Goal: Task Accomplishment & Management: Complete application form

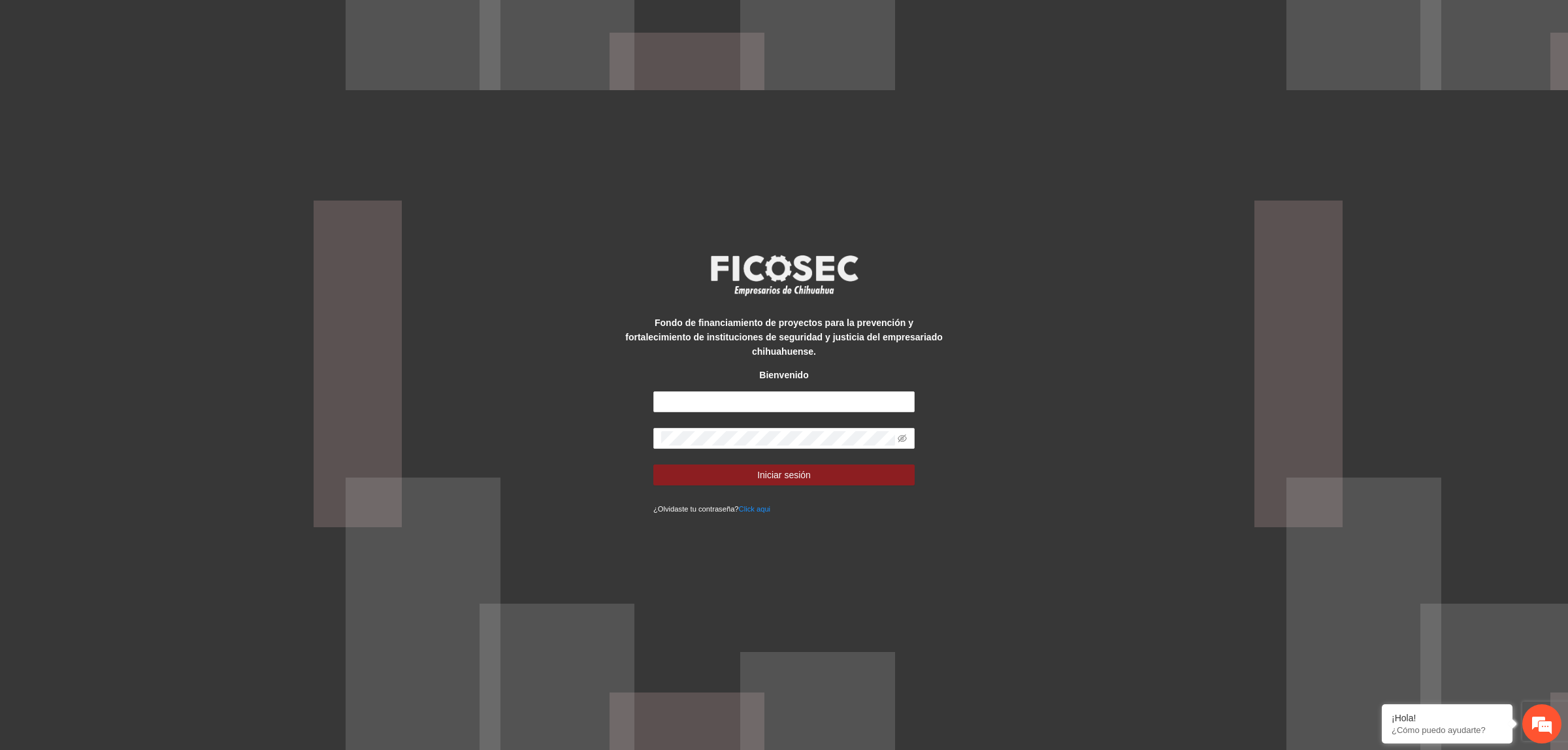
click at [1104, 255] on div "Fondo de financiamiento de proyectos para la prevención y fortalecimiento de in…" at bounding box center [784, 375] width 1568 height 750
click at [800, 391] on input "text" at bounding box center [784, 402] width 262 height 21
type input "**********"
click at [905, 439] on span at bounding box center [902, 438] width 9 height 15
click at [900, 434] on icon "eye-invisible" at bounding box center [902, 438] width 9 height 8
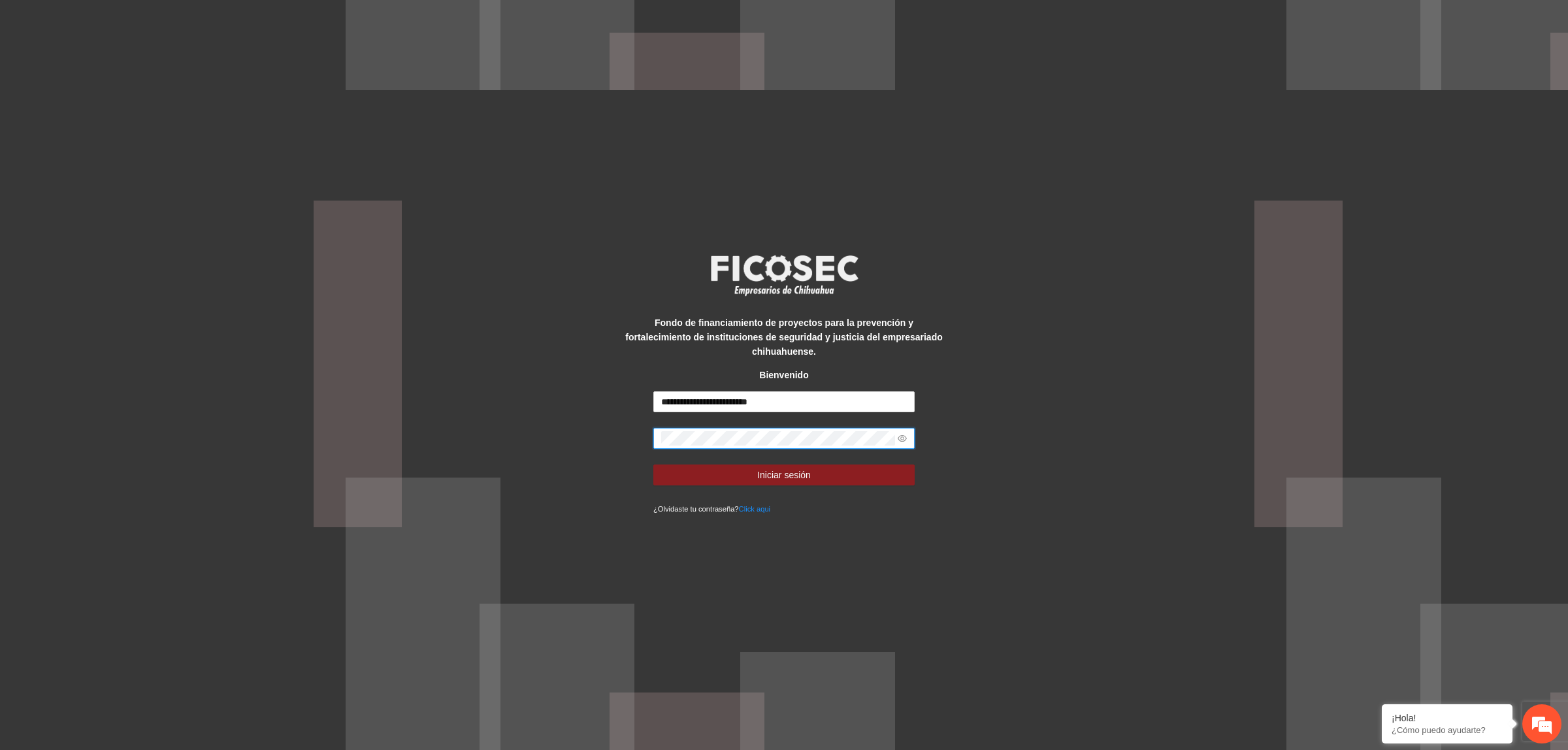
click at [654, 465] on button "Iniciar sesión" at bounding box center [784, 475] width 262 height 21
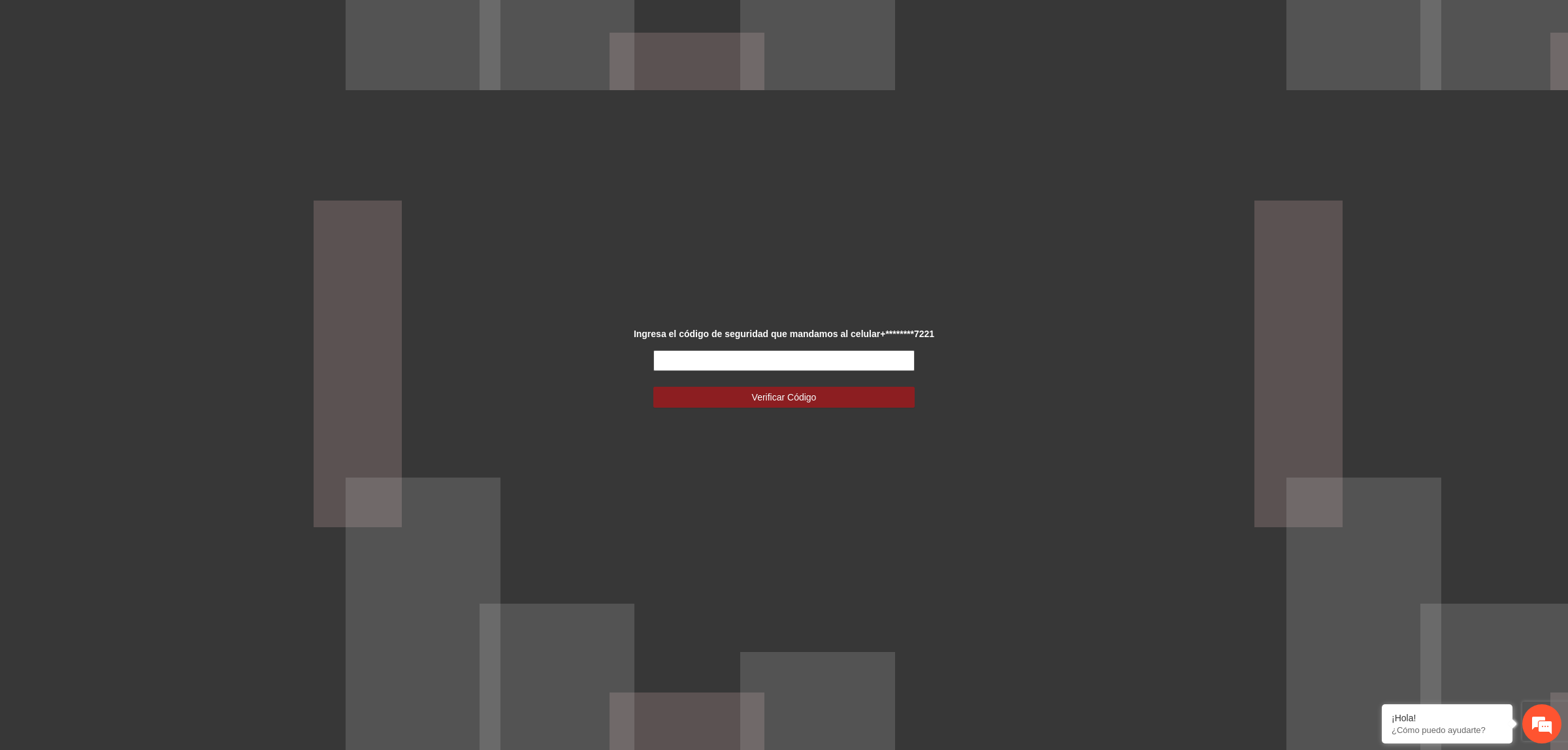
click at [835, 363] on input "text" at bounding box center [784, 361] width 262 height 21
type input "******"
click at [836, 407] on button "Verificar Código" at bounding box center [784, 397] width 262 height 21
click at [836, 406] on button "Verificar Código" at bounding box center [784, 397] width 262 height 21
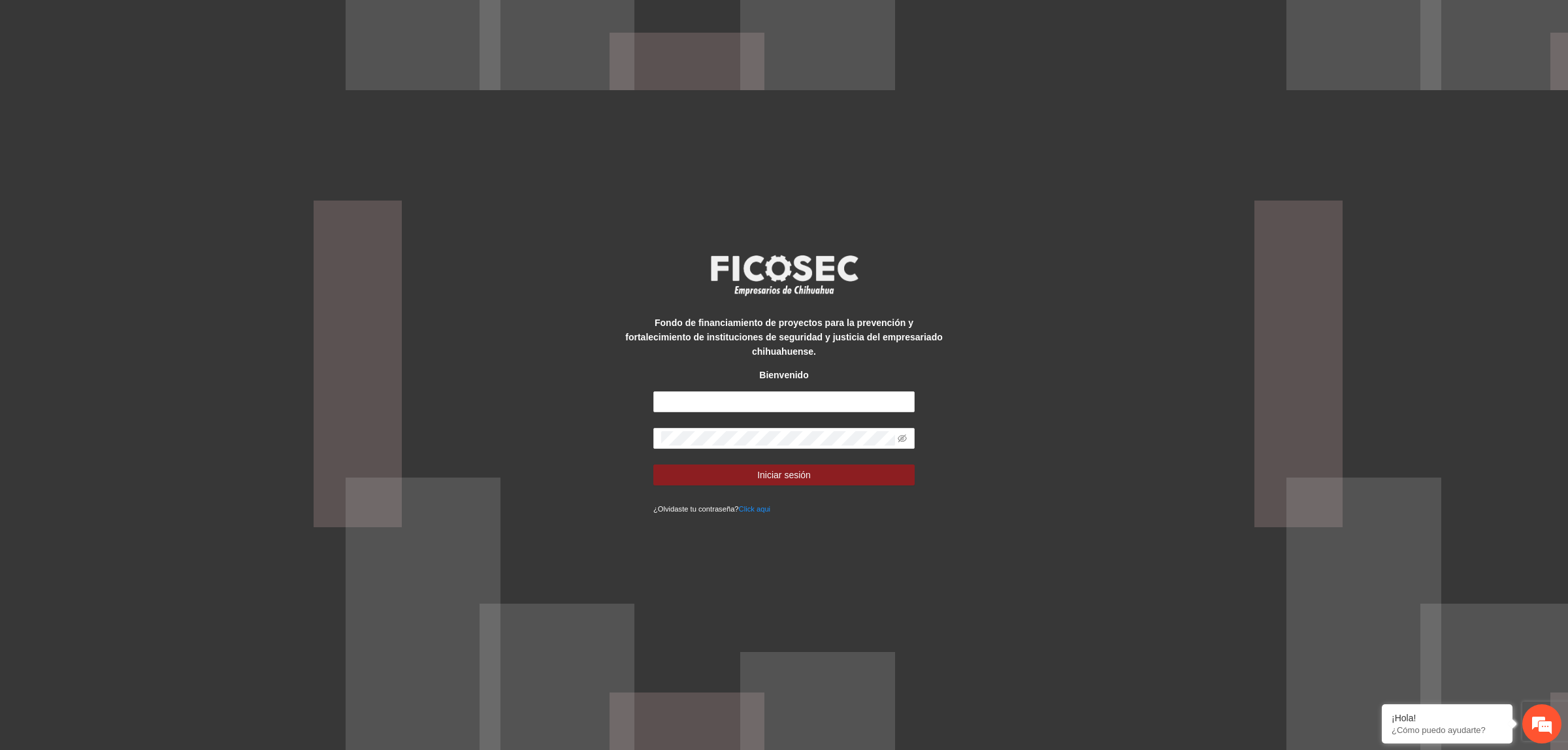
click at [738, 409] on form "Iniciar sesión ¿Olvidaste tu contraseña? Click aqui" at bounding box center [784, 453] width 262 height 124
click at [736, 405] on input "text" at bounding box center [784, 402] width 262 height 21
type input "**********"
click at [654, 465] on button "Iniciar sesión" at bounding box center [784, 475] width 262 height 21
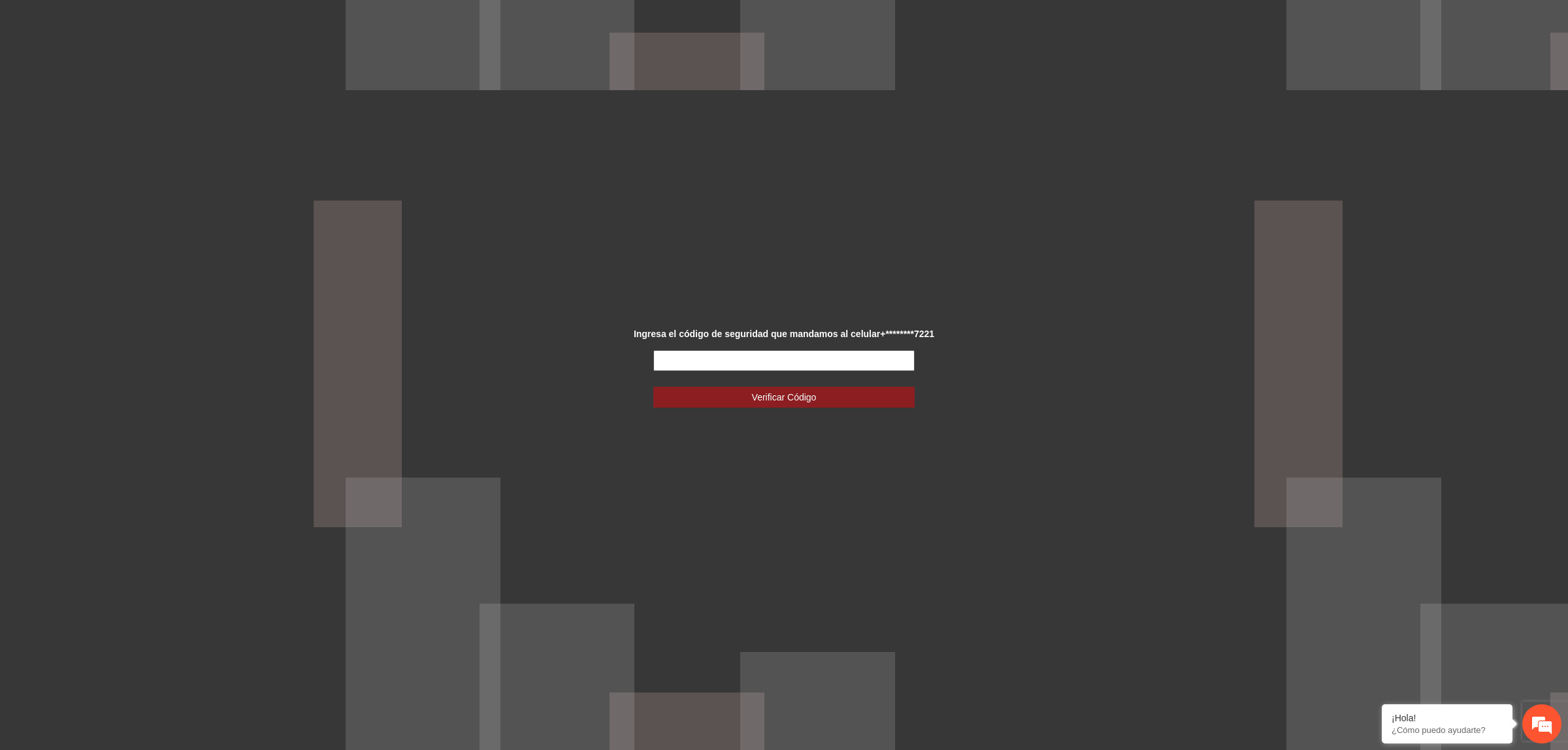
click at [802, 358] on input "text" at bounding box center [784, 361] width 262 height 21
type input "******"
click at [654, 387] on button "Verificar Código" at bounding box center [784, 397] width 262 height 21
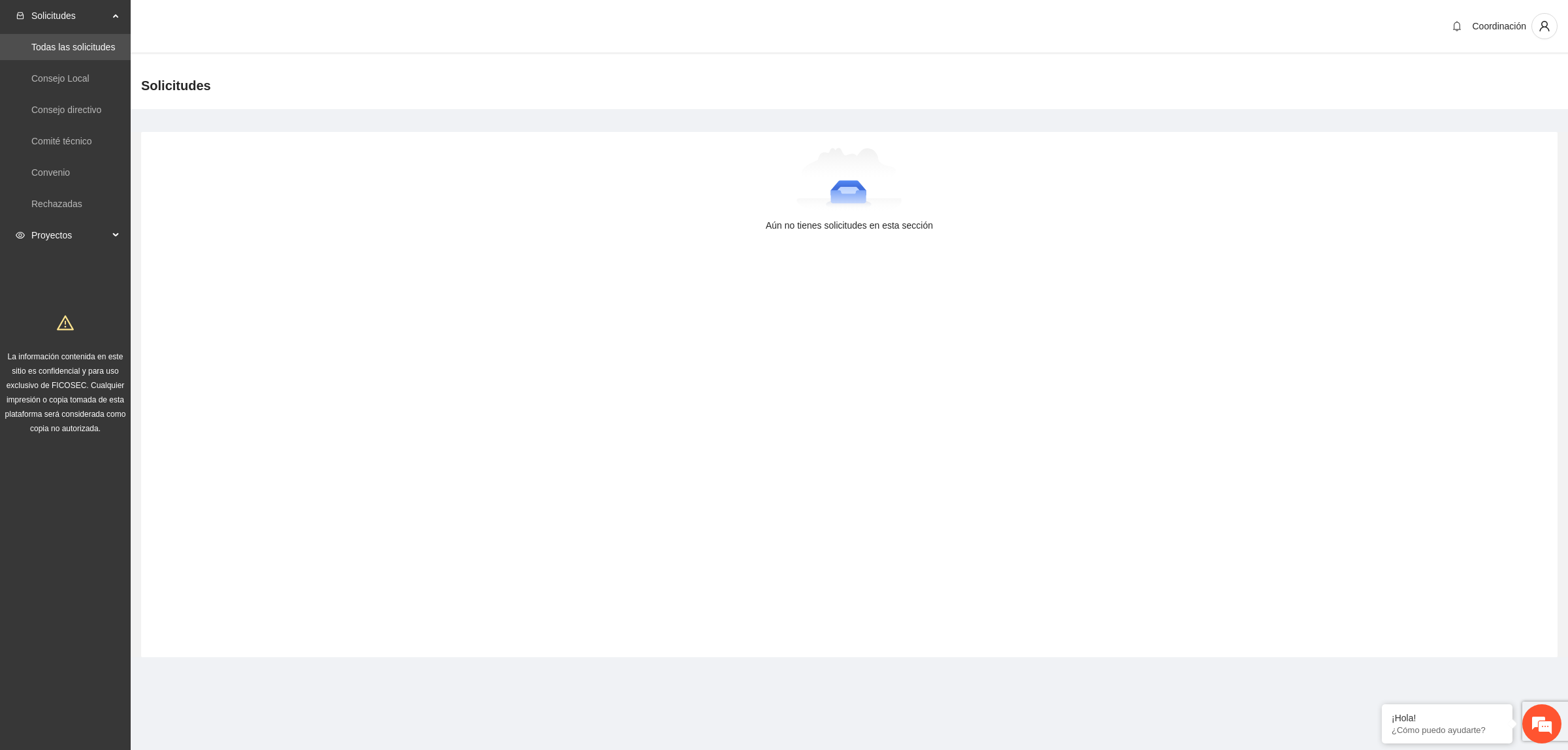
click at [73, 235] on span "Proyectos" at bounding box center [70, 234] width 77 height 26
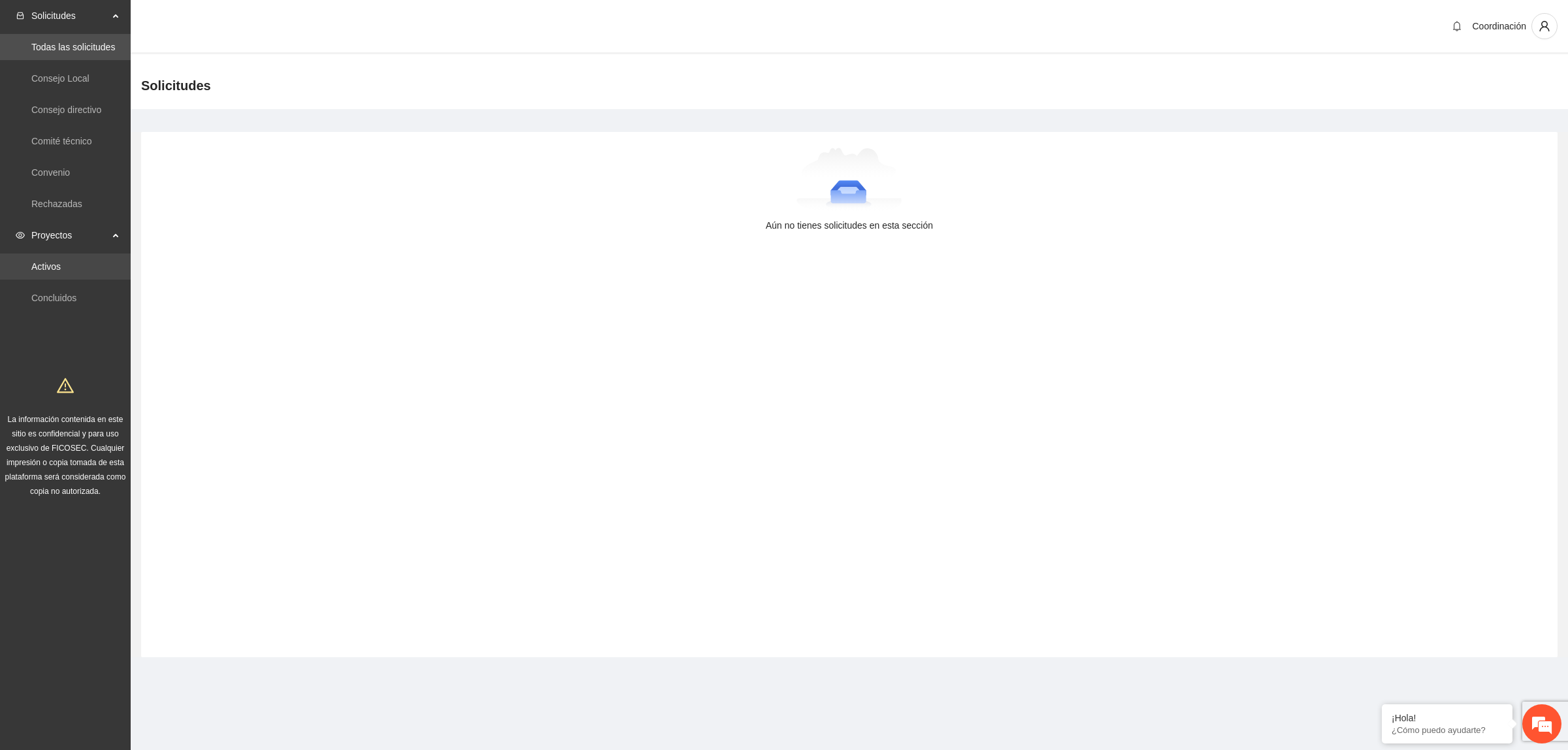
click at [61, 263] on link "Activos" at bounding box center [46, 267] width 29 height 10
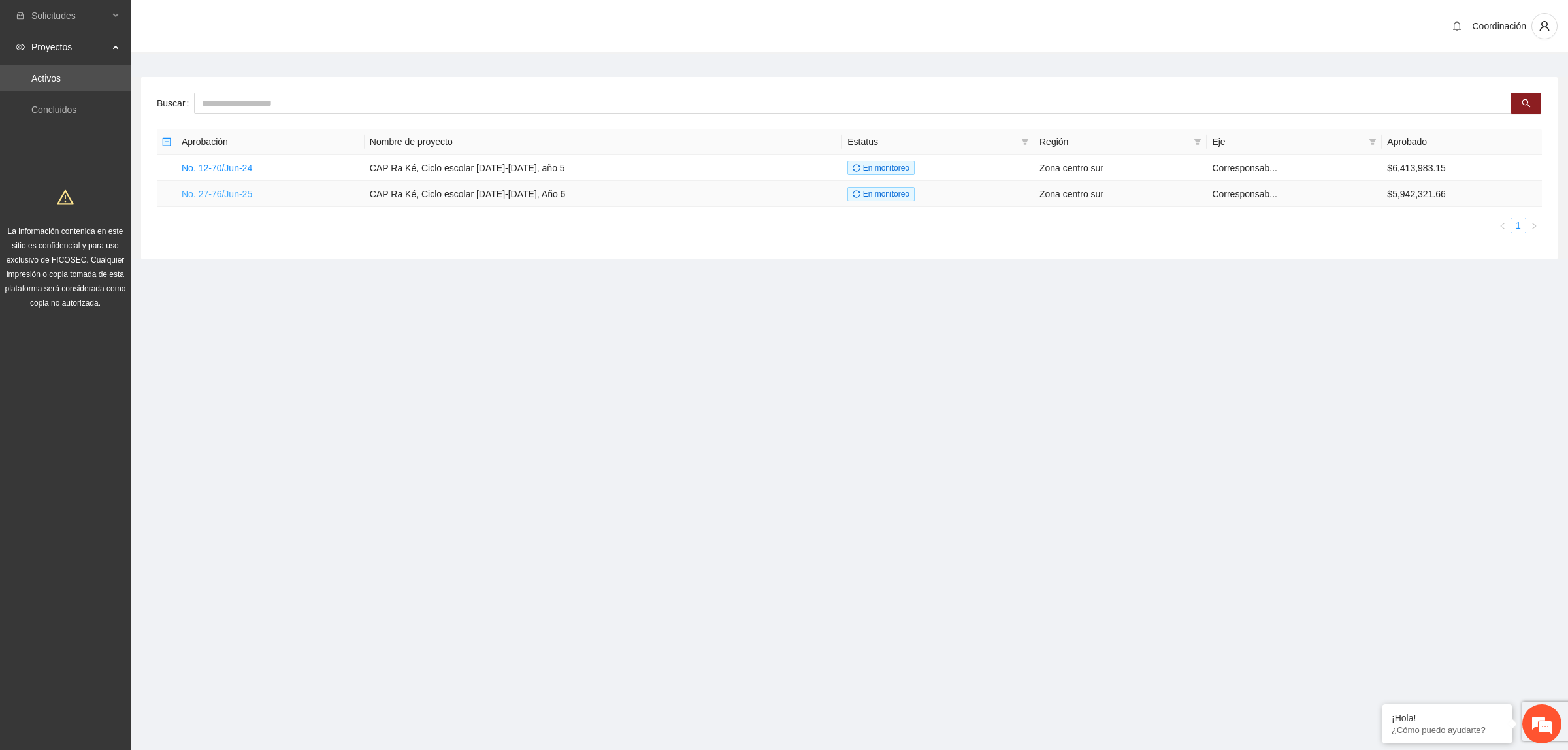
click at [243, 197] on link "No. 27-76/Jun-25" at bounding box center [217, 194] width 71 height 10
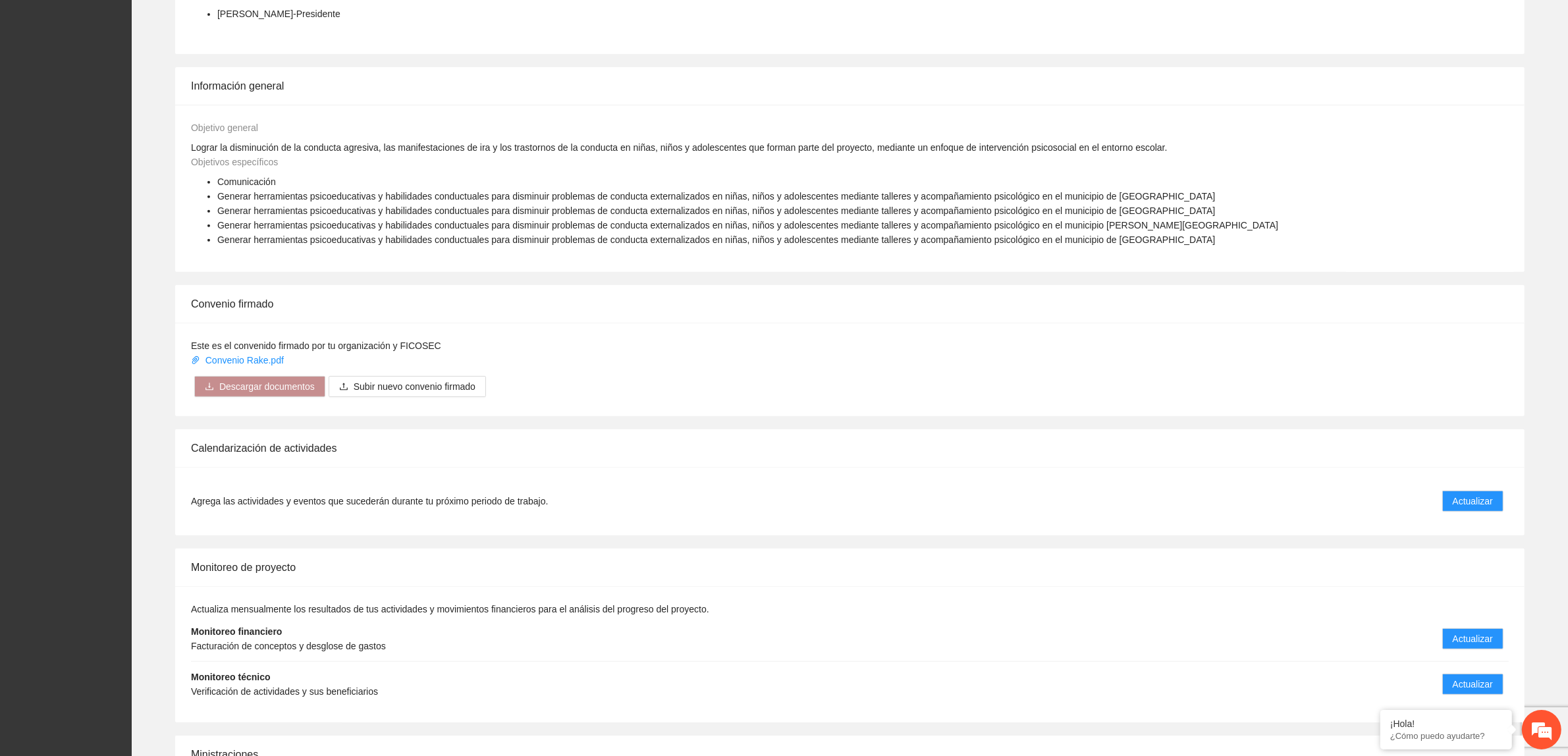
scroll to position [786, 0]
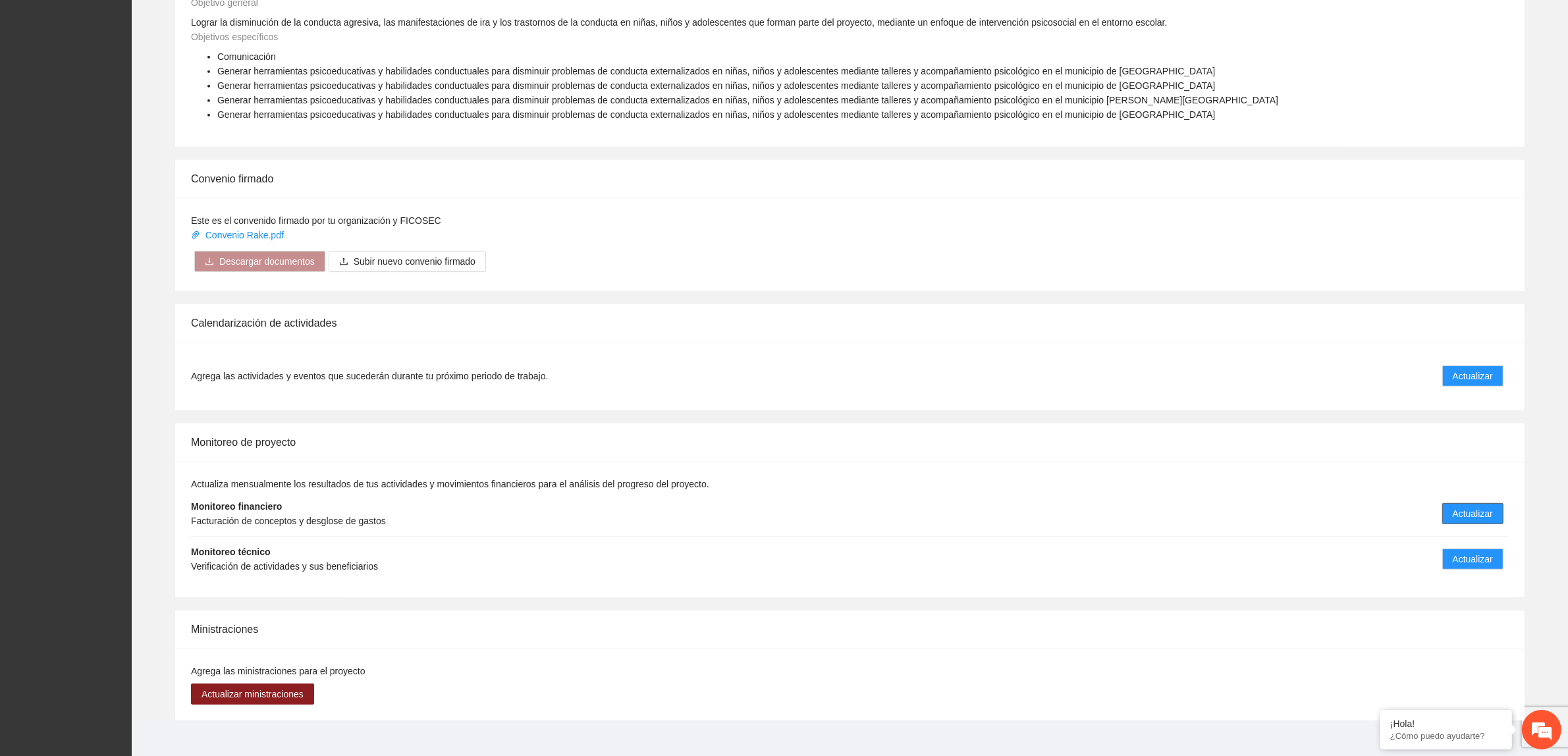
click at [1473, 506] on span "Actualizar" at bounding box center [1473, 513] width 40 height 15
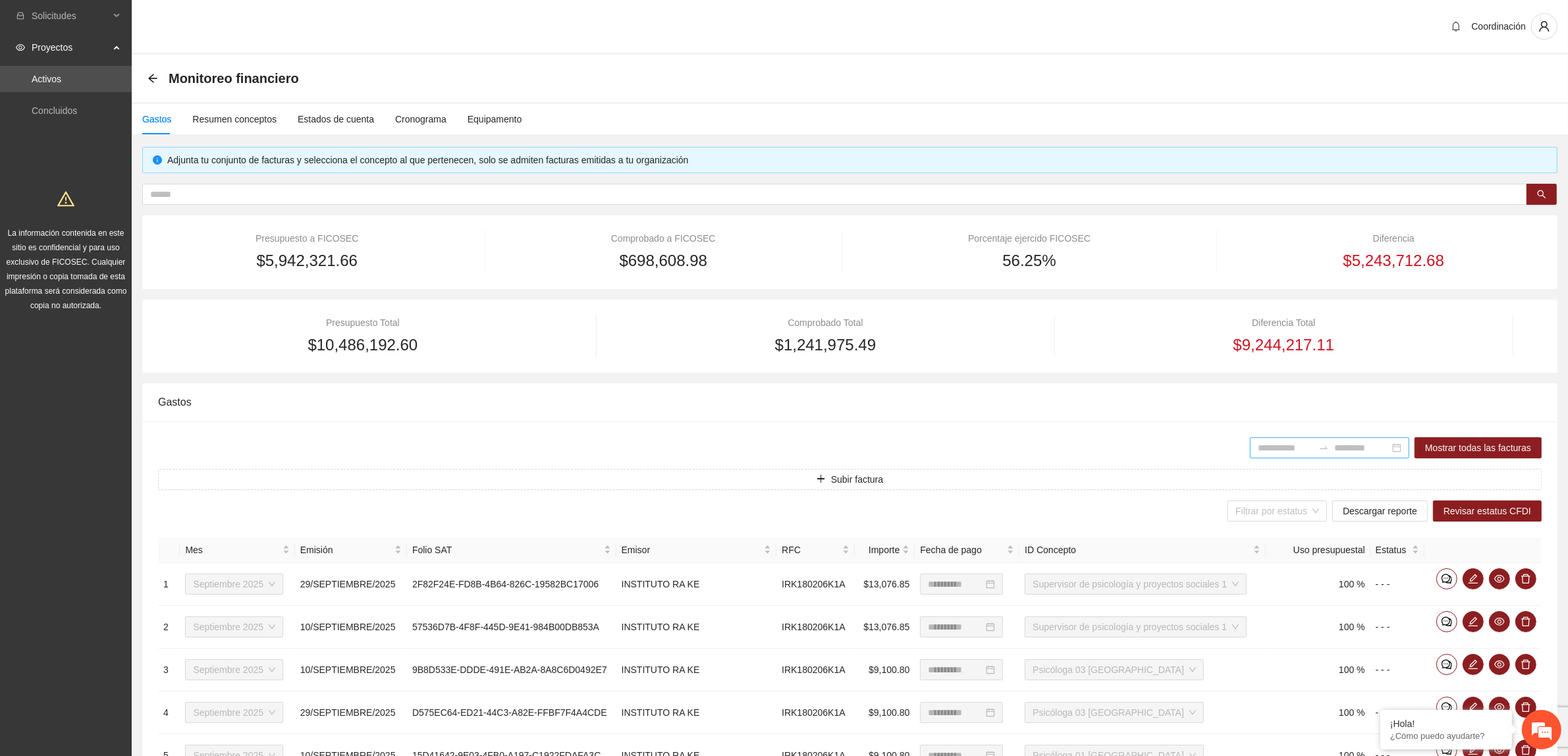
click at [1318, 449] on icon "swap-right" at bounding box center [1323, 447] width 11 height 11
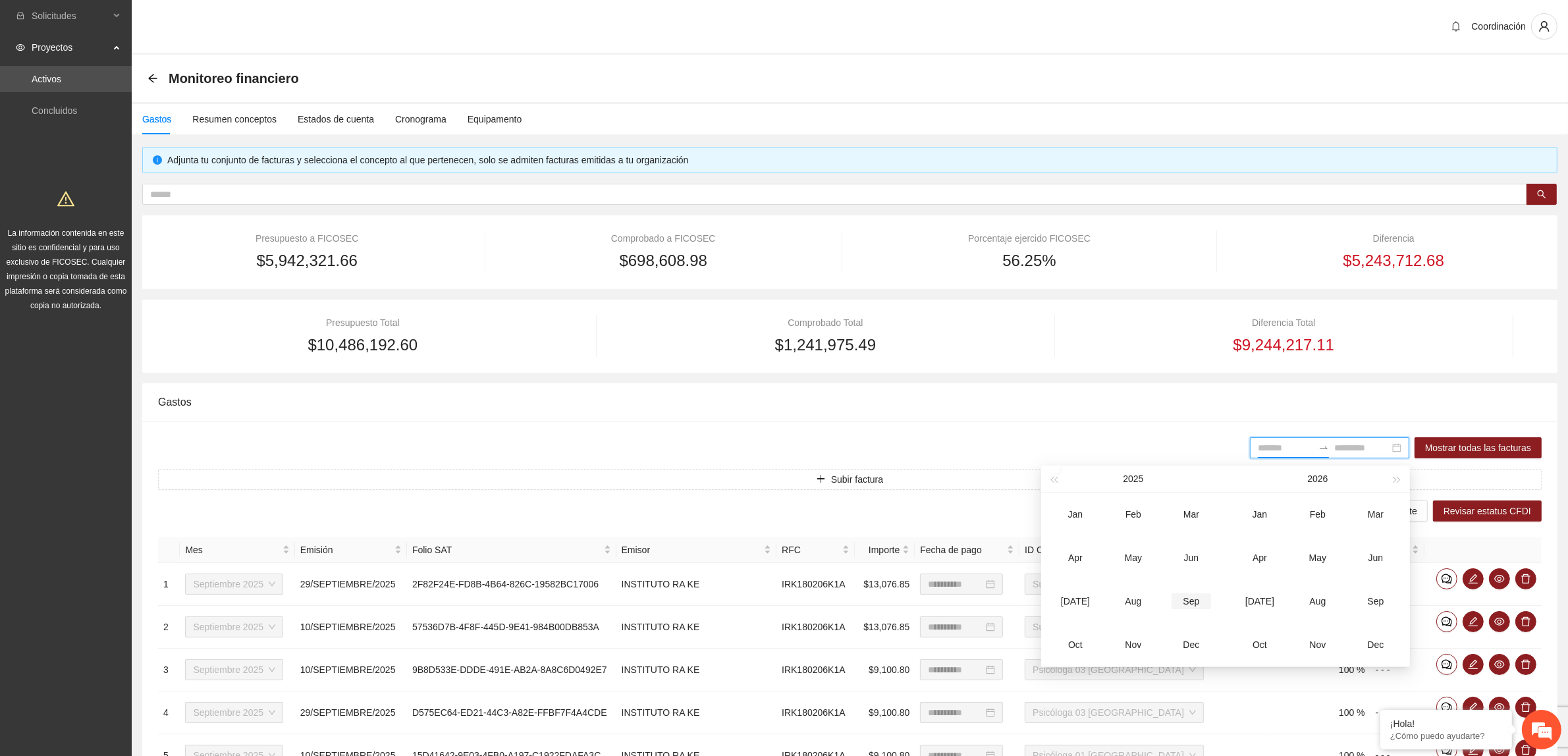
click at [1197, 601] on div "Sep" at bounding box center [1191, 601] width 39 height 16
type input "*******"
click at [1189, 596] on div "Sep" at bounding box center [1191, 601] width 39 height 16
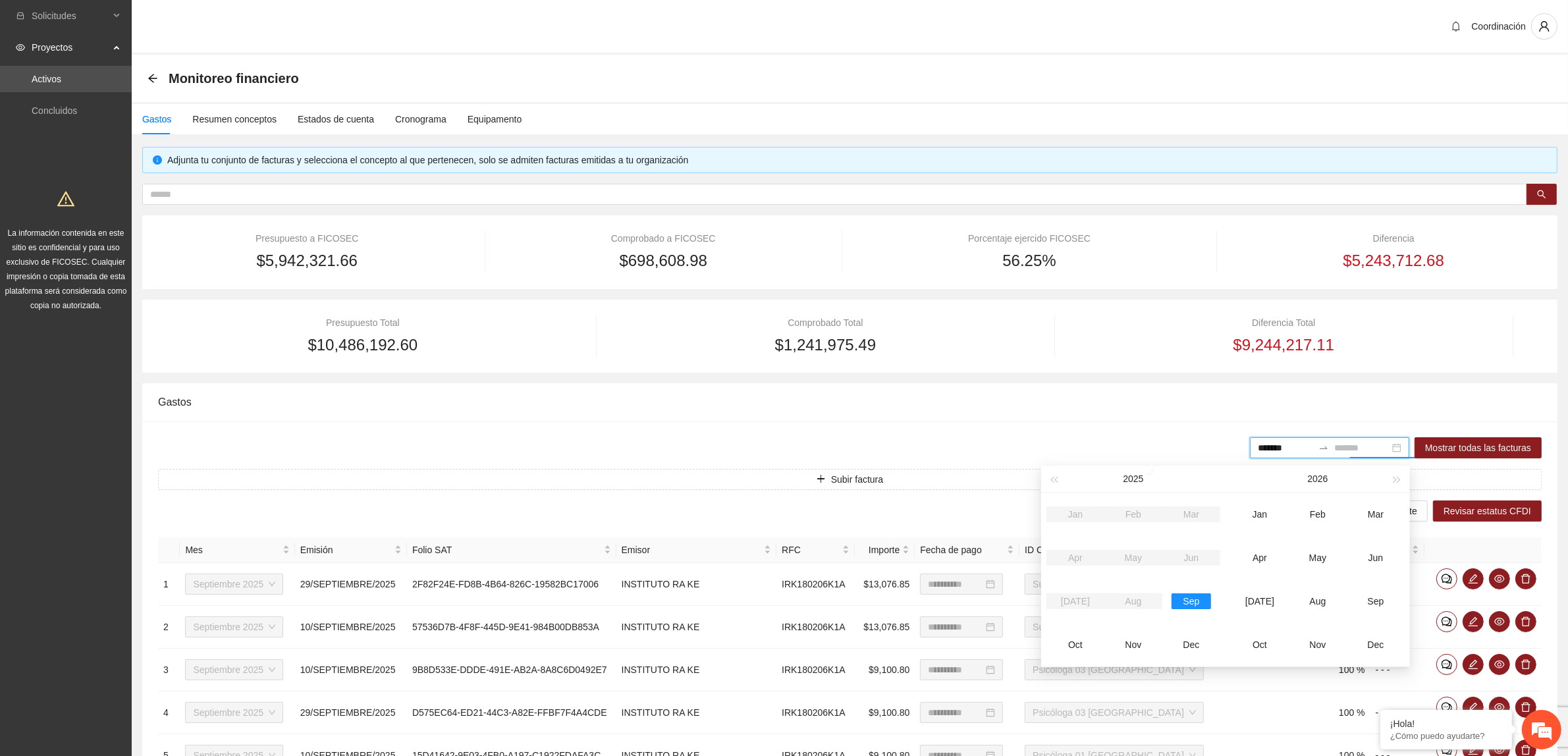
type input "*******"
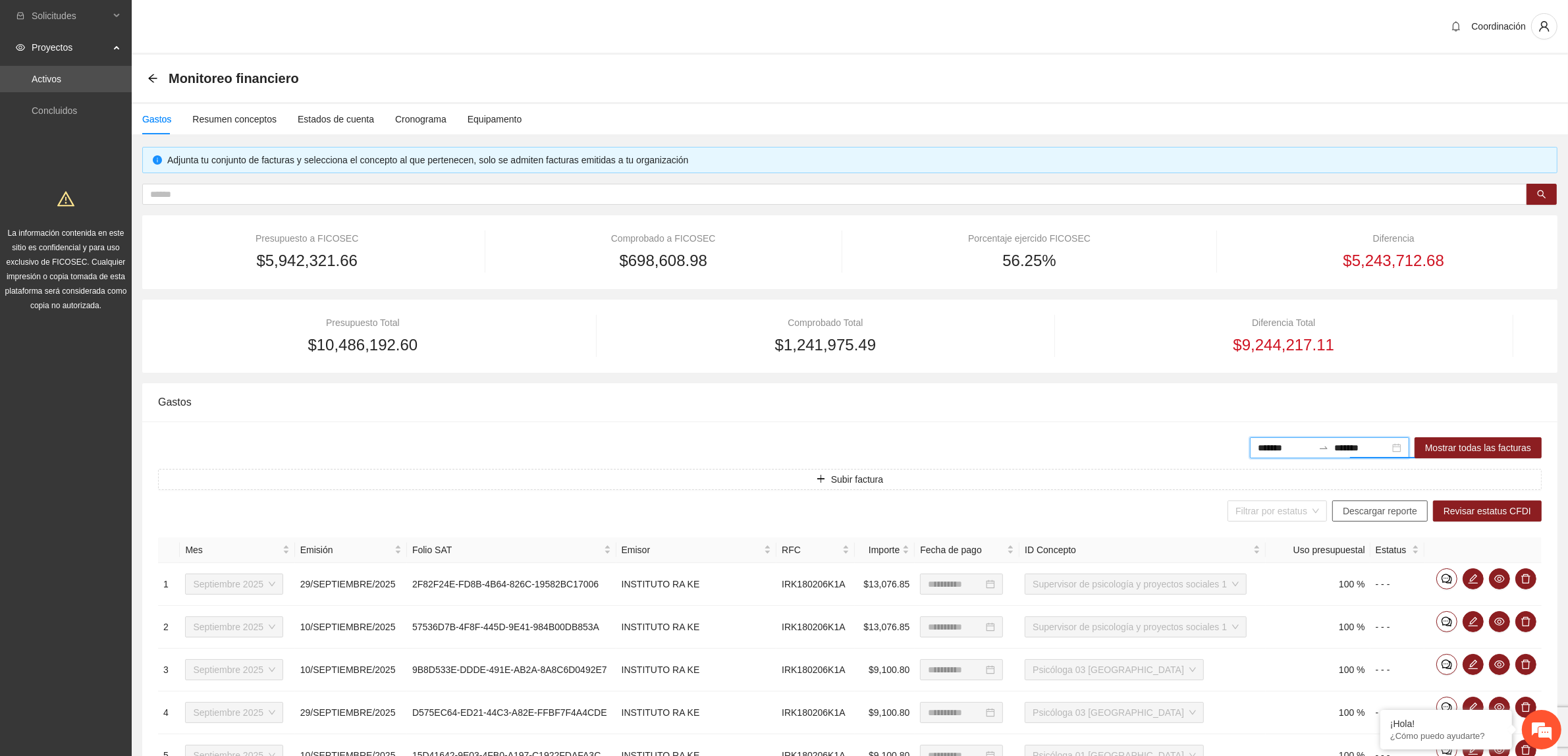
click at [1402, 512] on span "Descargar reporte" at bounding box center [1380, 511] width 75 height 15
click at [1460, 517] on span "Revisar estatus CFDI" at bounding box center [1488, 511] width 87 height 15
click at [1479, 511] on span "Revisar estatus CFDI" at bounding box center [1488, 511] width 87 height 15
click at [1413, 511] on span "Descargar reporte" at bounding box center [1380, 511] width 75 height 15
click at [254, 113] on div "Resumen conceptos" at bounding box center [235, 119] width 85 height 15
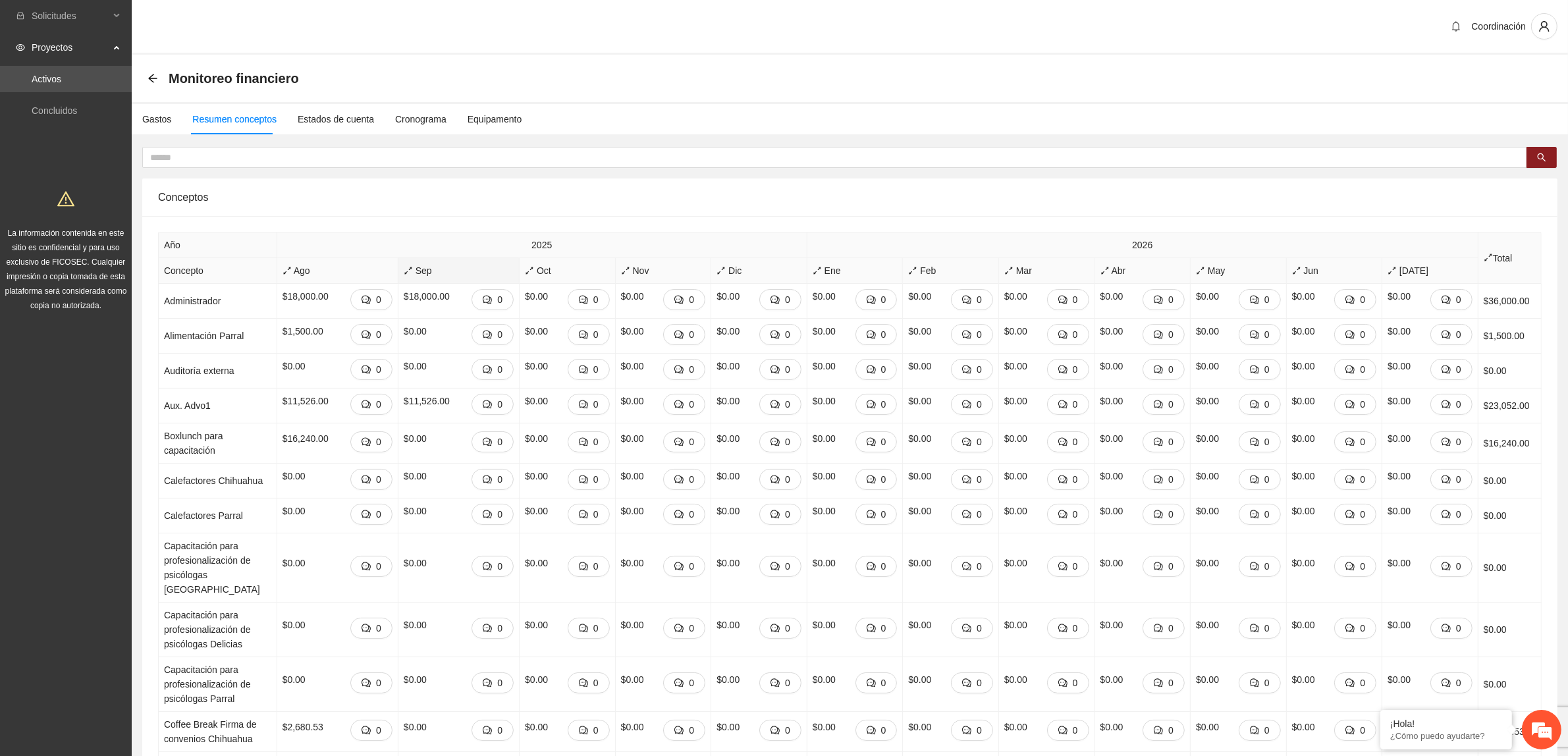
click at [418, 278] on div "Sep" at bounding box center [458, 271] width 110 height 15
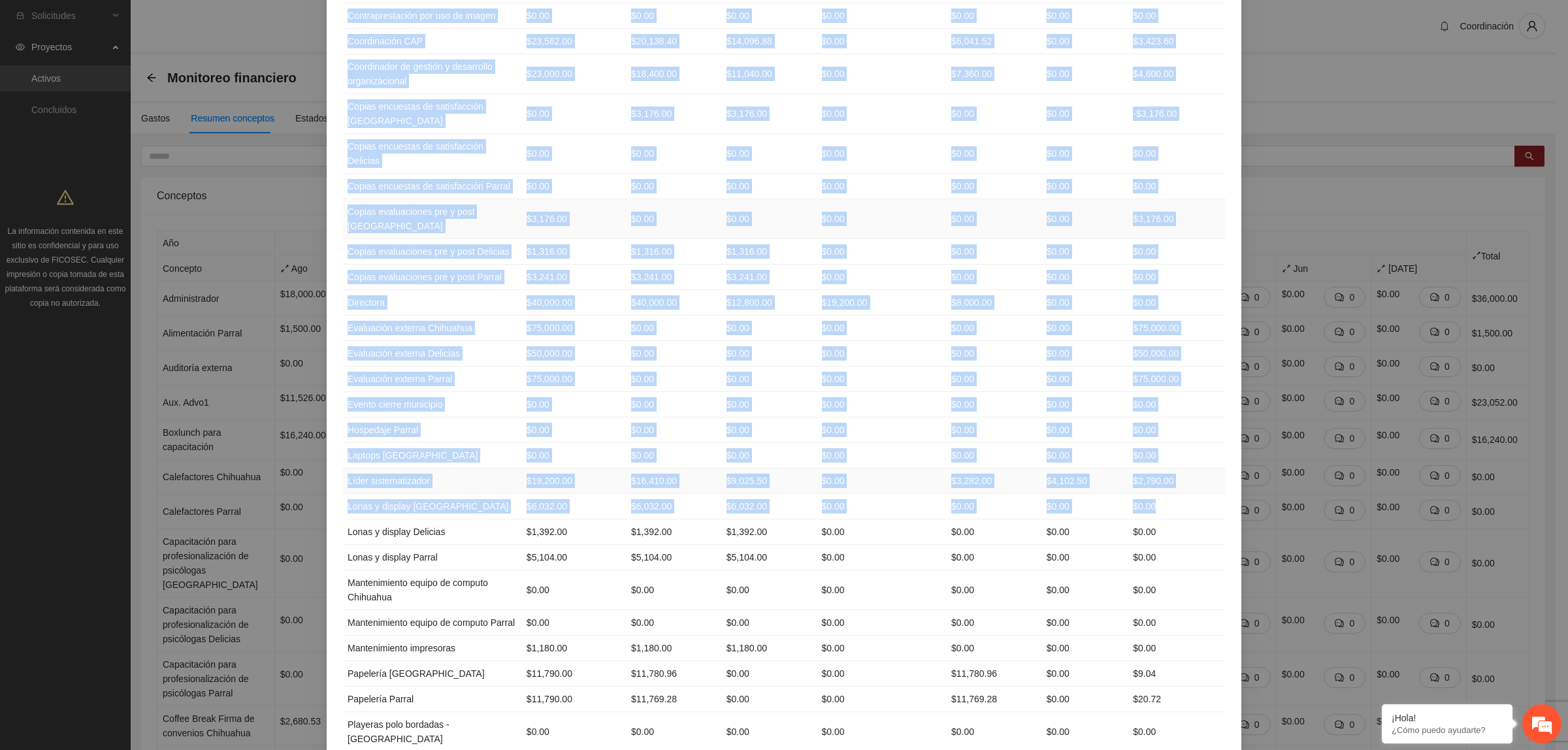
drag, startPoint x: 340, startPoint y: 144, endPoint x: 1175, endPoint y: 646, distance: 974.3
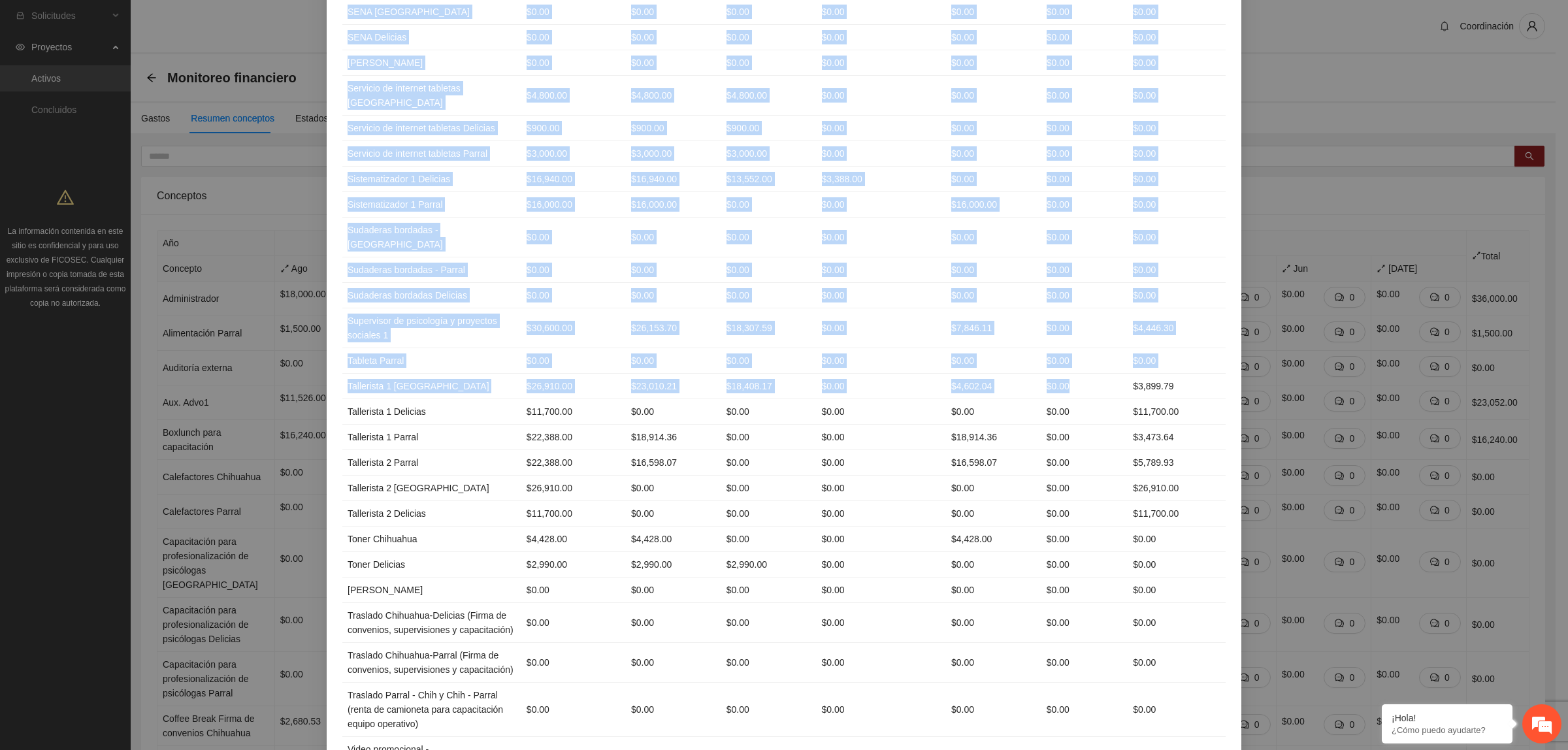
scroll to position [2768, 0]
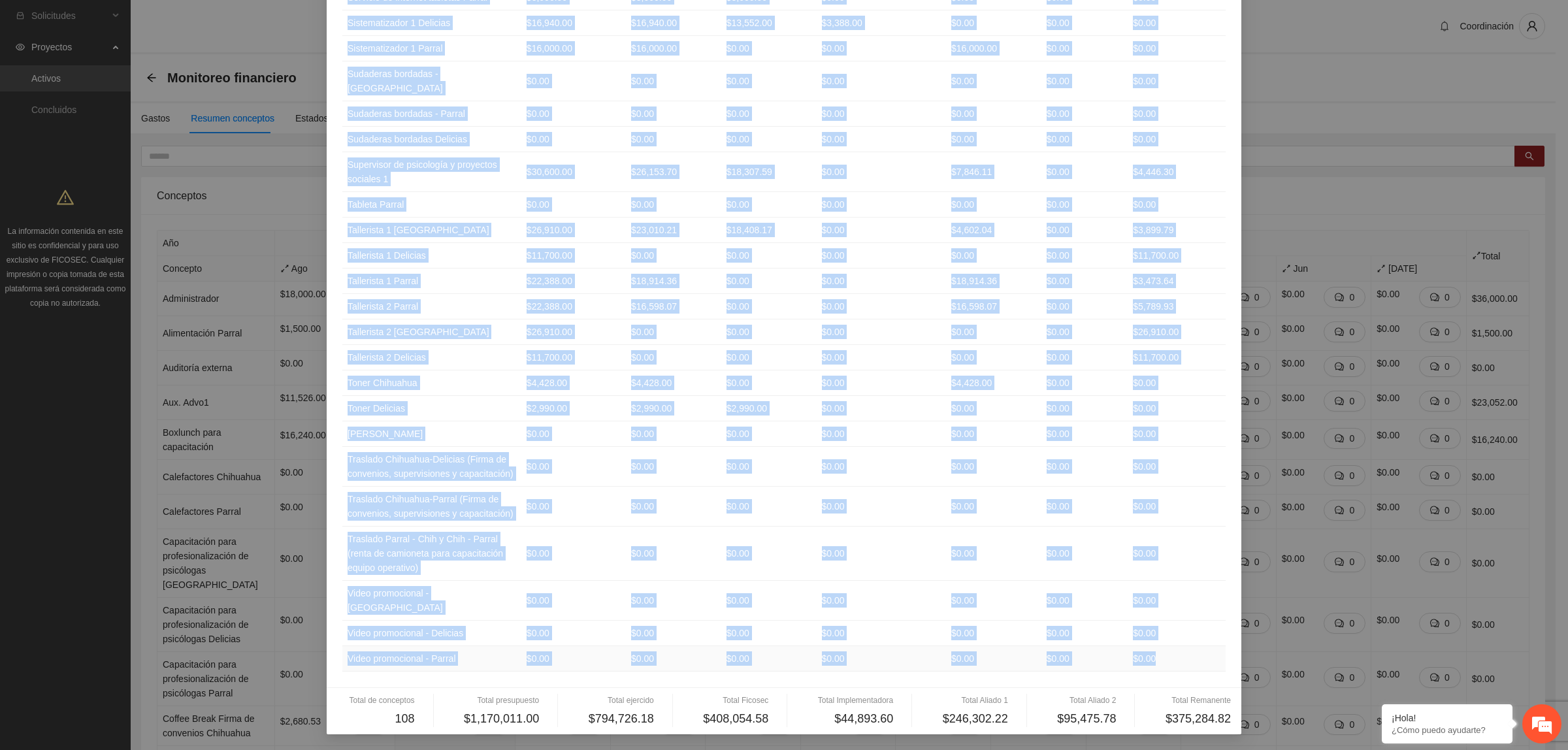
drag, startPoint x: 333, startPoint y: 128, endPoint x: 1161, endPoint y: 661, distance: 984.7
copy table "Concepto Presupuesto Ejercido Ficosec Implementadora Aliado 1 Aliado 2 Remanent…"
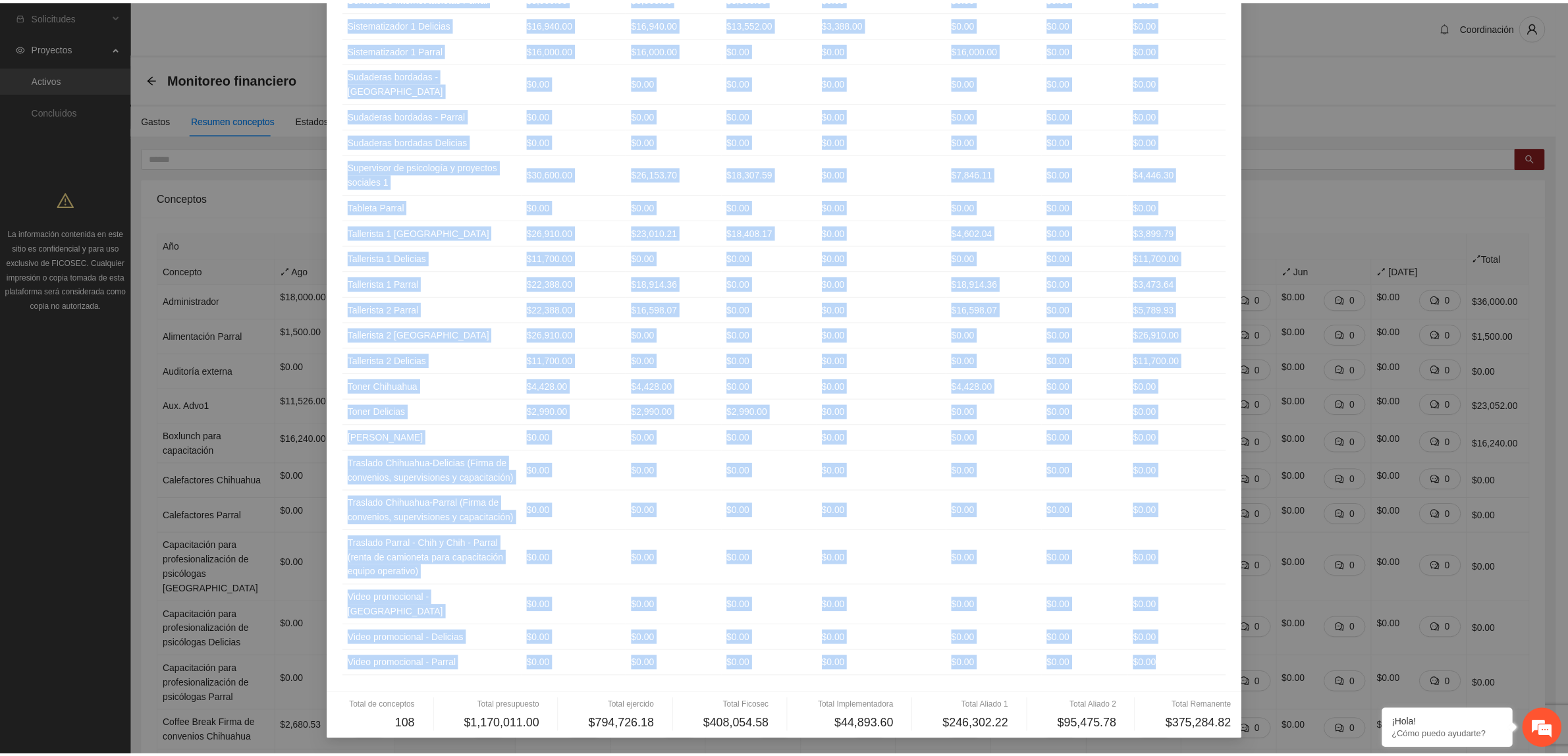
scroll to position [0, 0]
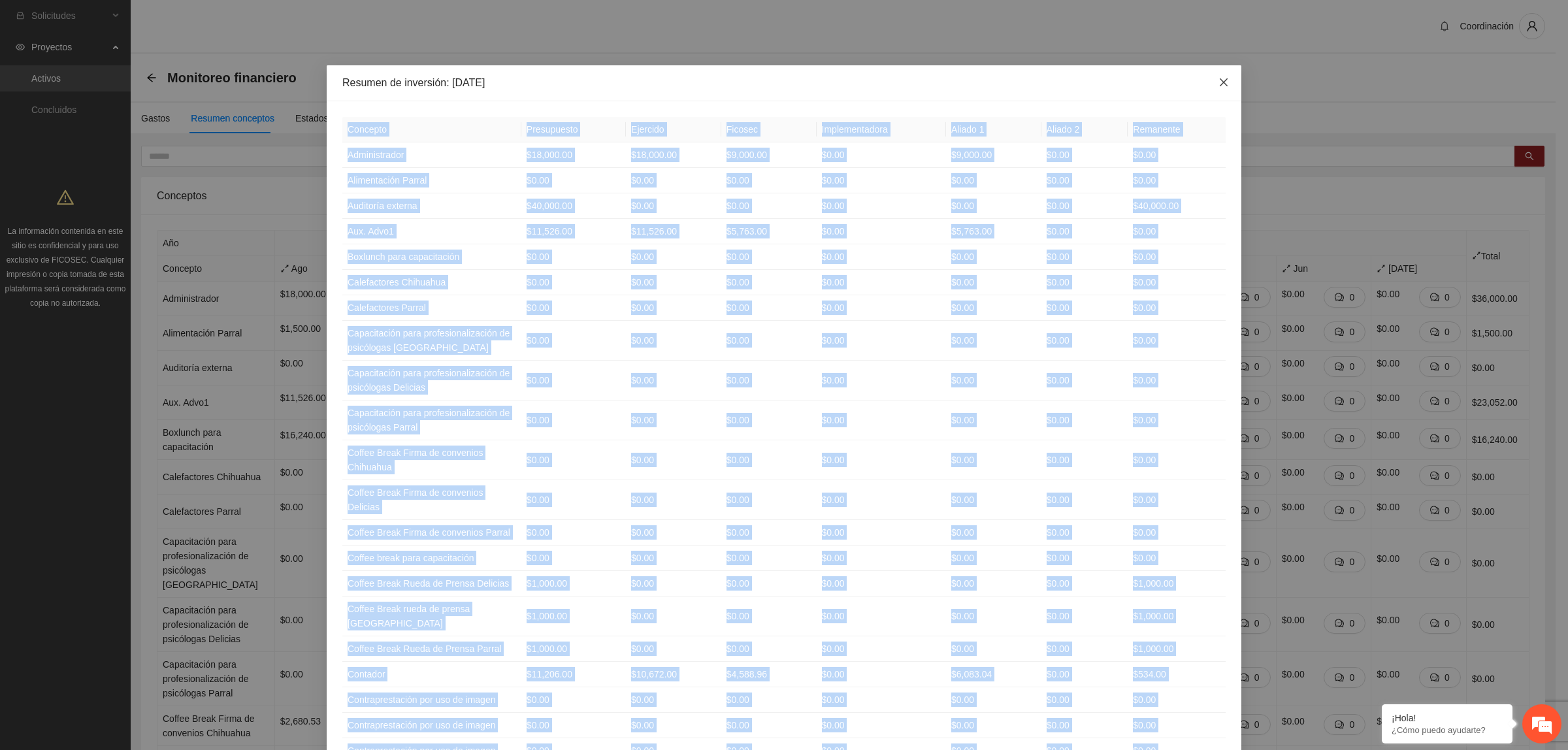
click at [1220, 94] on span "Close" at bounding box center [1224, 83] width 35 height 35
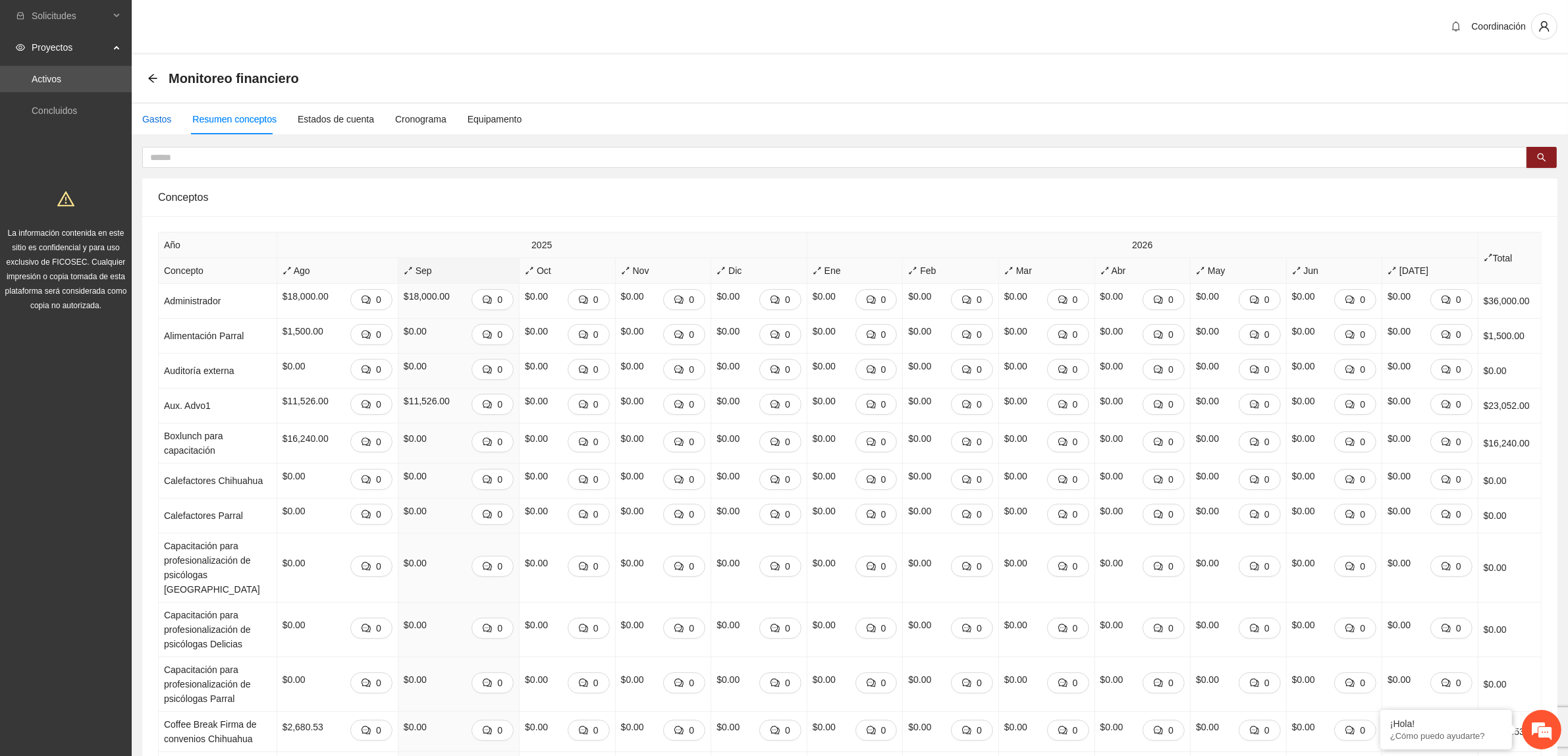
click at [164, 120] on div "Gastos" at bounding box center [157, 119] width 29 height 15
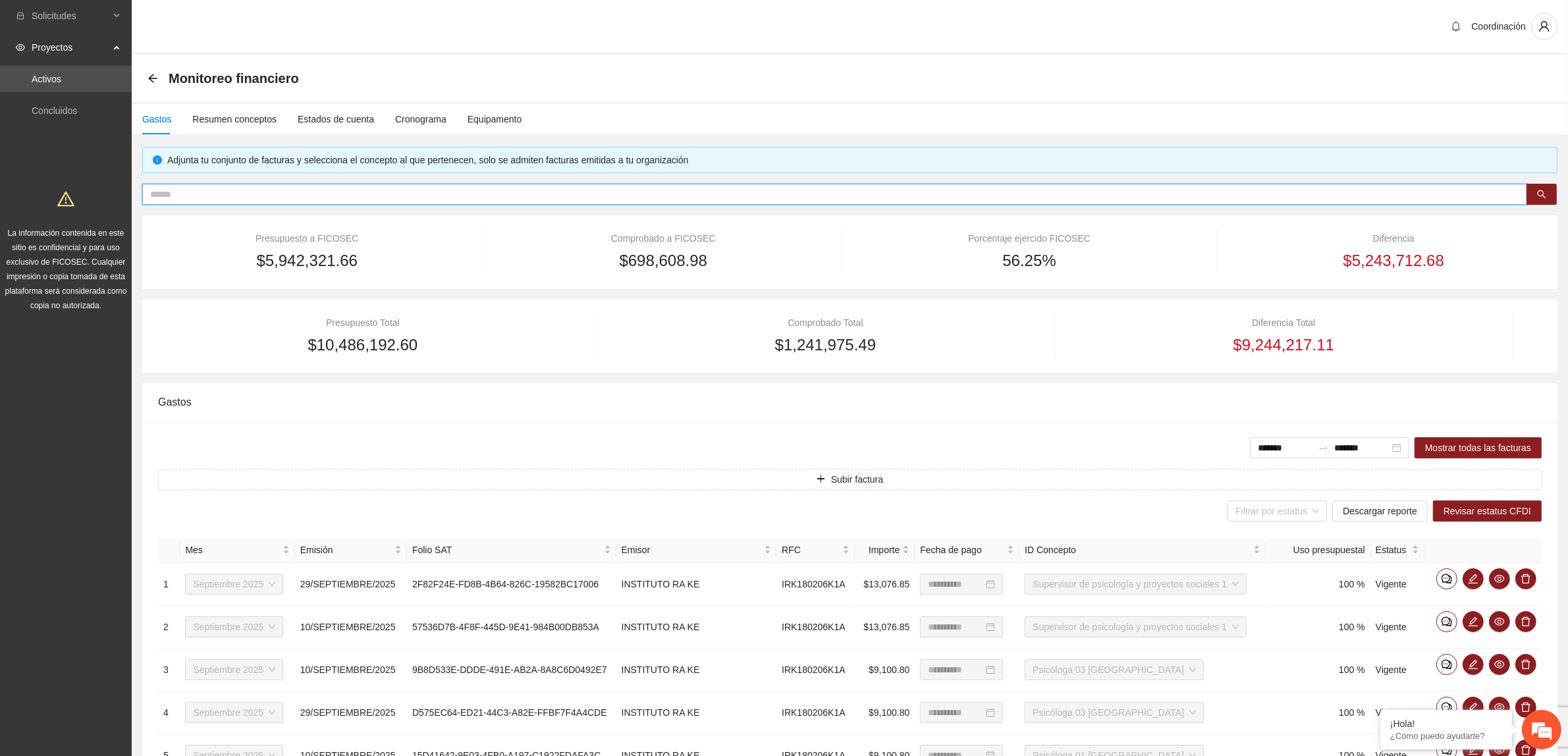
click at [470, 197] on input "text" at bounding box center [829, 194] width 1359 height 15
paste input "**********"
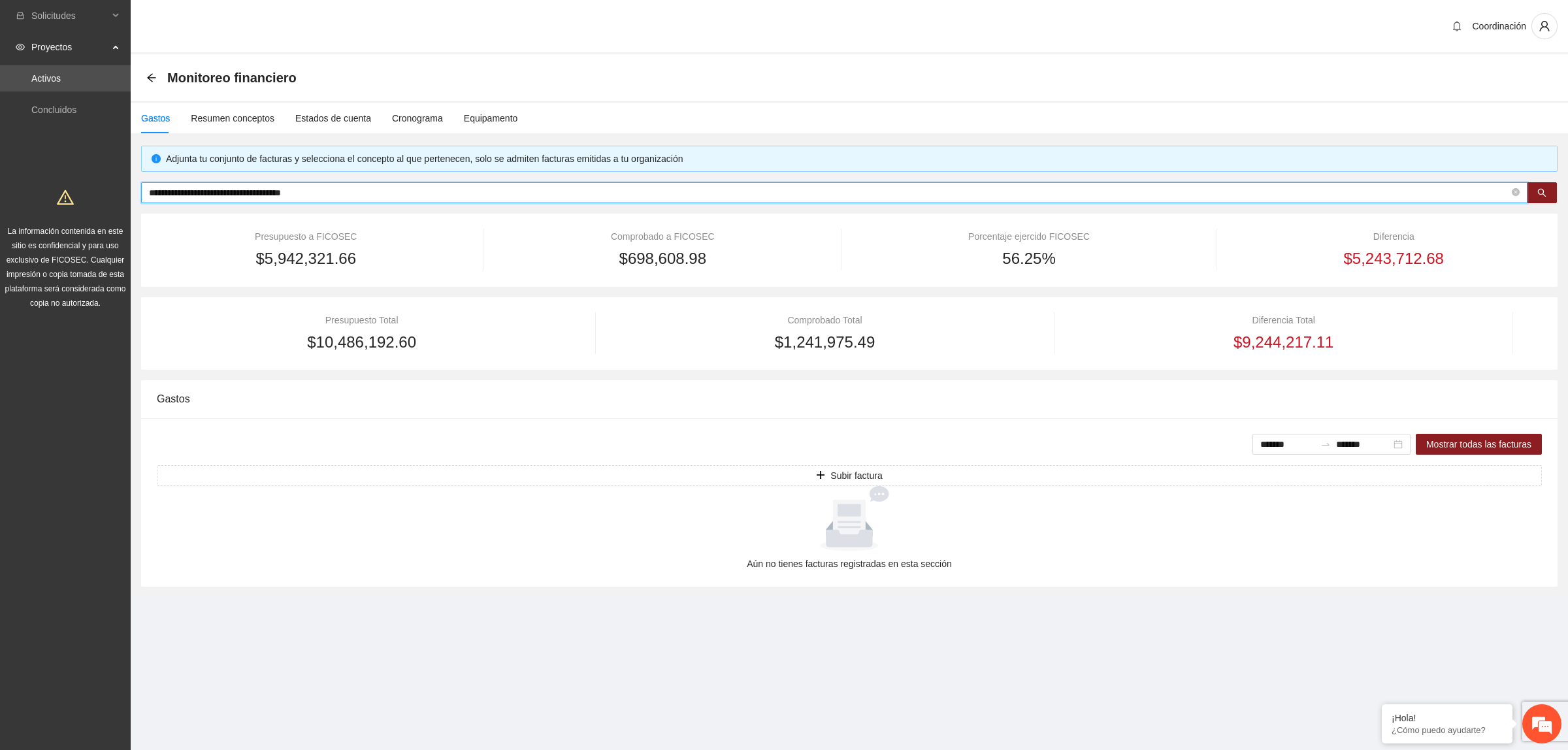
drag, startPoint x: 406, startPoint y: 190, endPoint x: 177, endPoint y: 207, distance: 229.6
click at [177, 207] on div "**********" at bounding box center [849, 366] width 1416 height 441
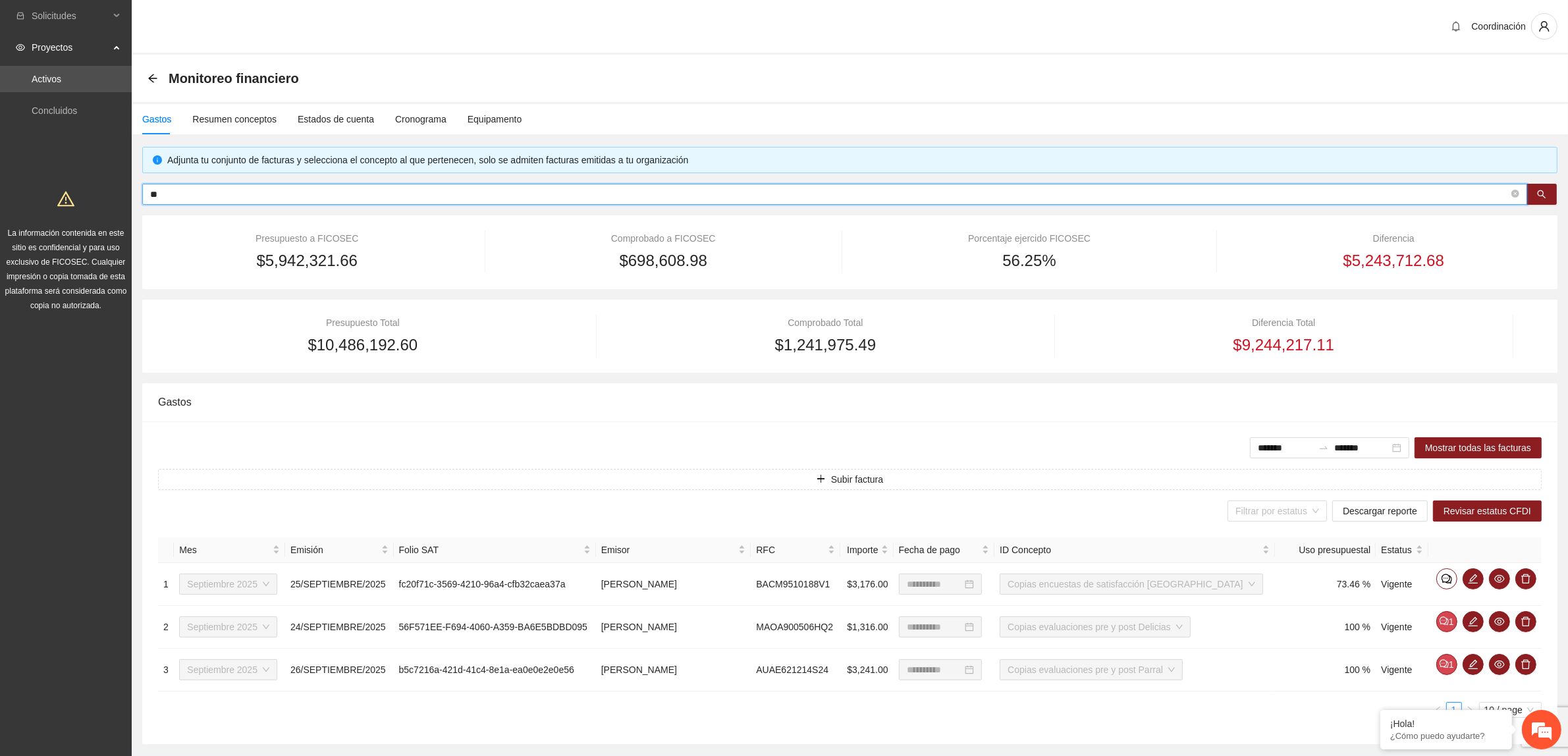
type input "*"
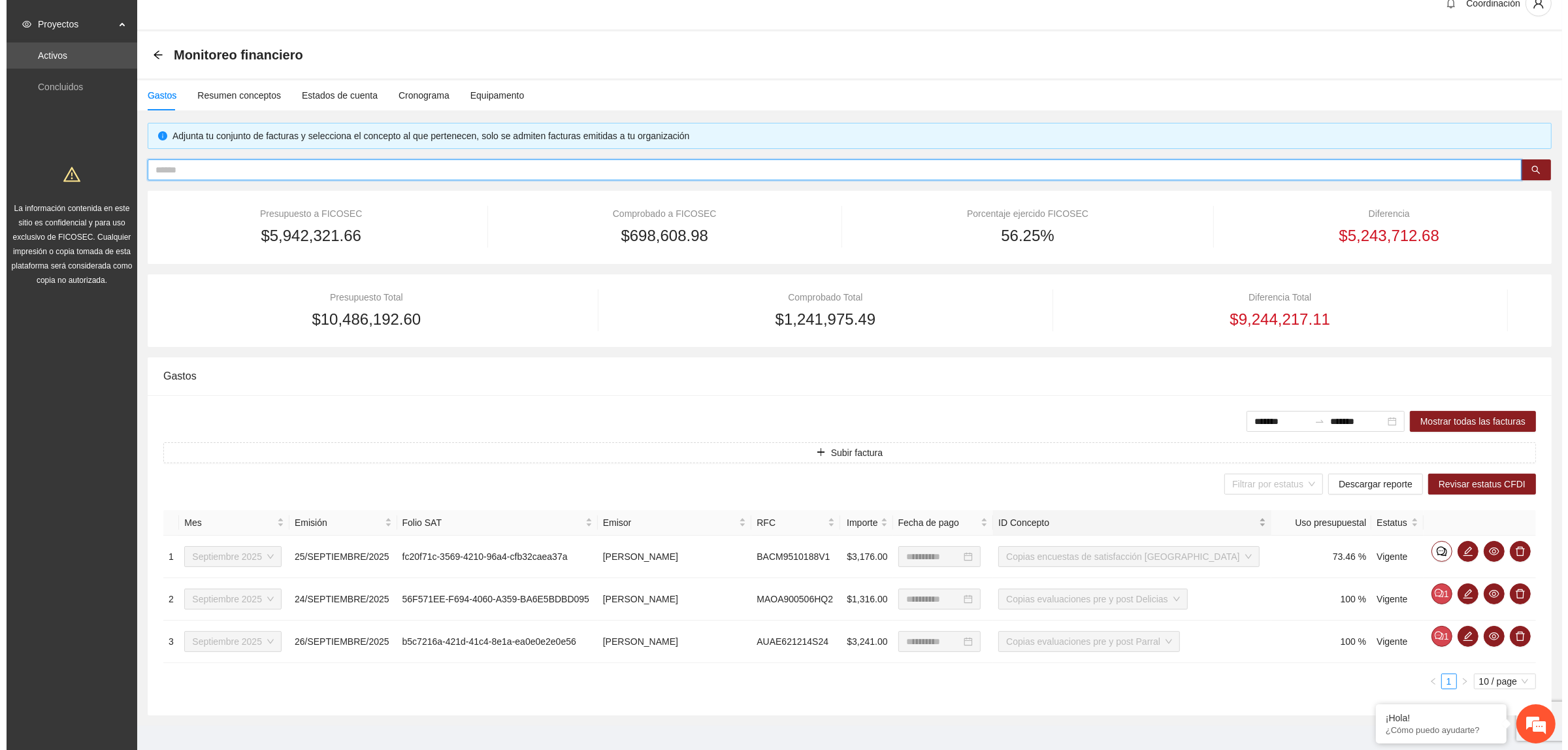
scroll to position [36, 0]
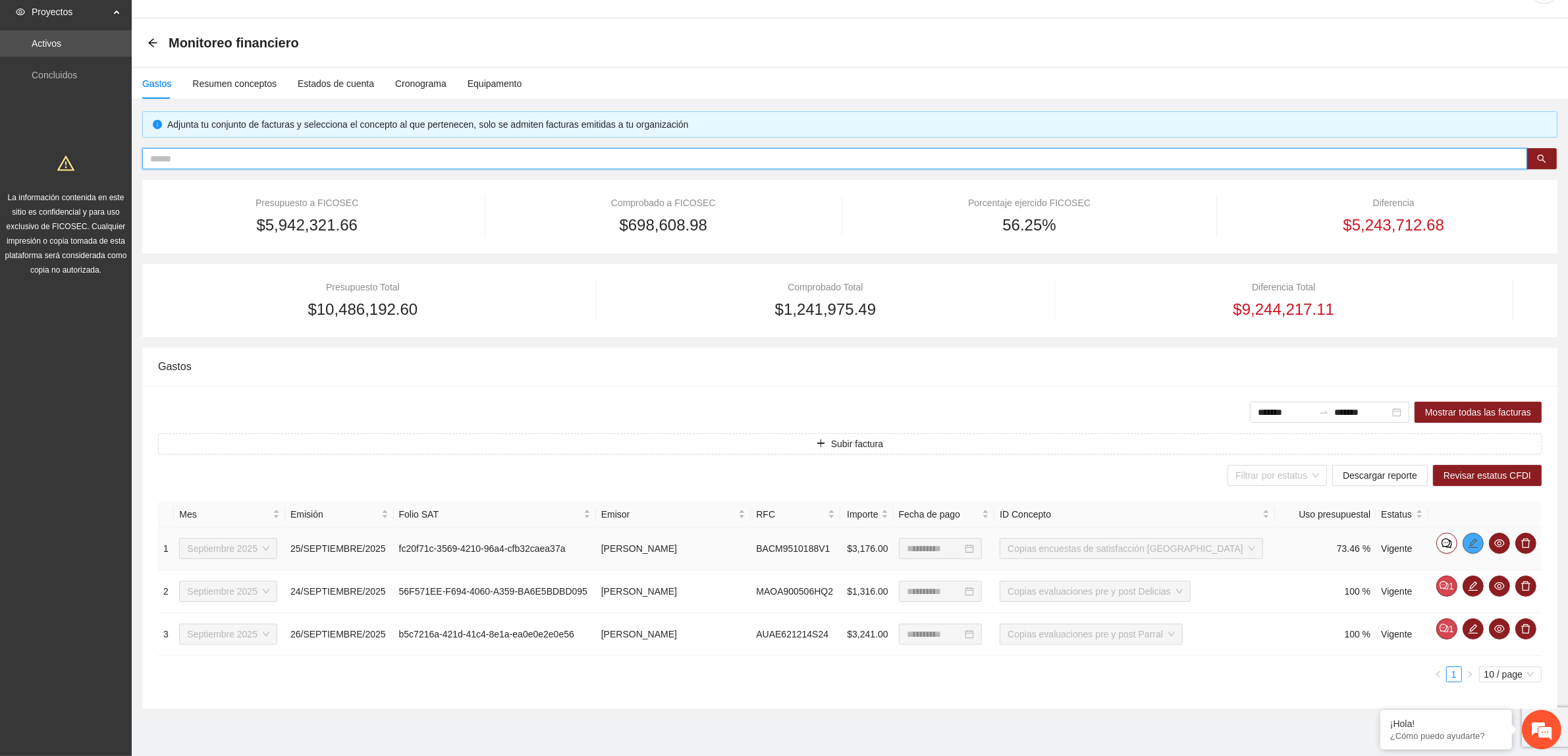
click at [1472, 543] on icon "edit" at bounding box center [1473, 543] width 11 height 11
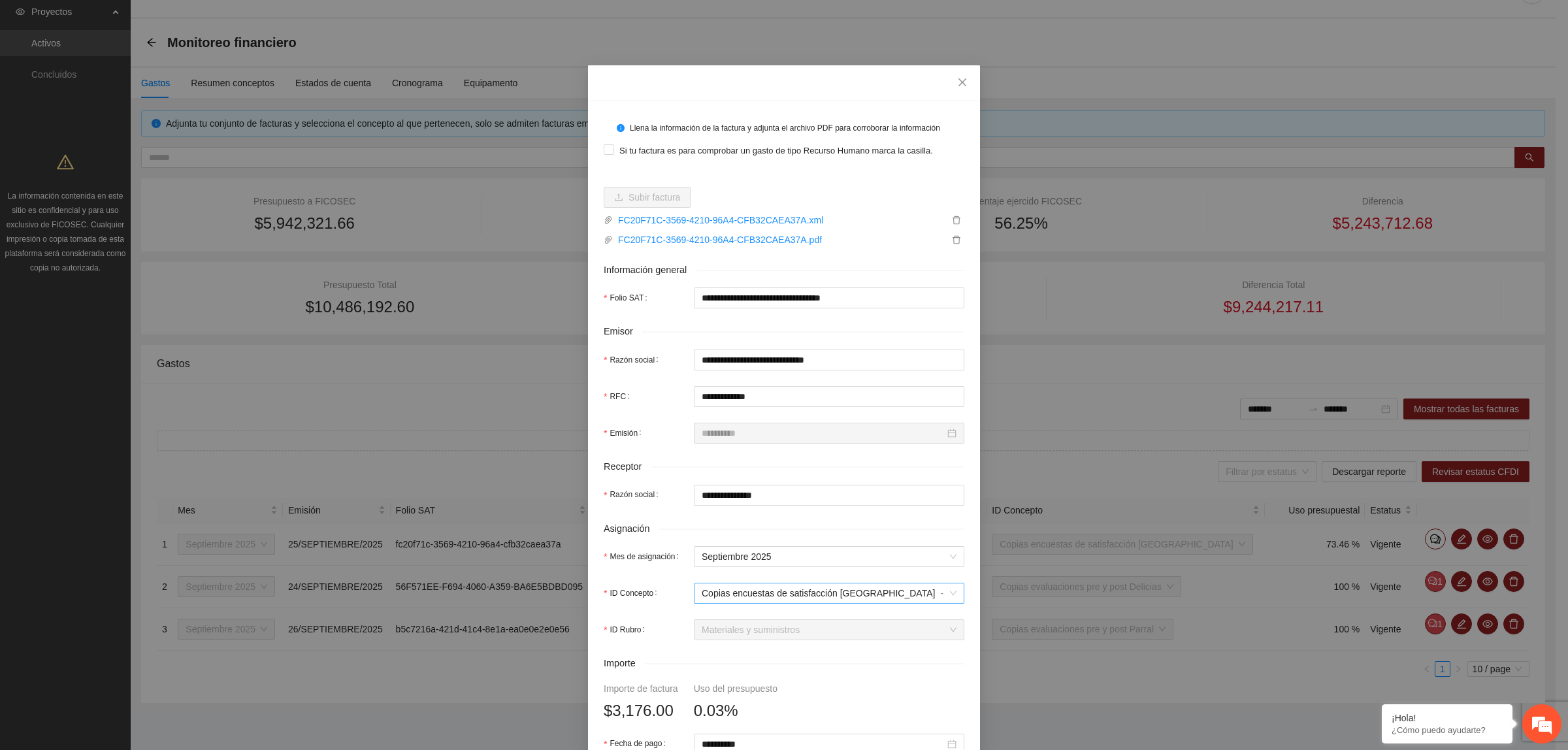
click at [884, 597] on div "Copias encuestas de satisfacción Chihuahua - Chihuahua" at bounding box center [878, 593] width 353 height 20
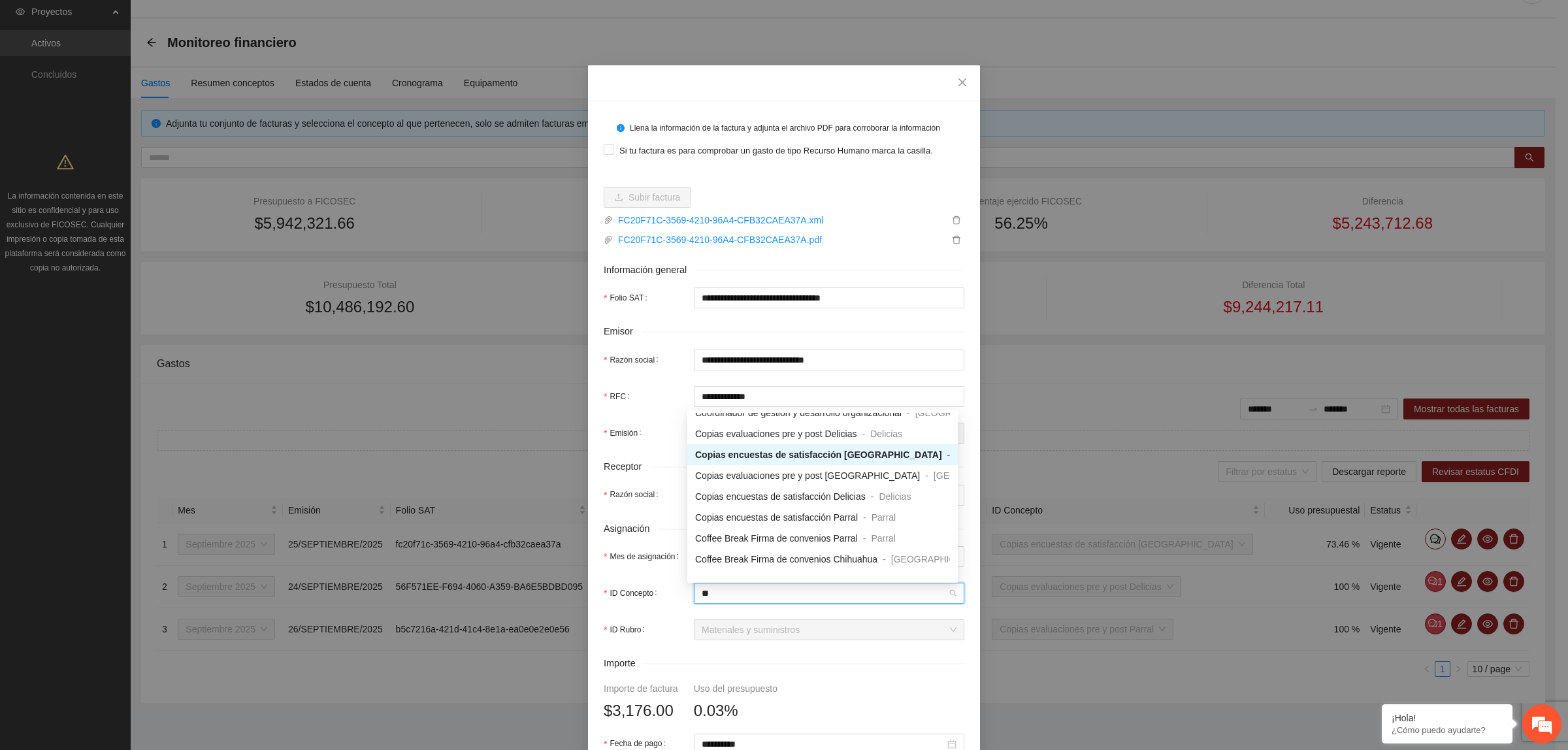
scroll to position [0, 0]
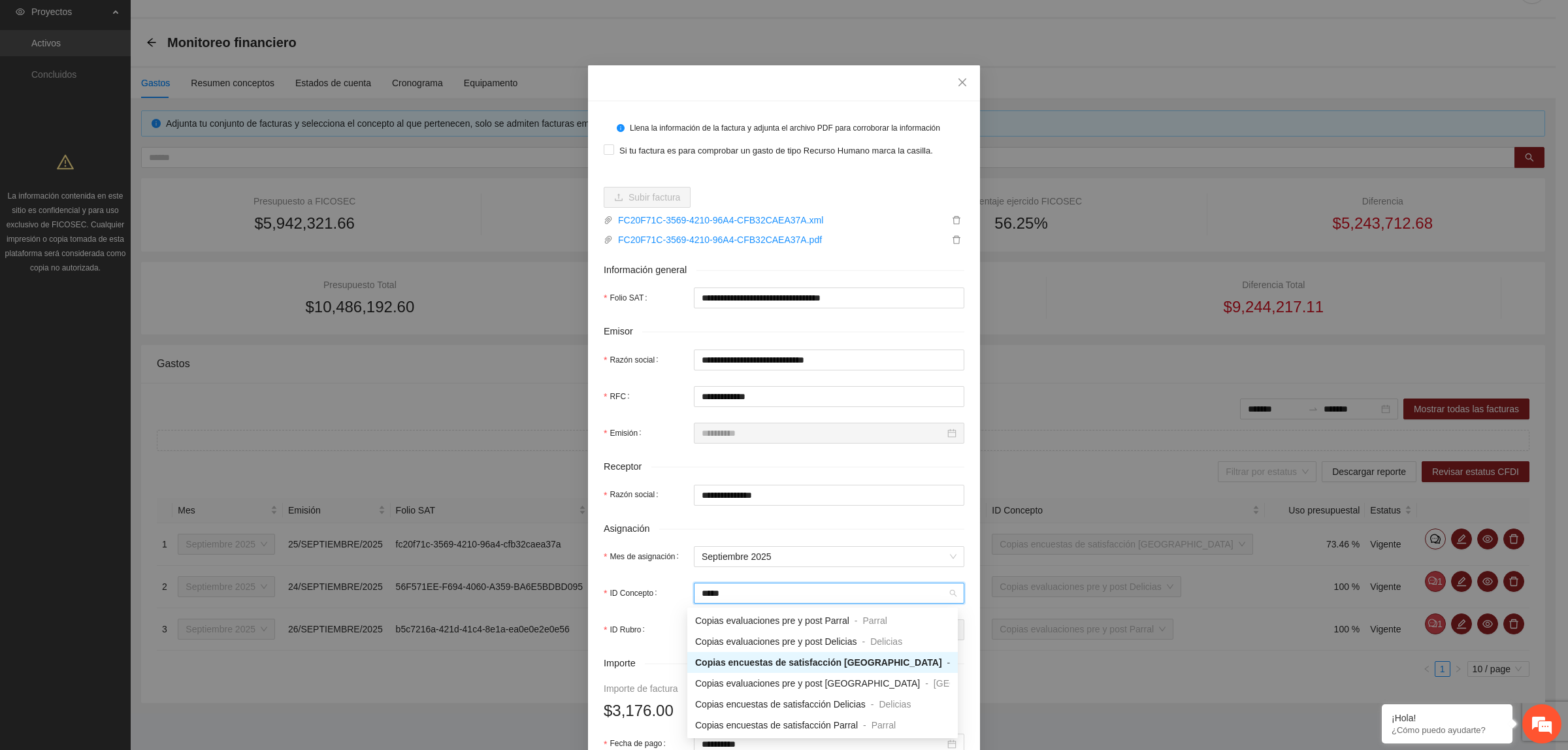
type input "******"
click at [859, 680] on span "Copias evaluaciones pre y post Chihuahua" at bounding box center [807, 683] width 225 height 10
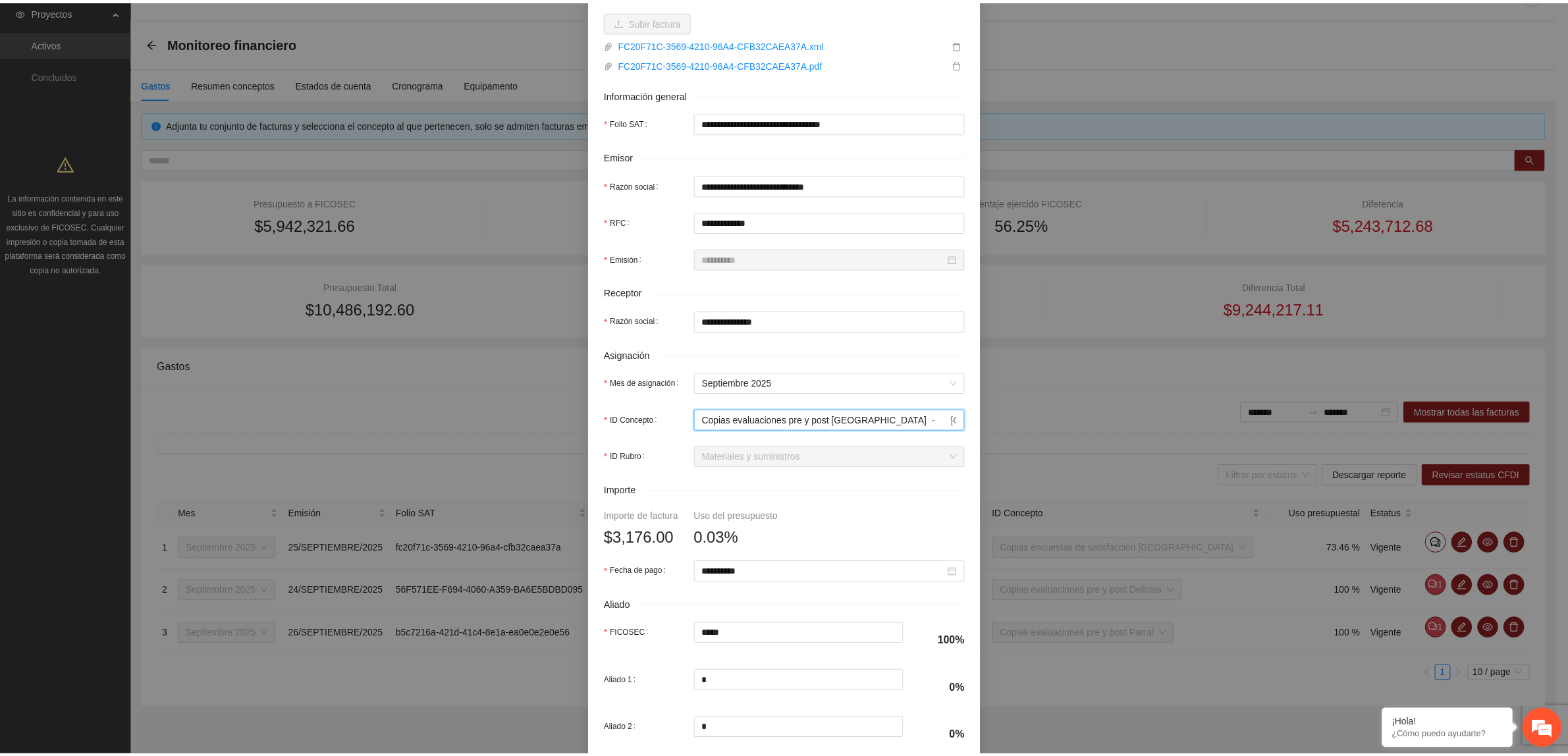
scroll to position [304, 0]
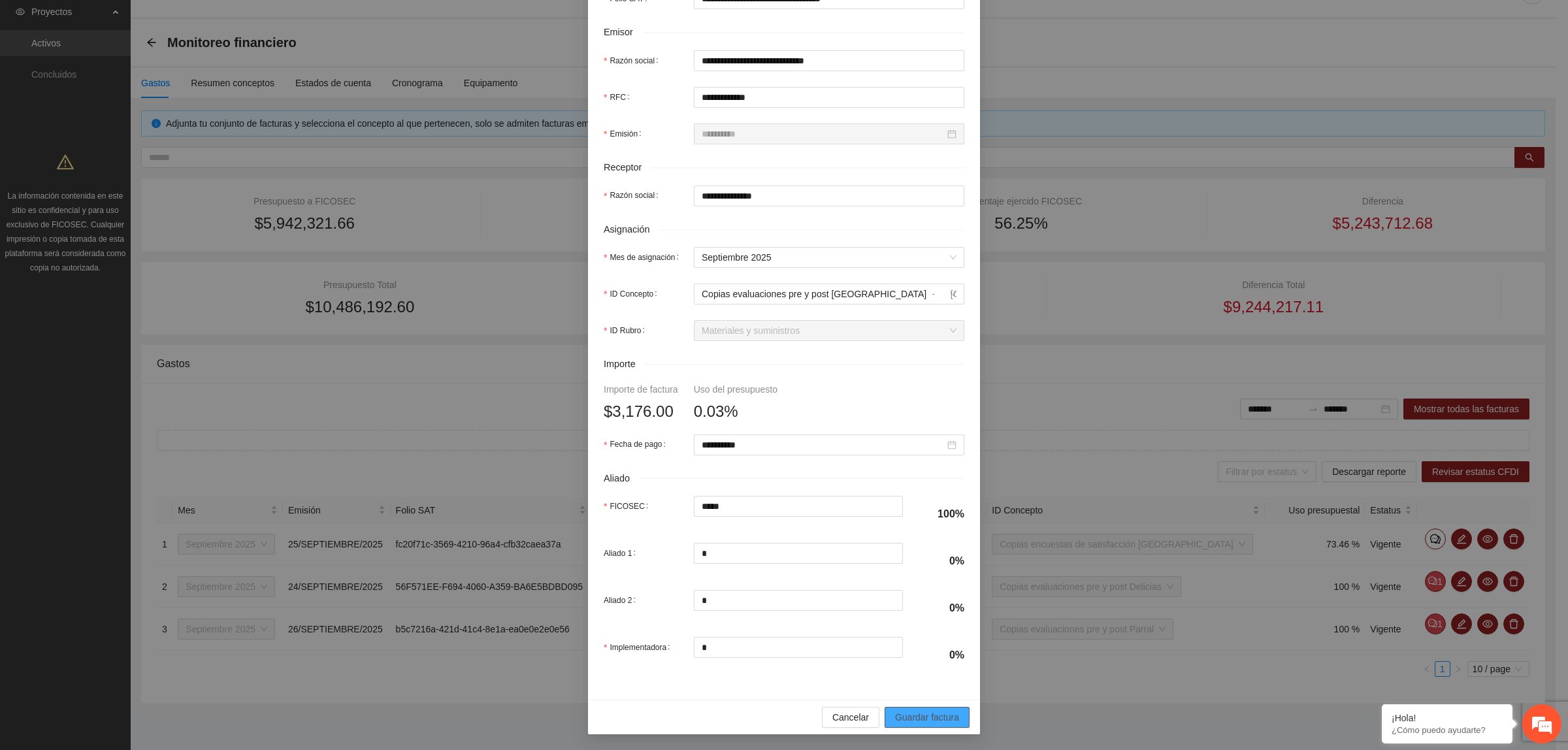
click at [925, 714] on span "Guardar factura" at bounding box center [927, 717] width 64 height 15
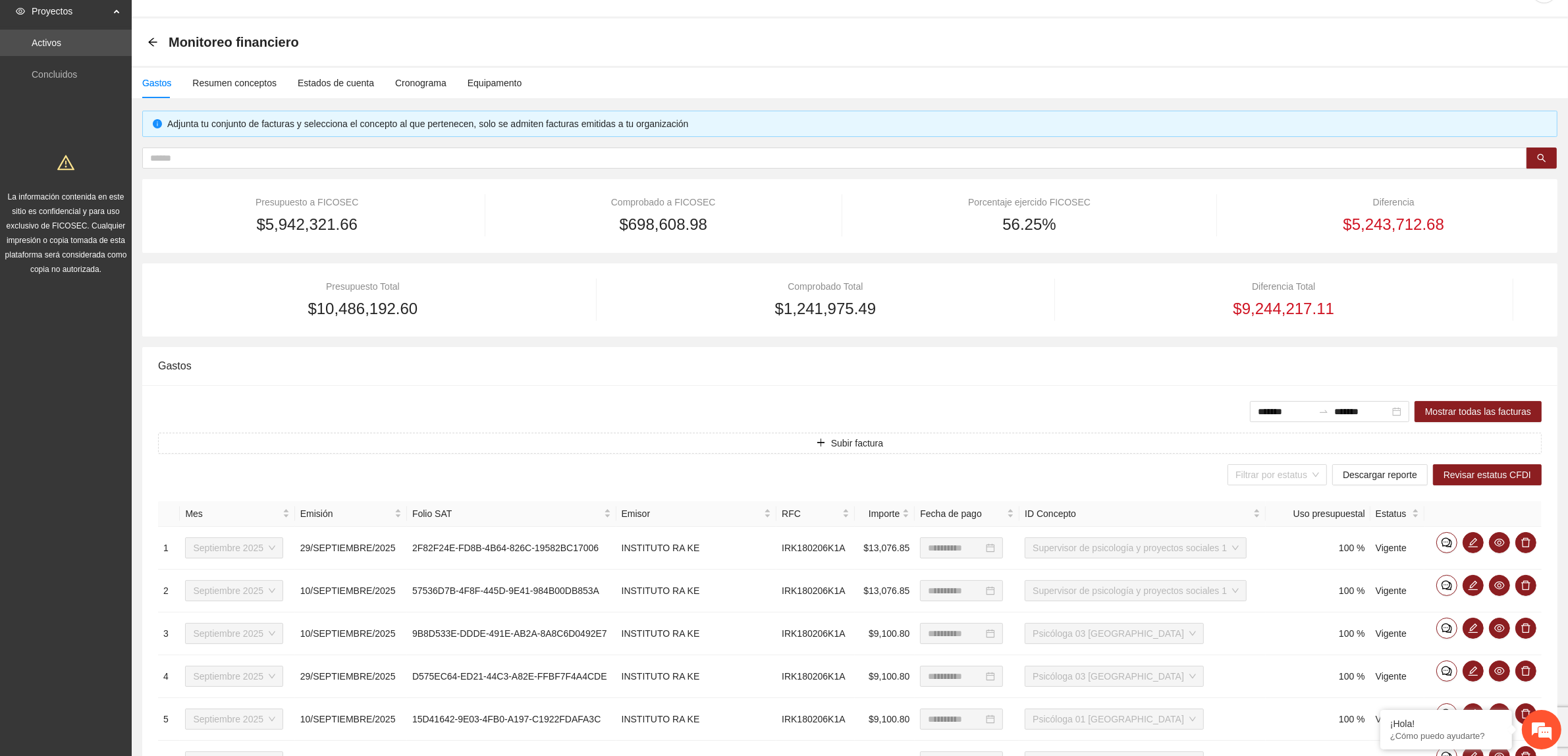
click at [1004, 472] on div "Filtrar por estatus Descargar reporte Revisar estatus CFDI" at bounding box center [850, 475] width 1384 height 21
click at [341, 77] on div "Estados de cuenta" at bounding box center [336, 83] width 76 height 15
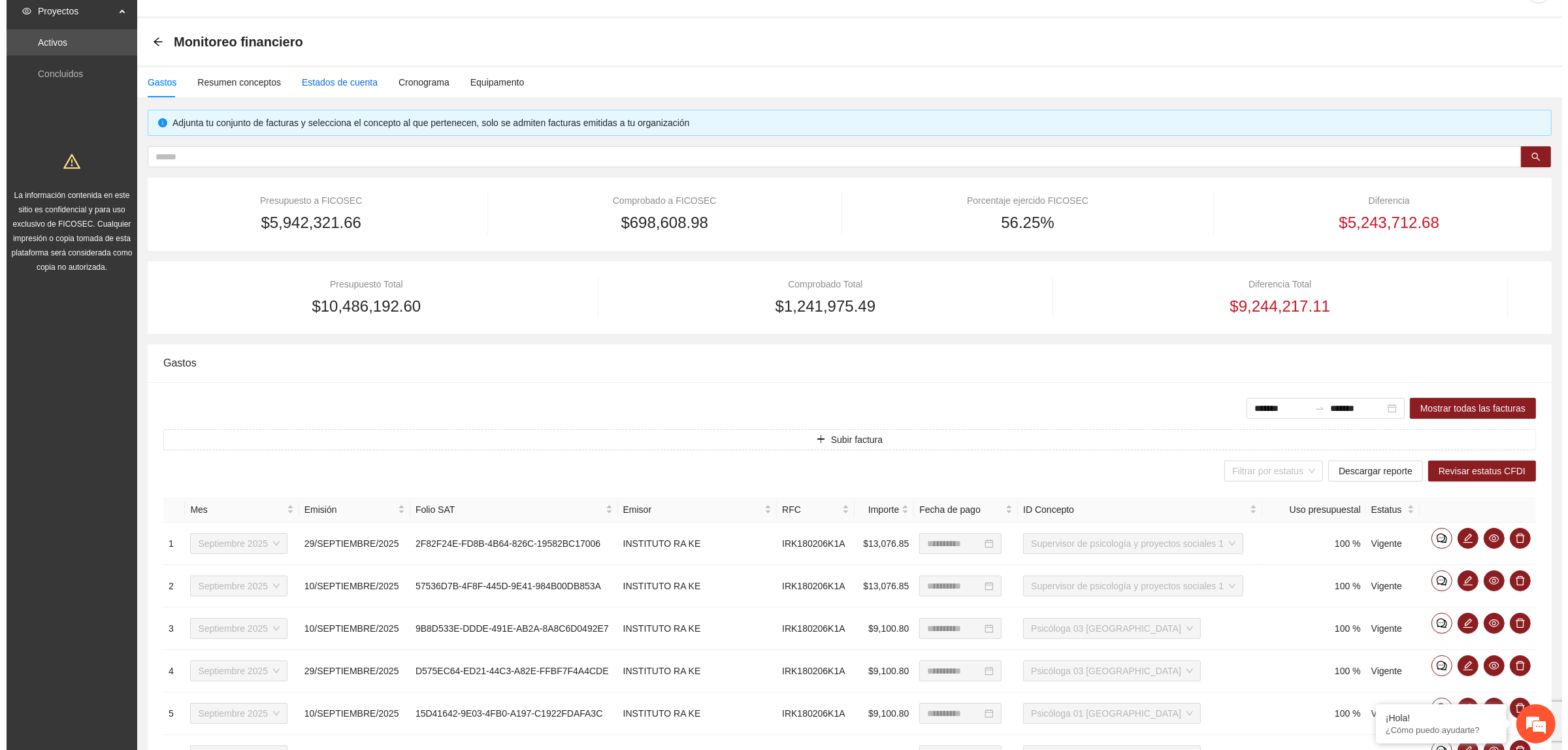
scroll to position [0, 0]
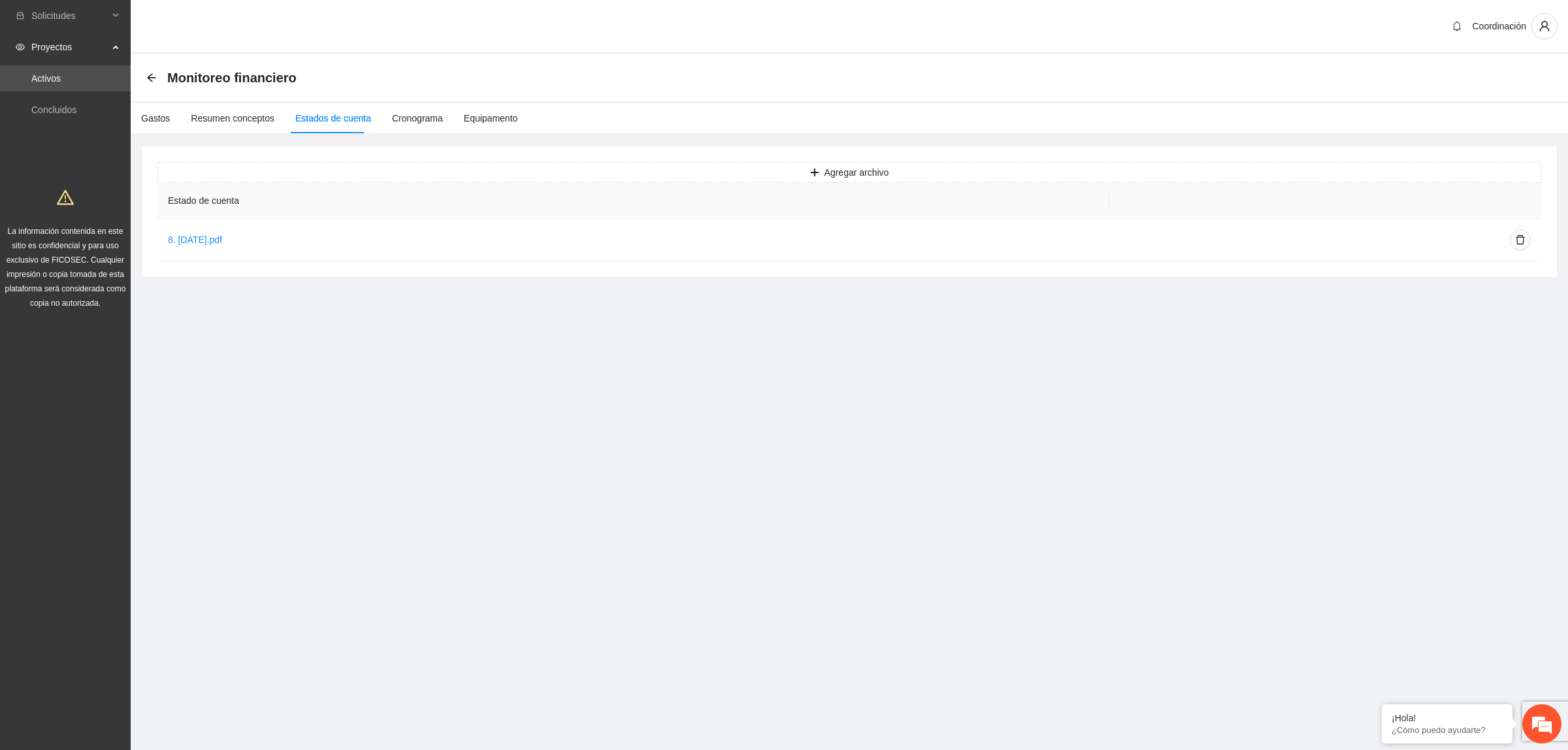
click at [272, 121] on div "Gastos Resumen conceptos Estados de cuenta Cronograma Equipamento" at bounding box center [324, 118] width 387 height 30
click at [252, 116] on div "Resumen conceptos" at bounding box center [233, 118] width 84 height 15
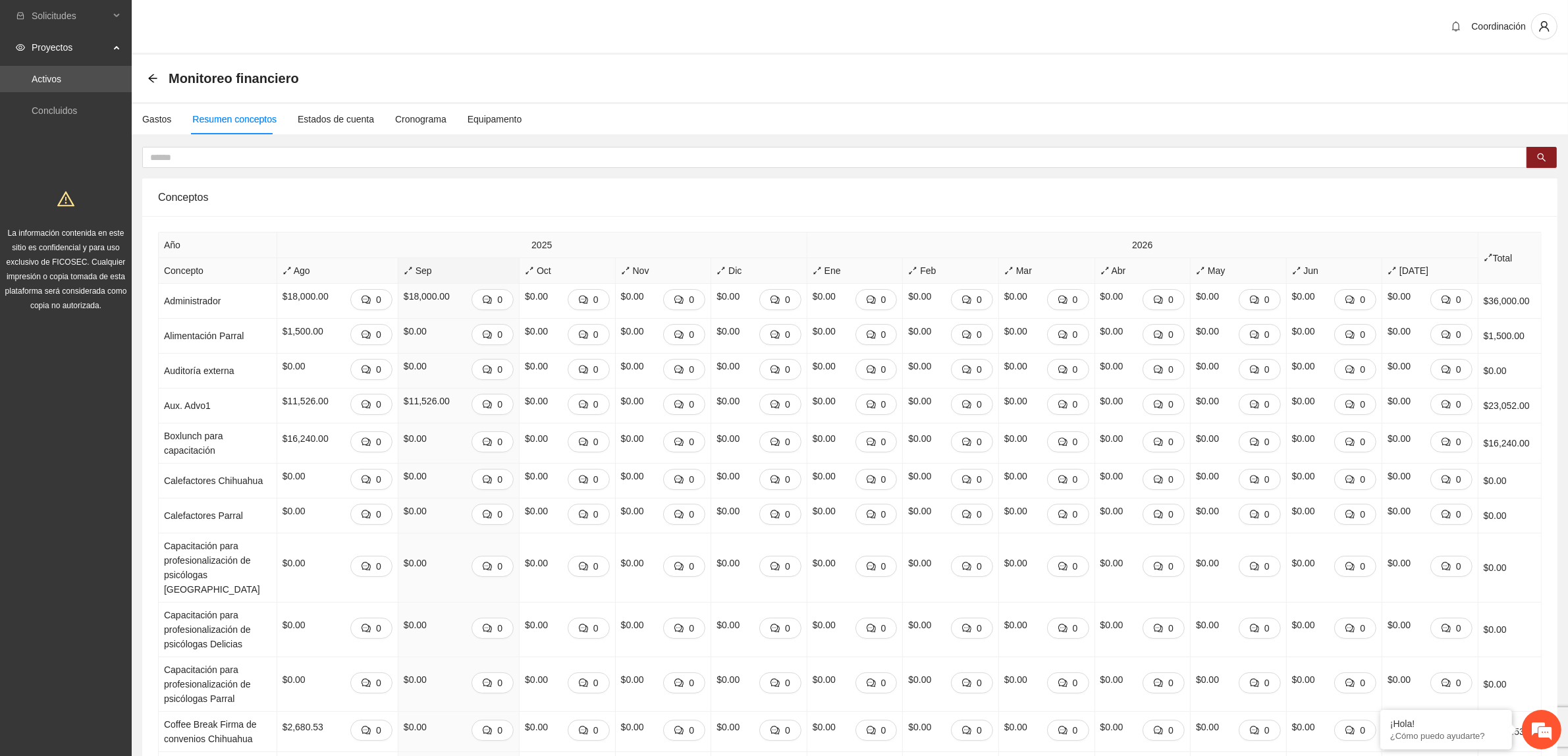
click at [430, 276] on span "Sep" at bounding box center [458, 271] width 110 height 15
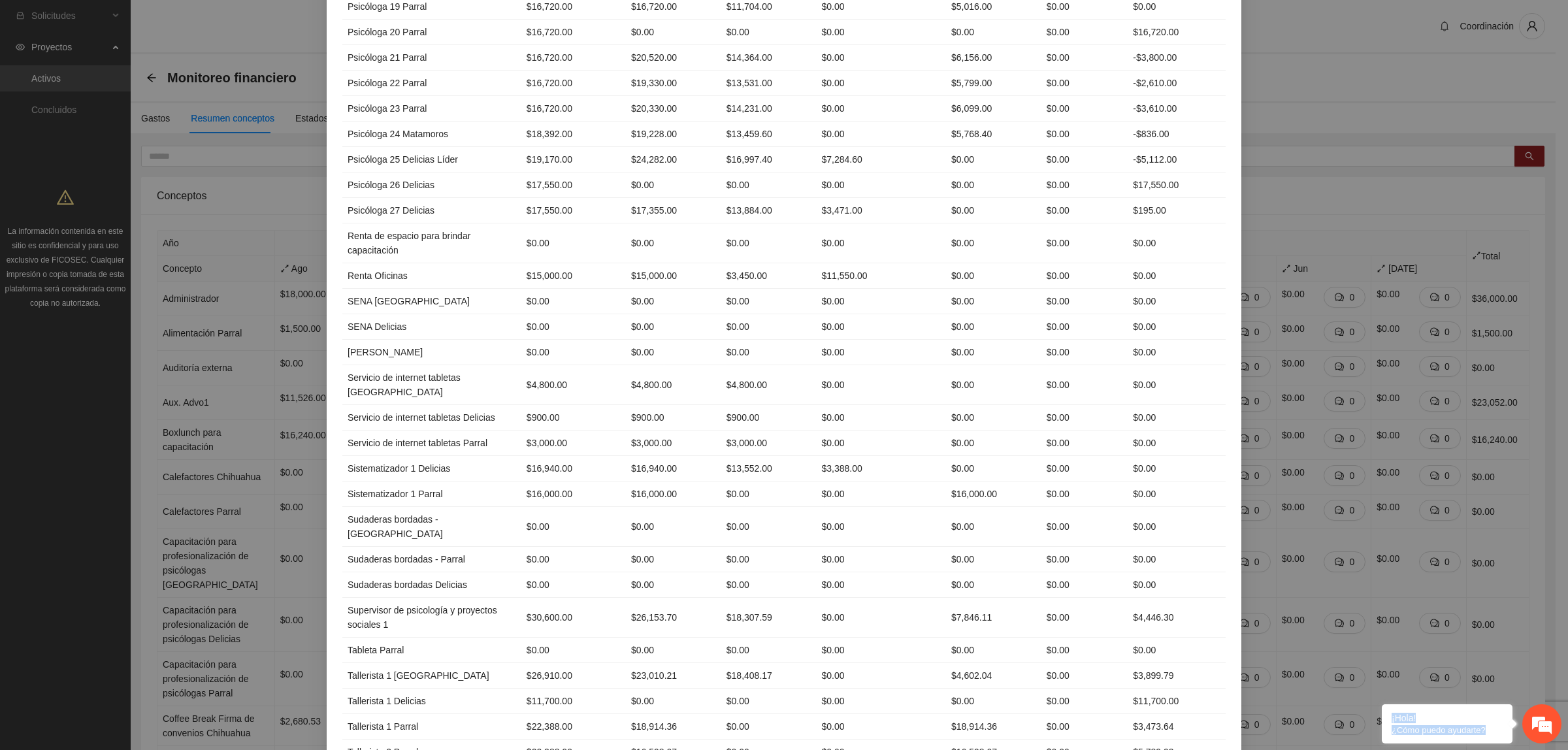
scroll to position [2768, 0]
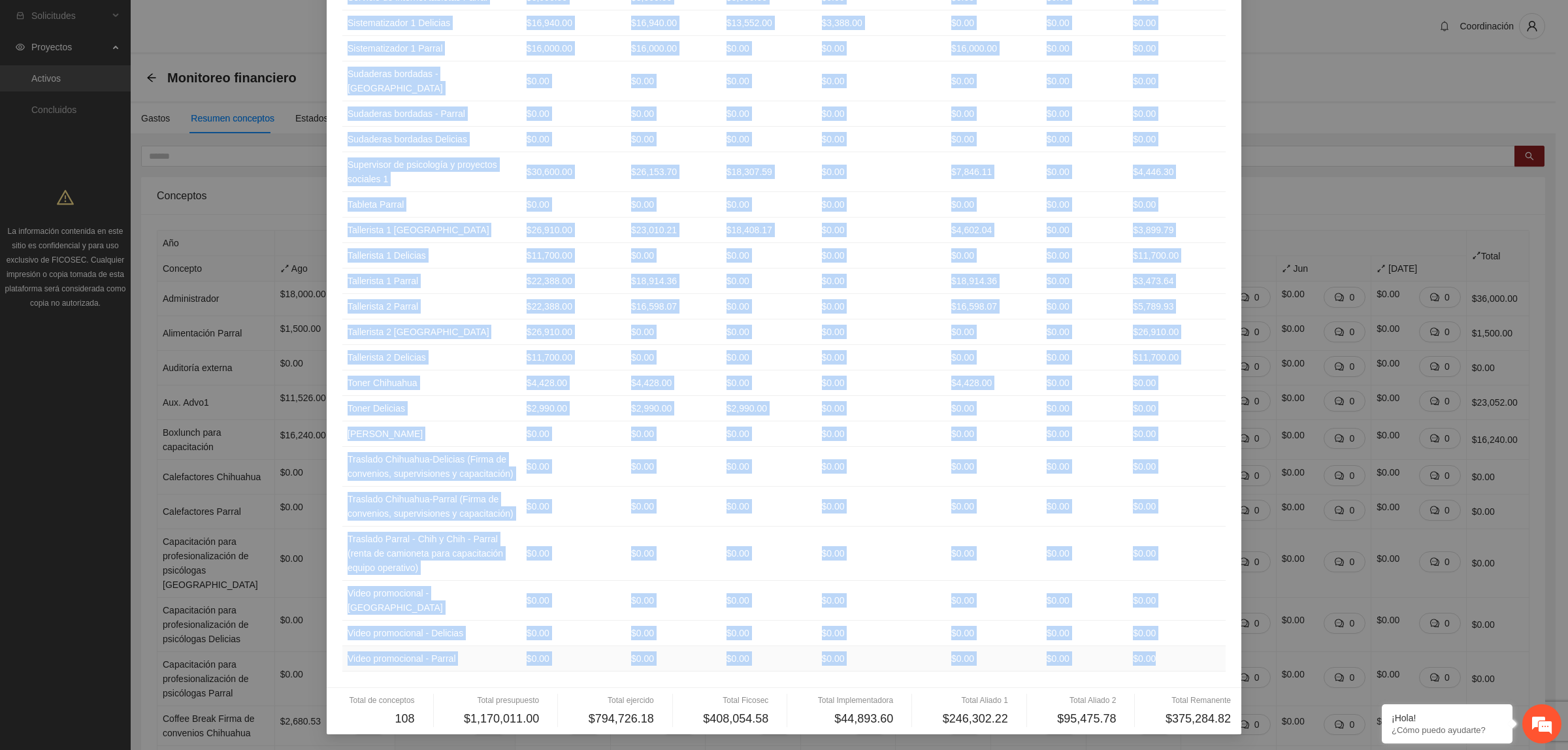
drag, startPoint x: 340, startPoint y: 152, endPoint x: 1181, endPoint y: 655, distance: 979.9
copy tbody "Administrador $18,000.00 $18,000.00 $9,000.00 $0.00 $9,000.00 $0.00 $0.00 Alime…"
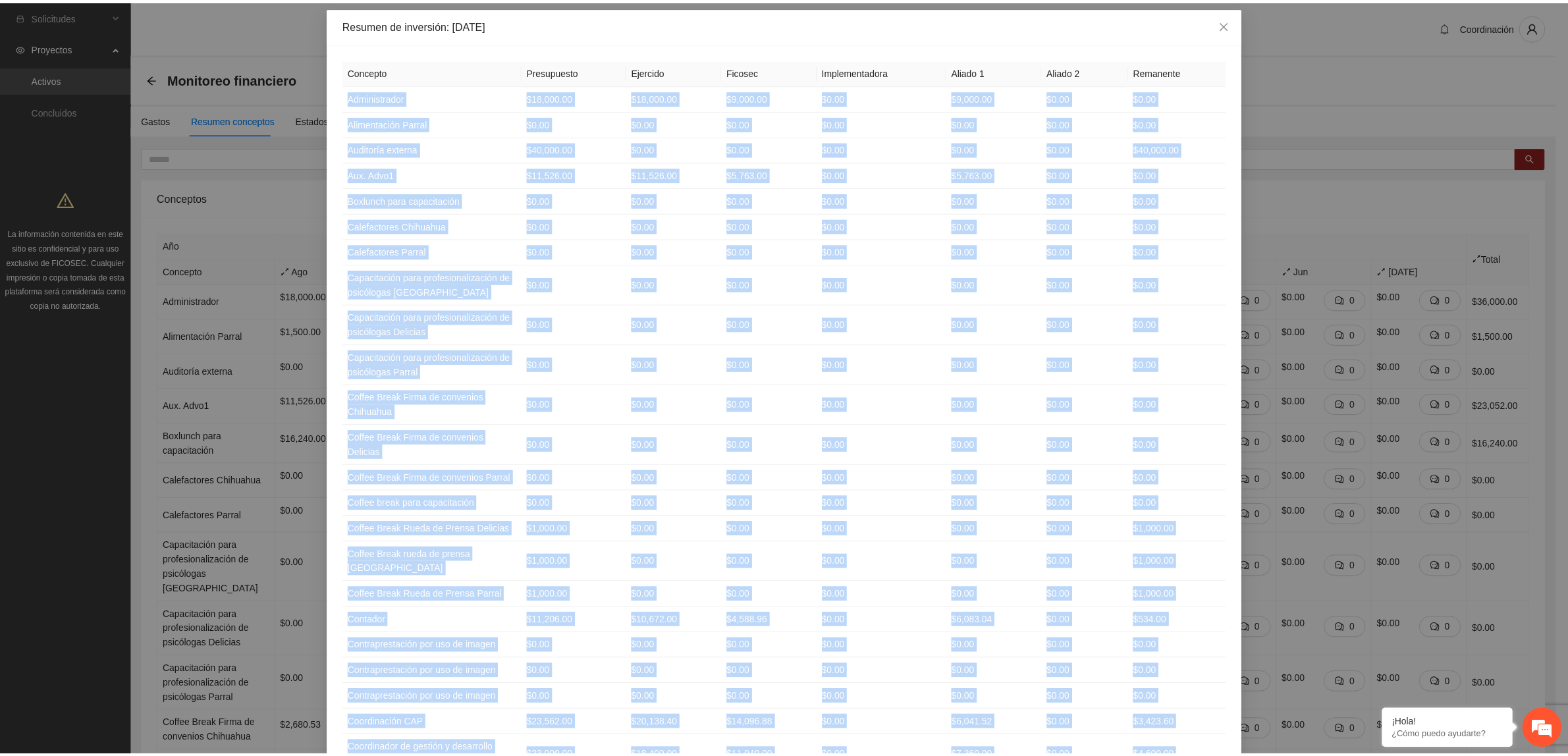
scroll to position [0, 0]
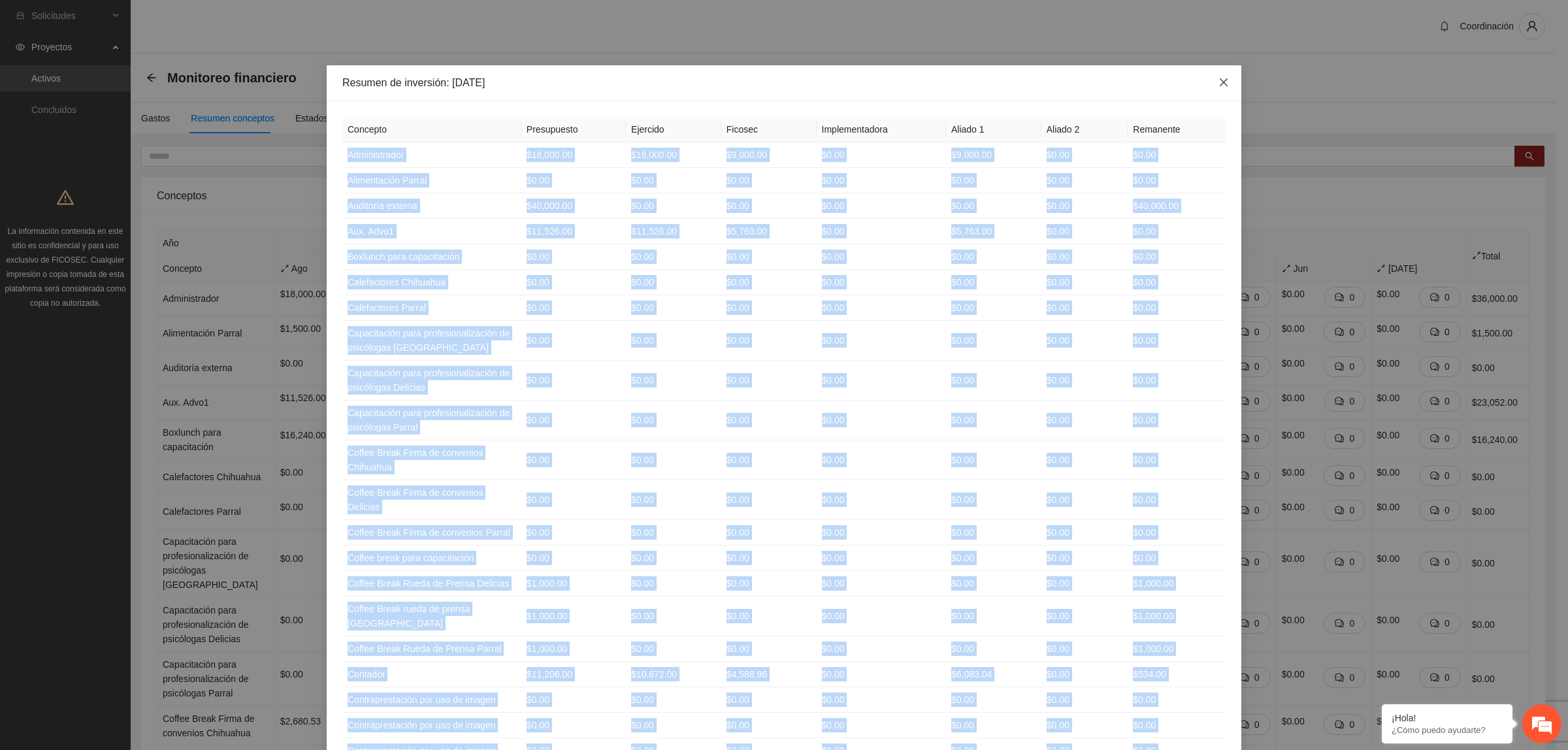
click at [1220, 85] on icon "close" at bounding box center [1223, 82] width 10 height 10
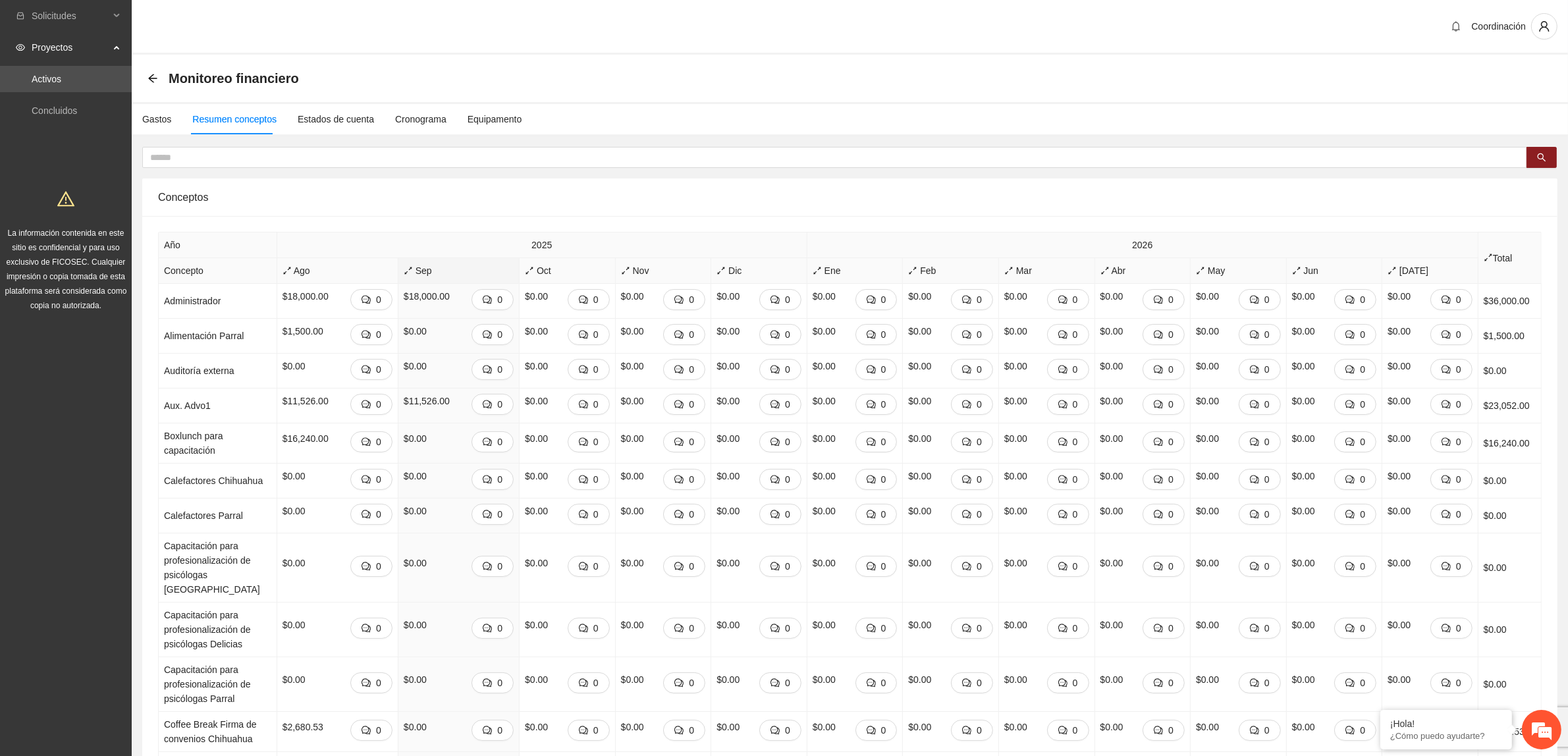
click at [170, 123] on div "Gastos Resumen conceptos Estados de cuenta Cronograma Equipamento" at bounding box center [327, 119] width 390 height 30
click at [164, 121] on div "Gastos" at bounding box center [157, 119] width 29 height 15
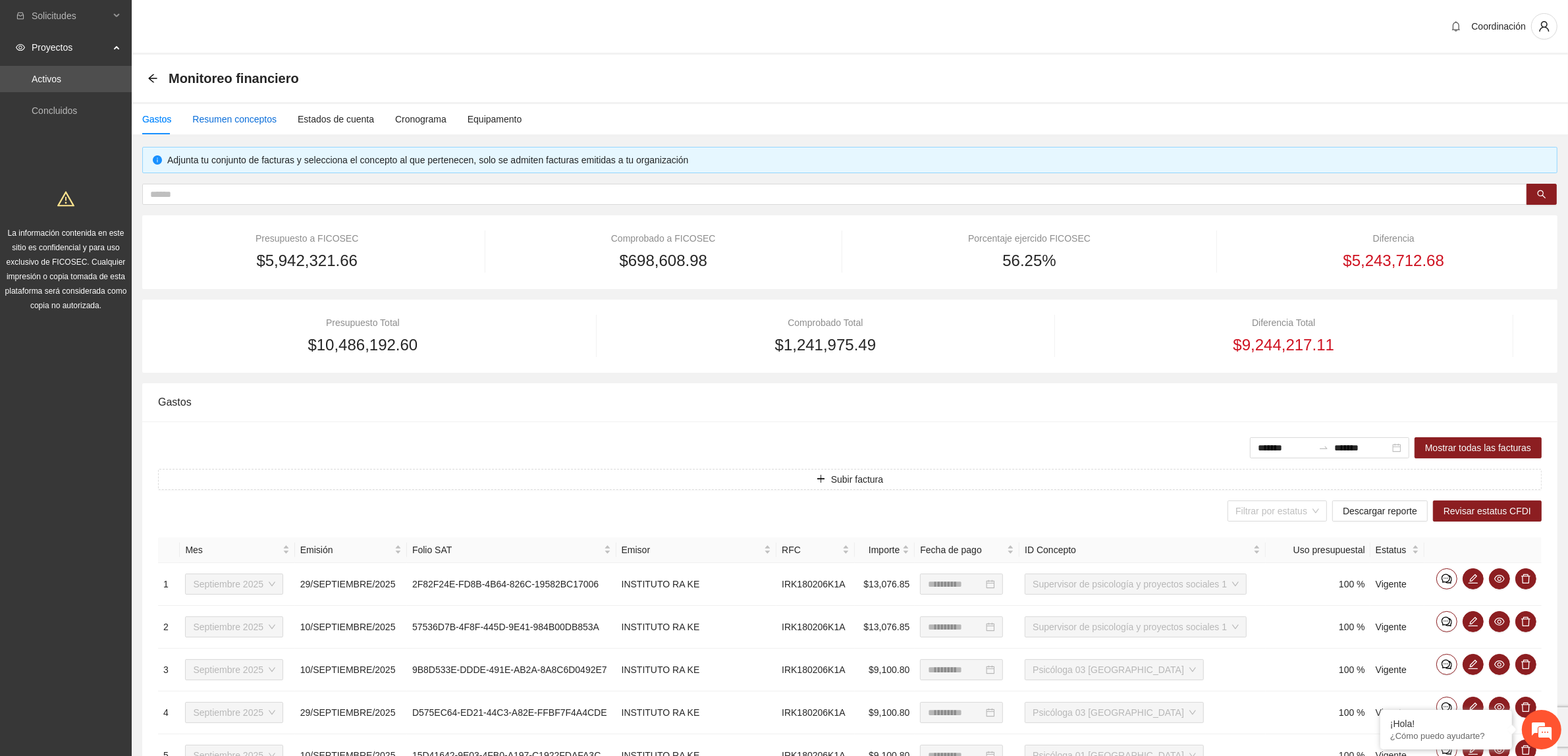
click at [267, 112] on div "Resumen conceptos" at bounding box center [235, 119] width 85 height 15
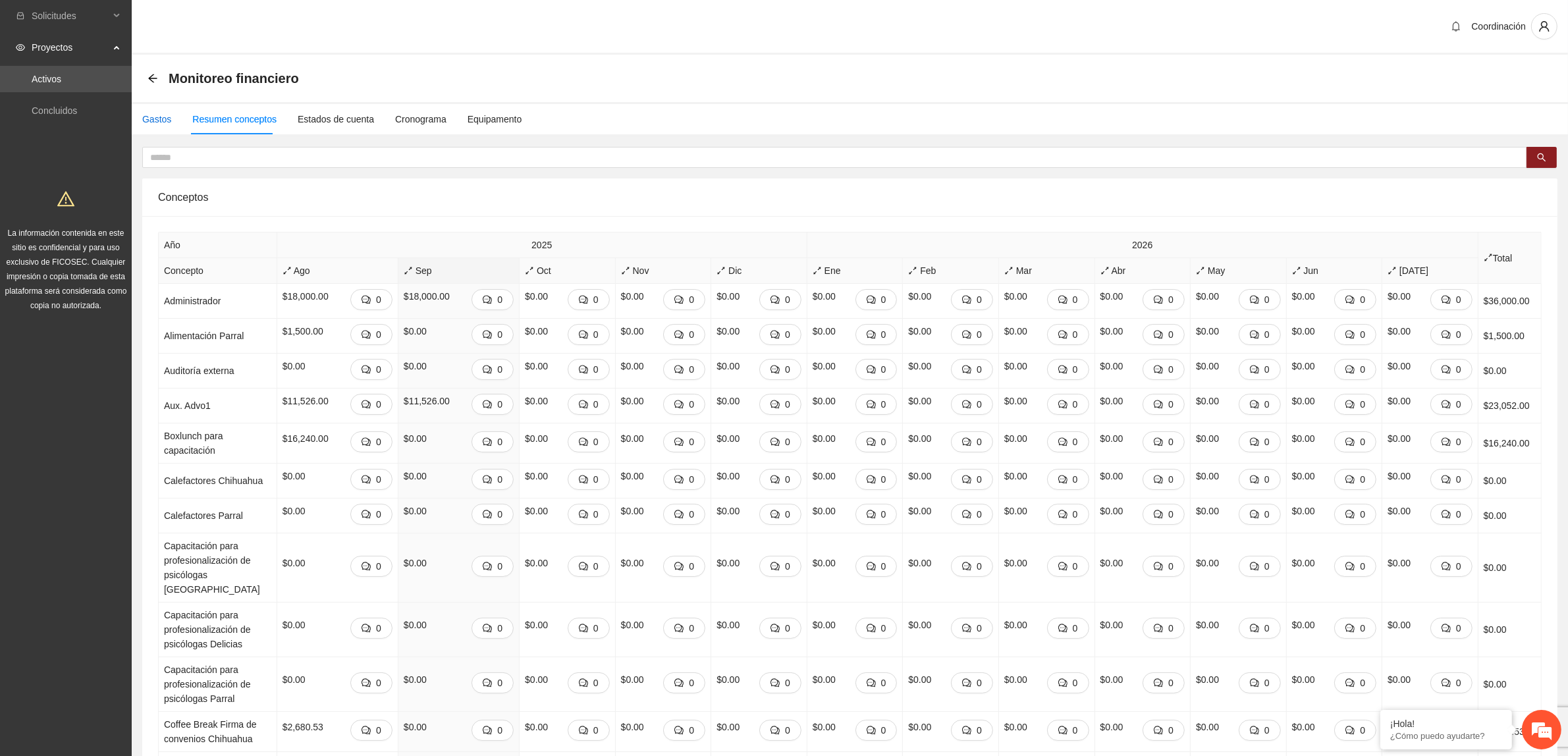
click at [169, 116] on div "Gastos" at bounding box center [157, 119] width 29 height 15
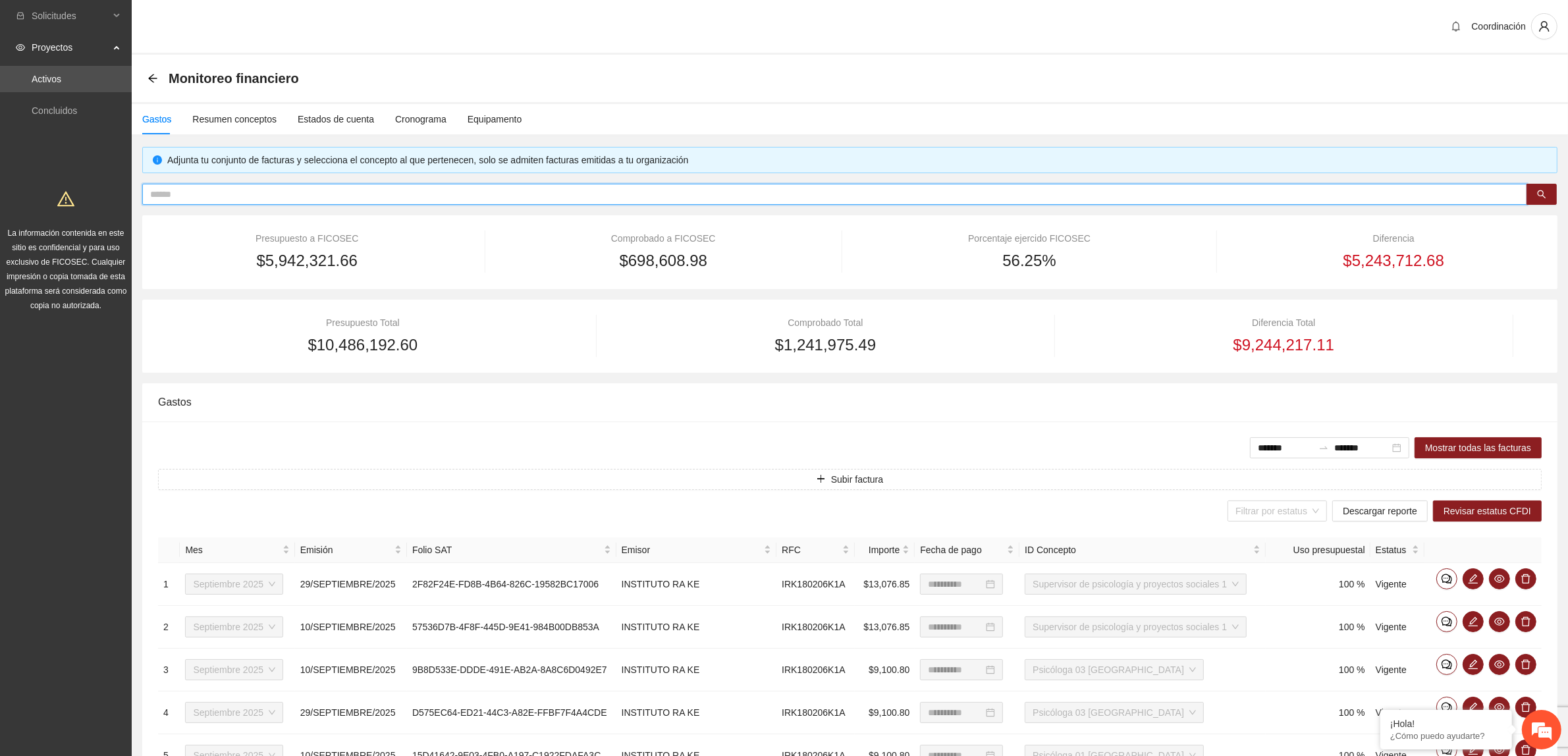
click at [288, 191] on input "text" at bounding box center [829, 194] width 1359 height 15
type input "*********"
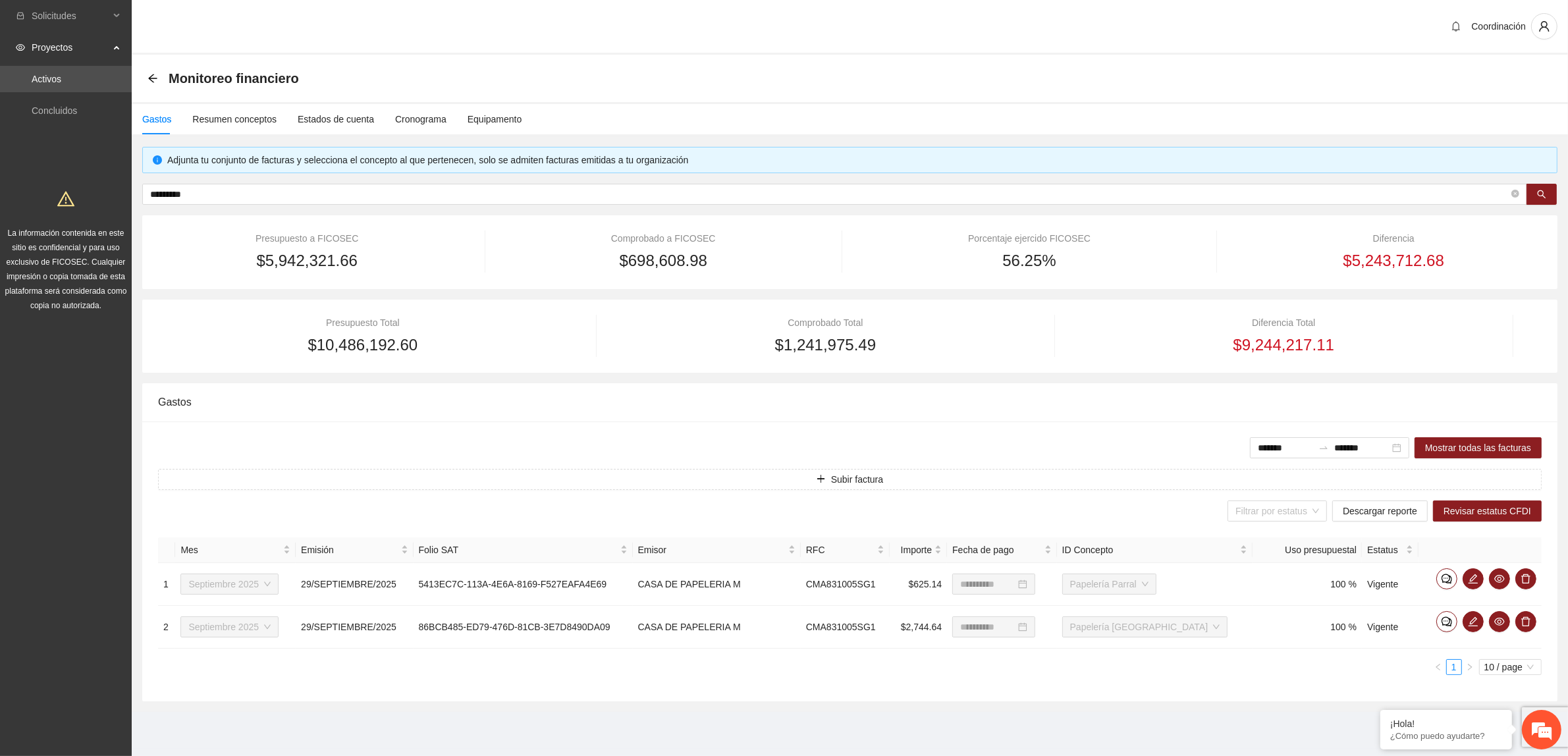
type input "**********"
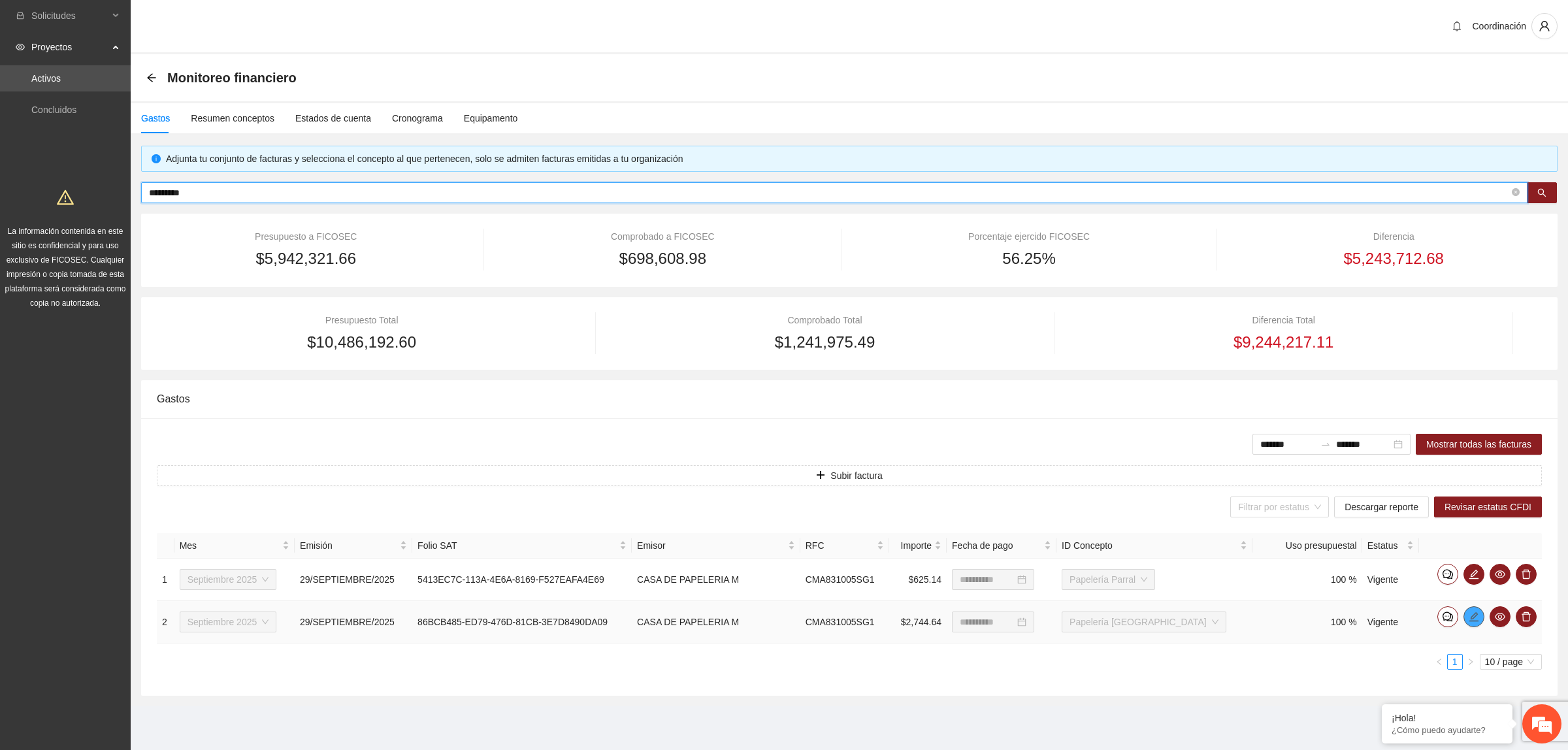
click at [1474, 614] on icon "edit" at bounding box center [1474, 616] width 10 height 10
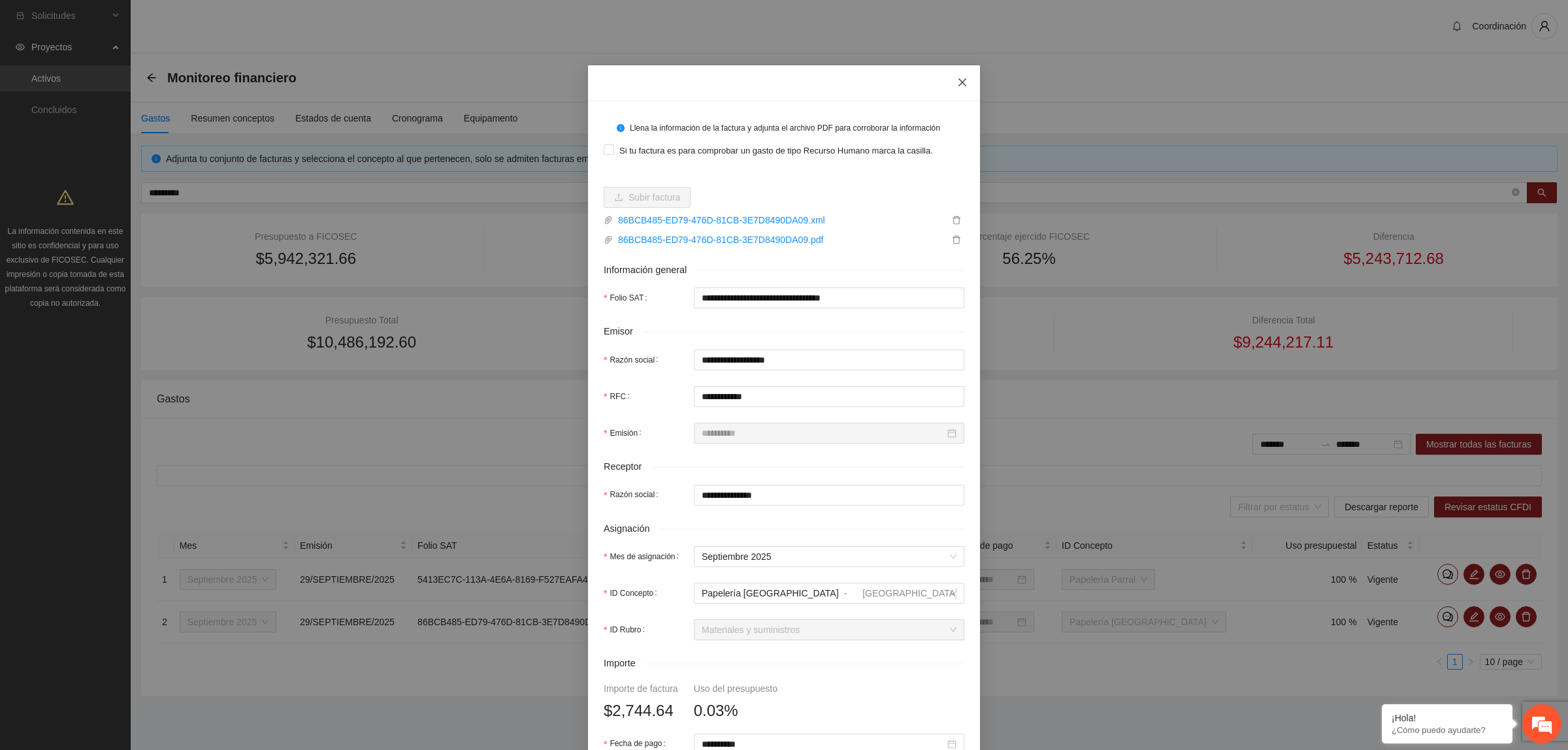
click at [962, 78] on span "Close" at bounding box center [962, 83] width 35 height 35
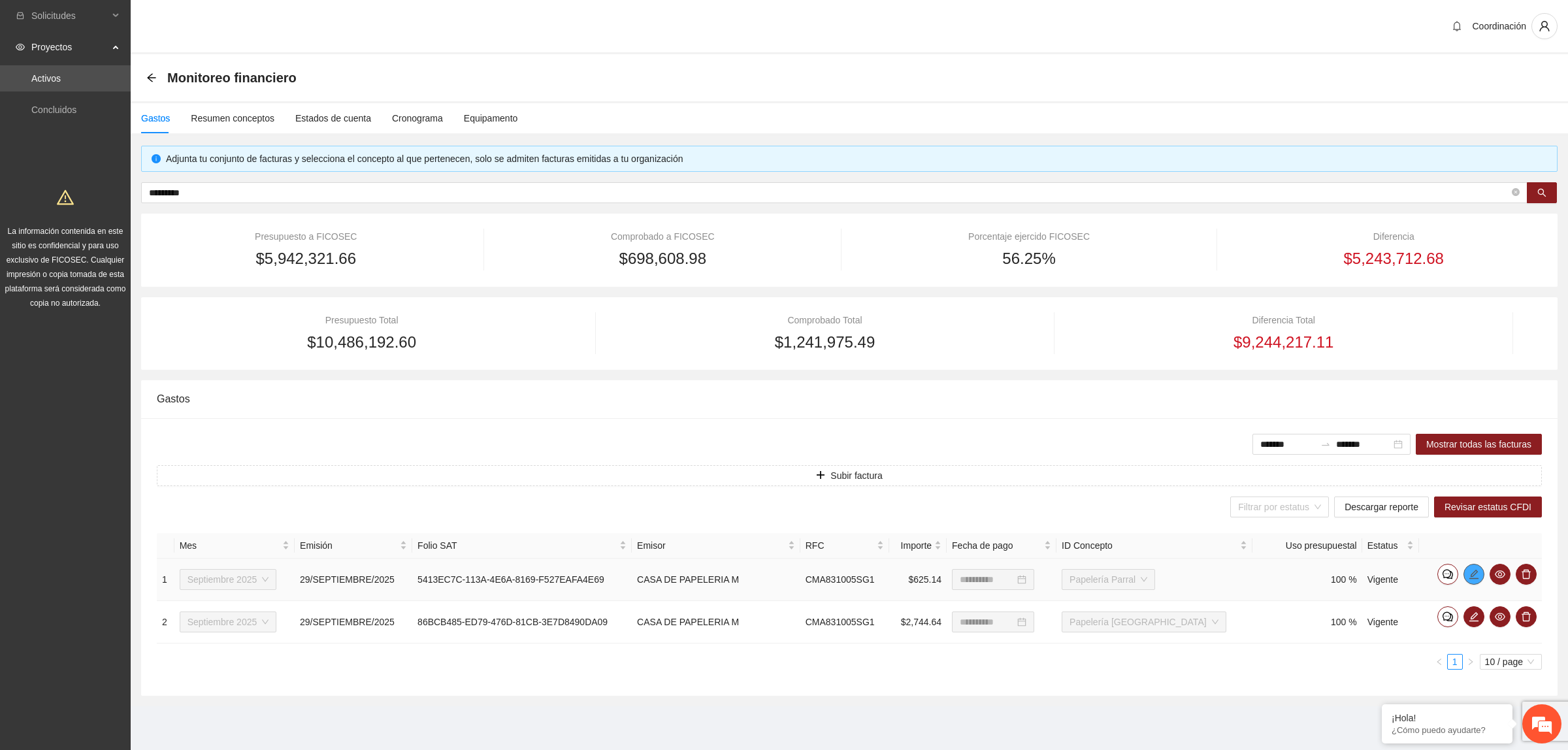
click at [1472, 576] on icon "edit" at bounding box center [1474, 573] width 9 height 9
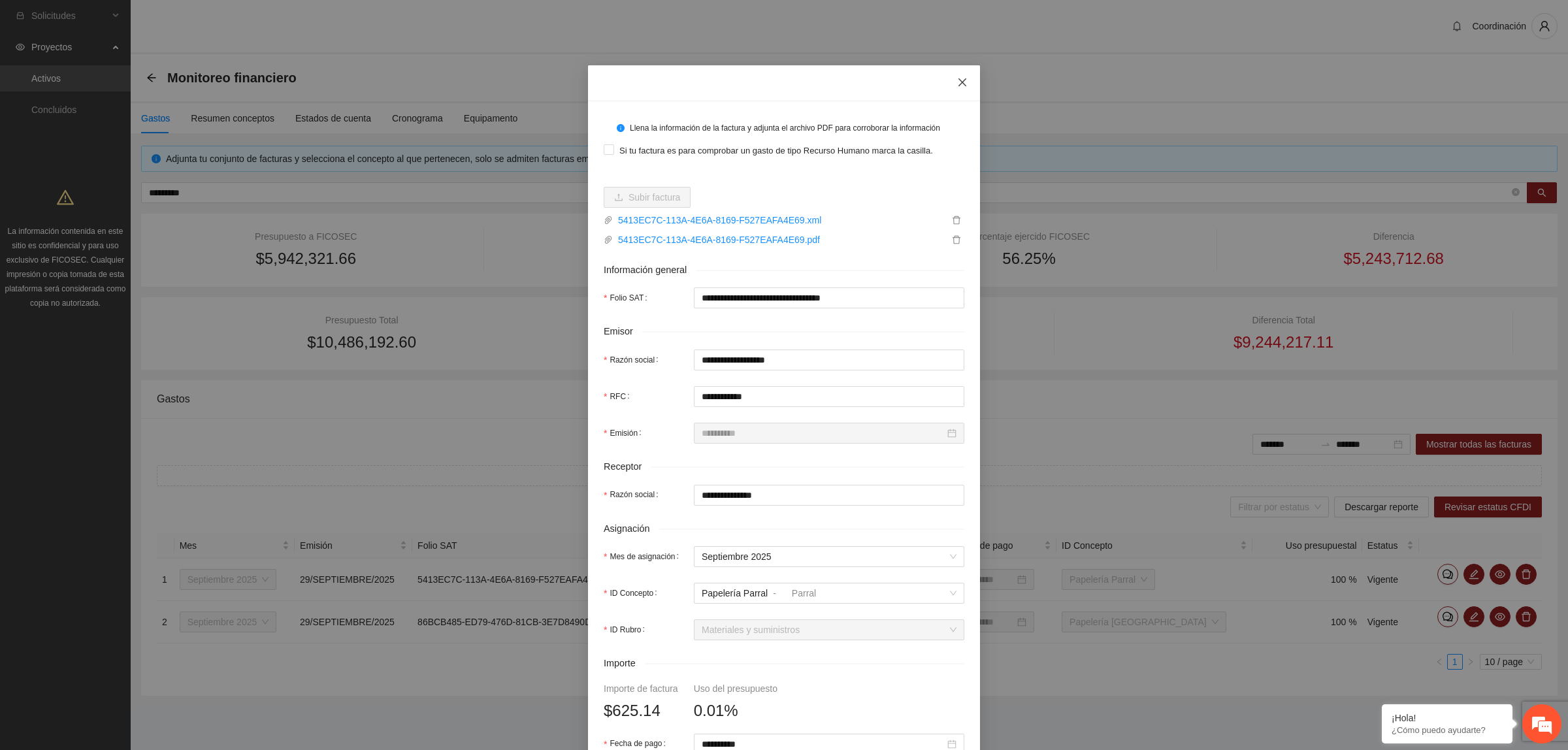
click at [962, 82] on span "Close" at bounding box center [962, 83] width 35 height 35
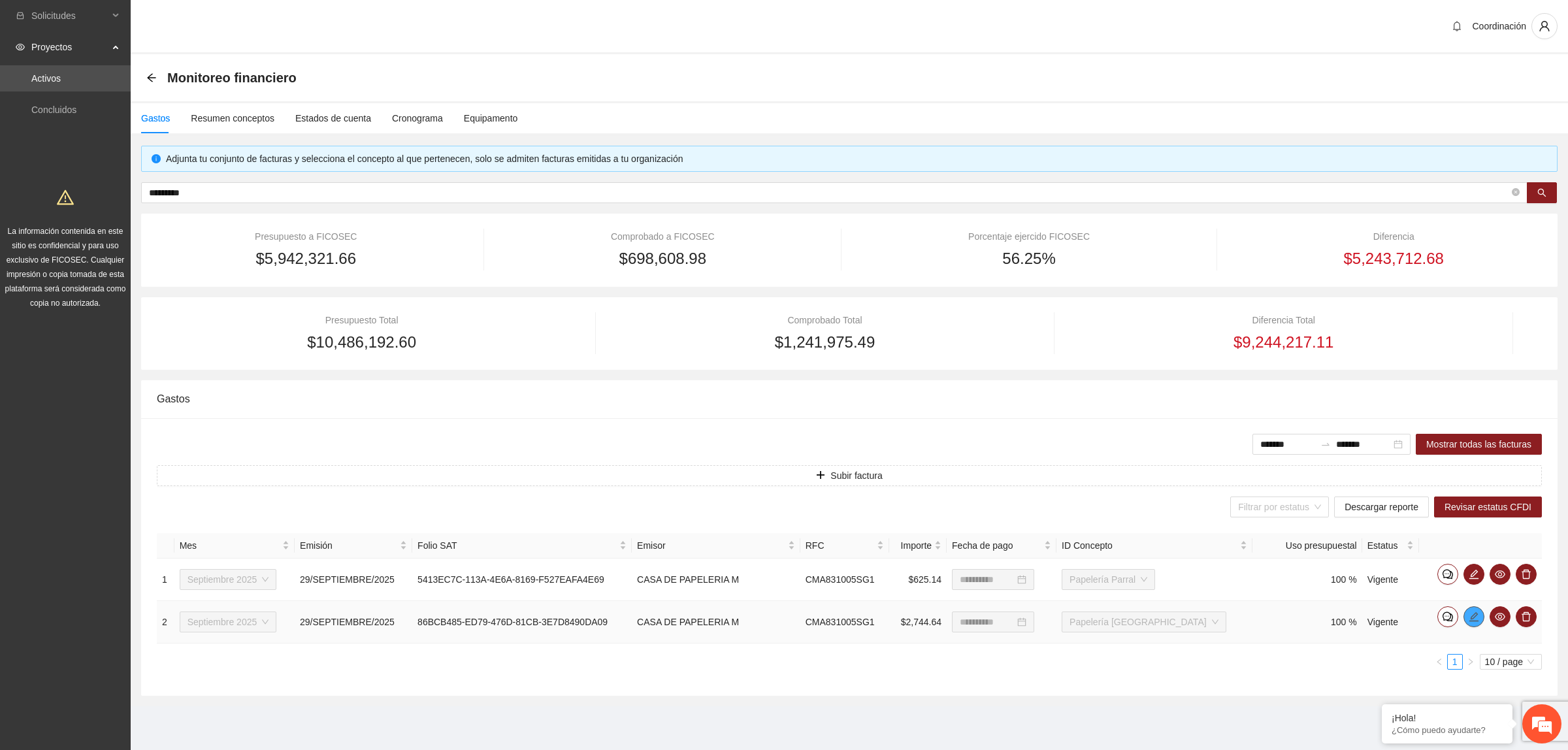
click at [1475, 619] on icon "edit" at bounding box center [1474, 616] width 10 height 10
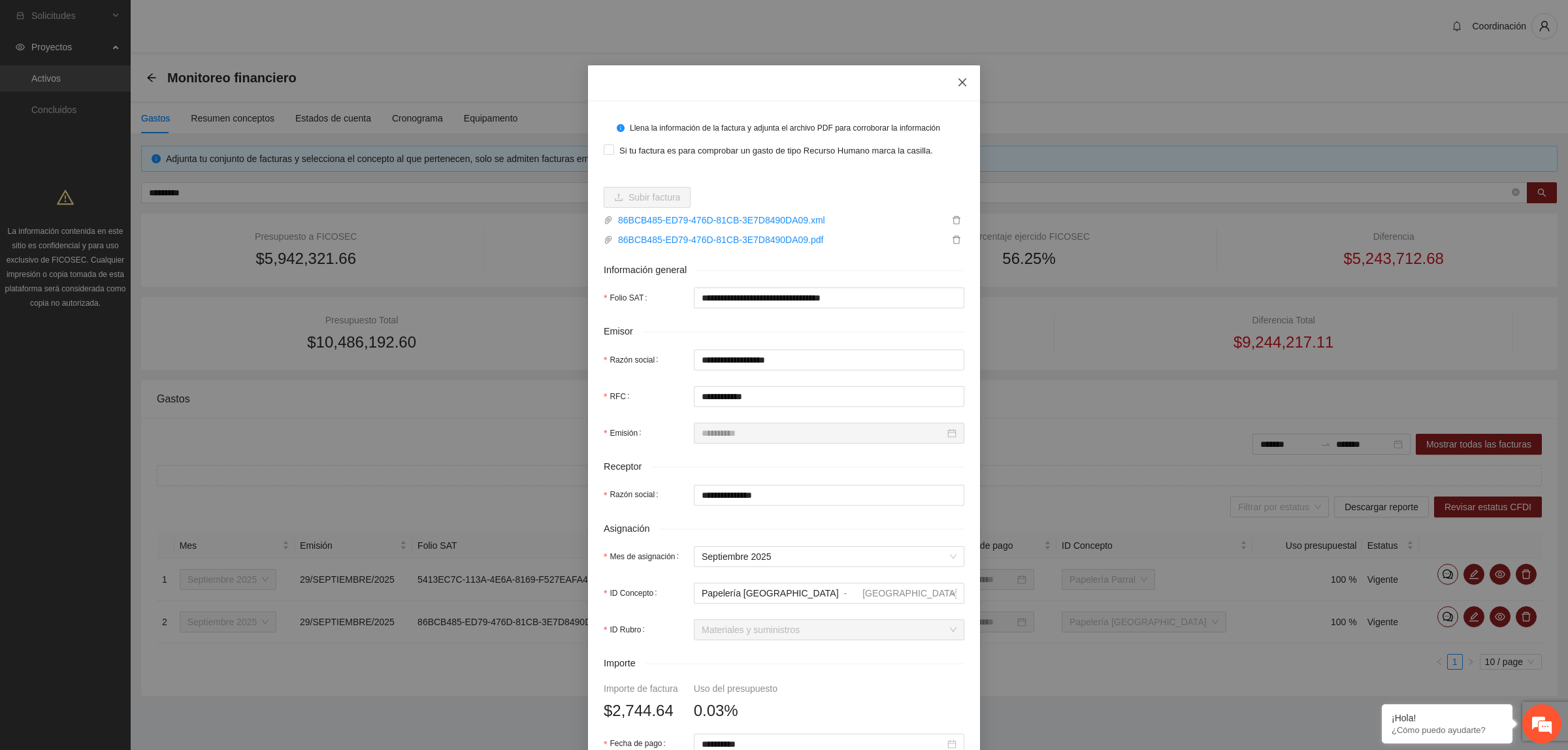
click at [957, 84] on icon "close" at bounding box center [962, 82] width 10 height 10
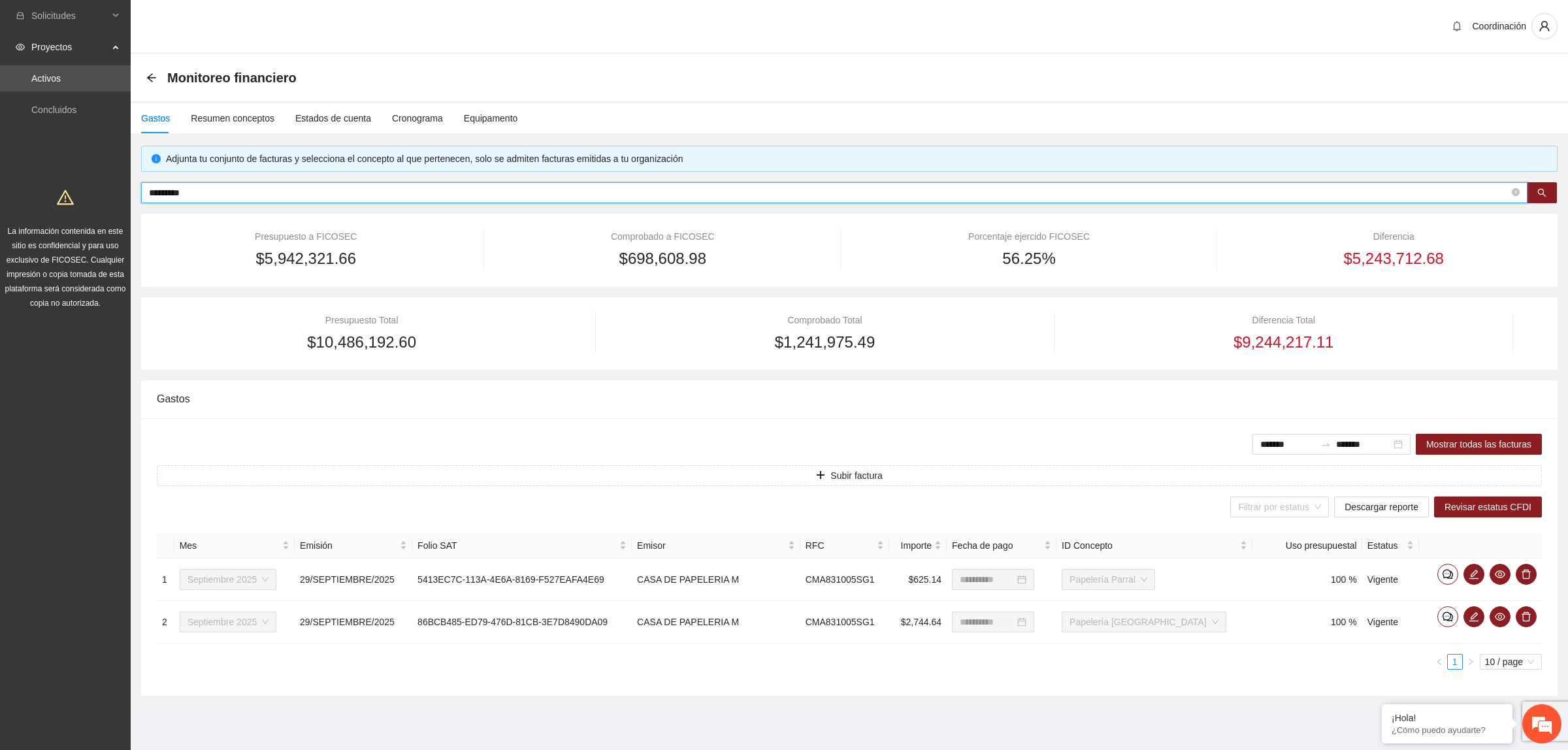
drag, startPoint x: 227, startPoint y: 188, endPoint x: 67, endPoint y: 190, distance: 160.0
click at [67, 190] on section "Solicitudes Proyectos Activos Concluidos La información contenida en este sitio…" at bounding box center [784, 375] width 1568 height 750
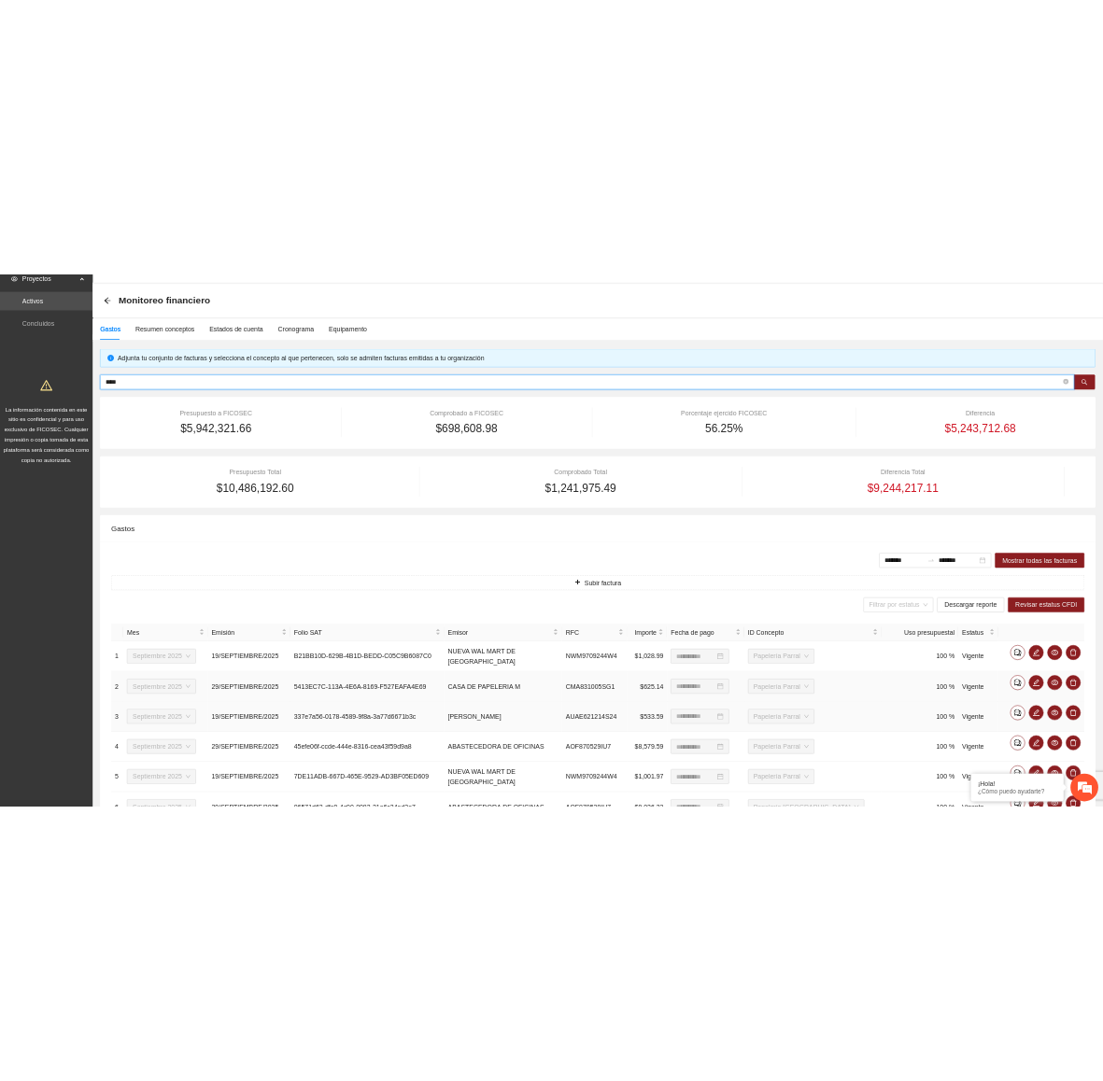
scroll to position [117, 0]
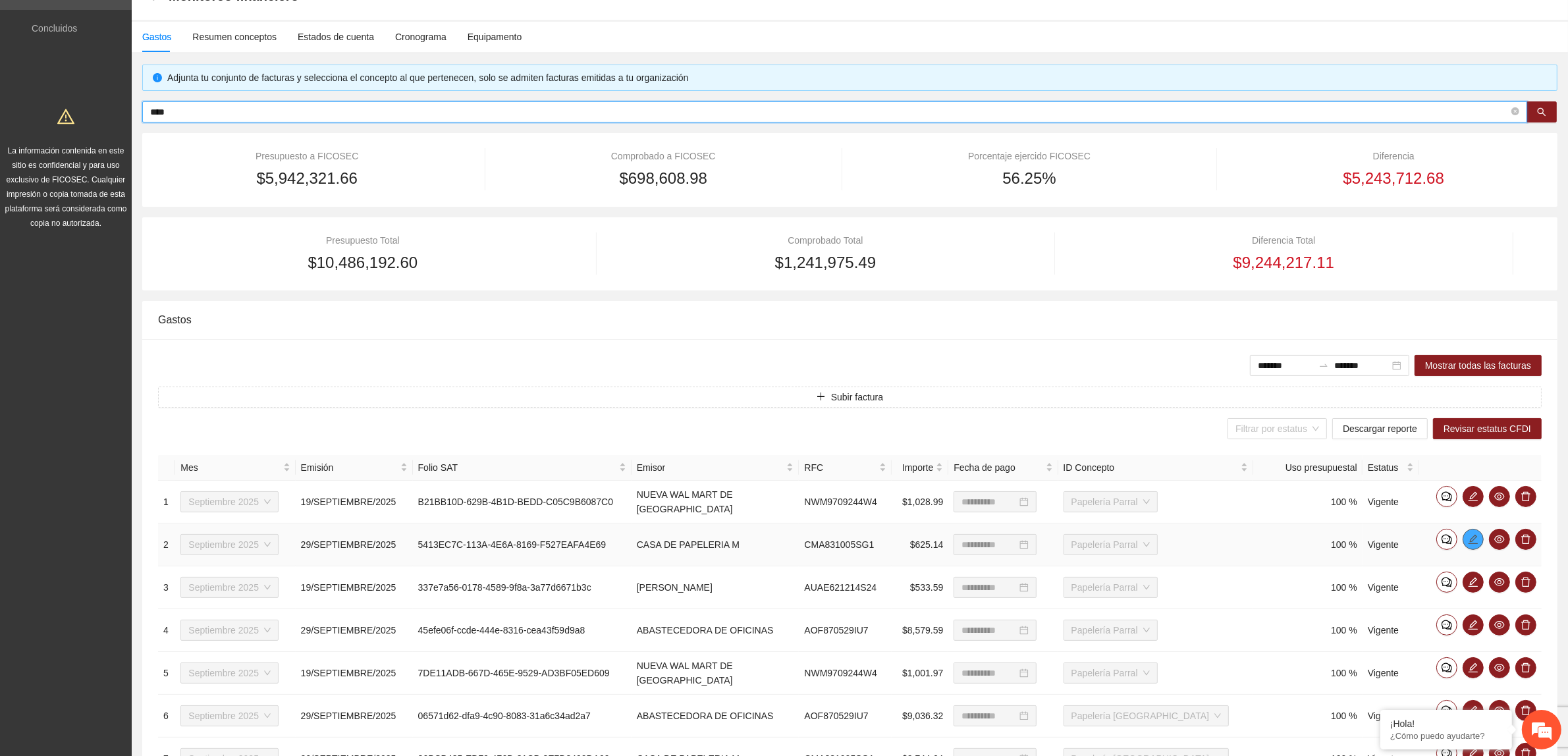
click at [1467, 541] on span "edit" at bounding box center [1473, 539] width 20 height 11
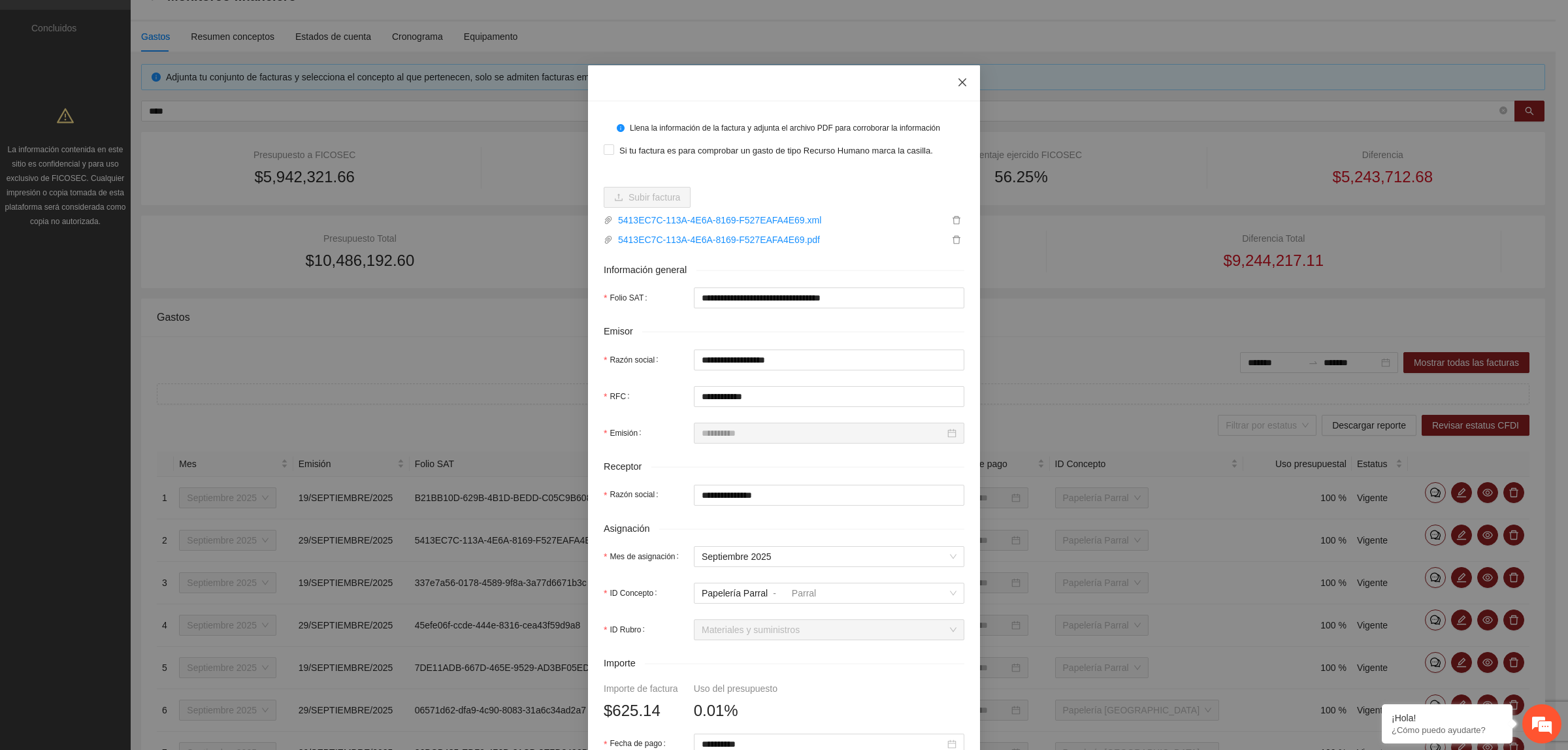
click at [957, 86] on icon "close" at bounding box center [962, 82] width 10 height 10
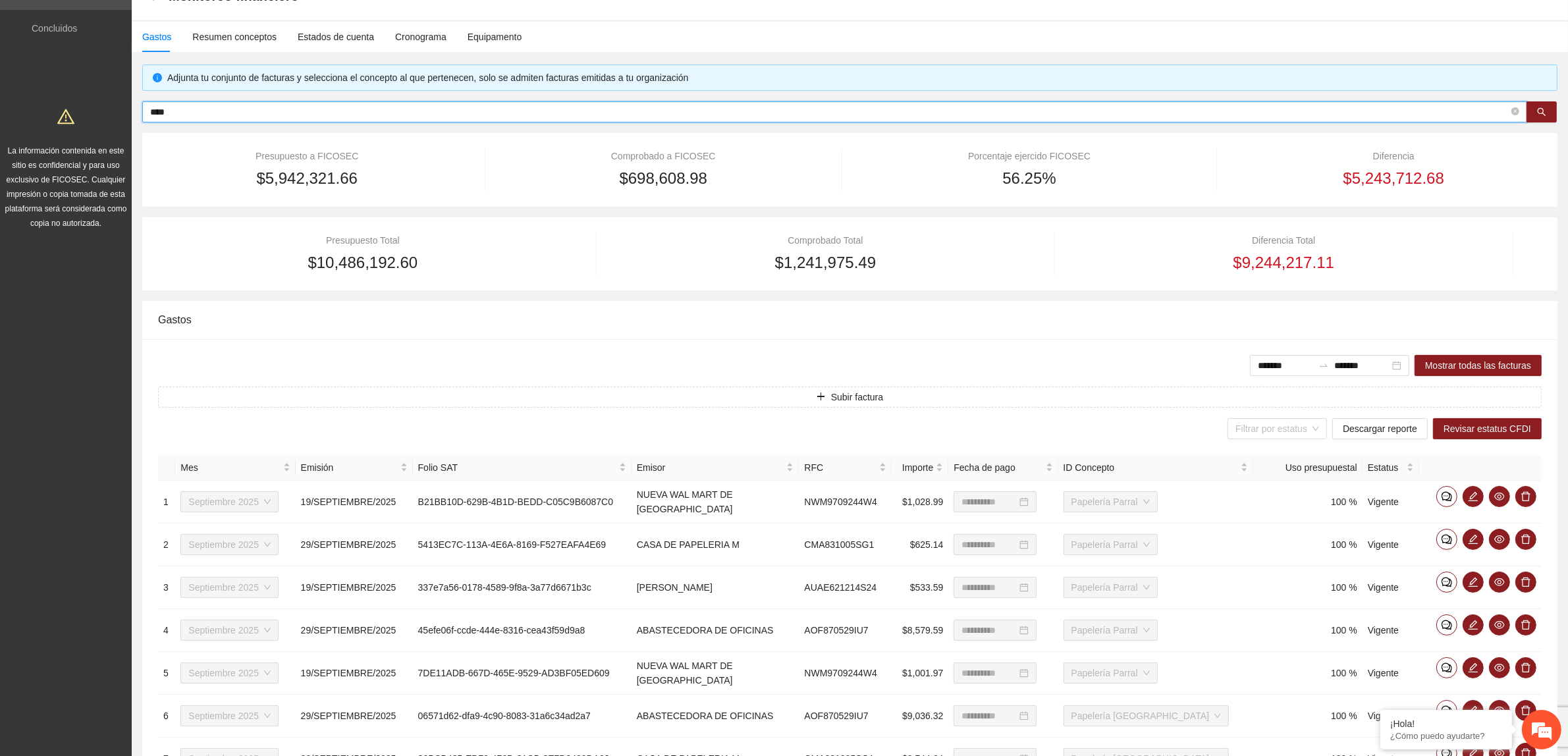
click at [252, 116] on input "****" at bounding box center [829, 111] width 1359 height 15
type input "**********"
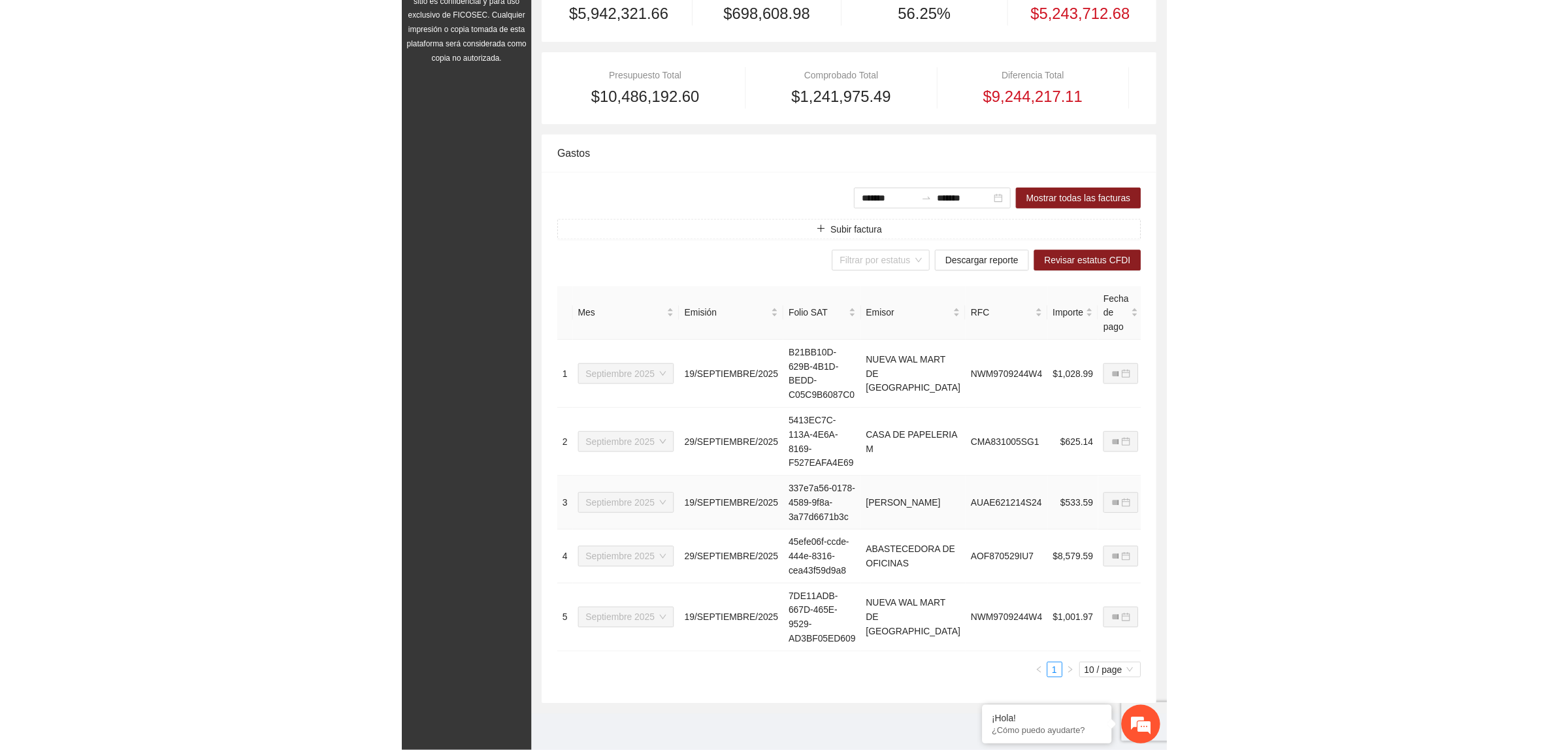
scroll to position [121, 0]
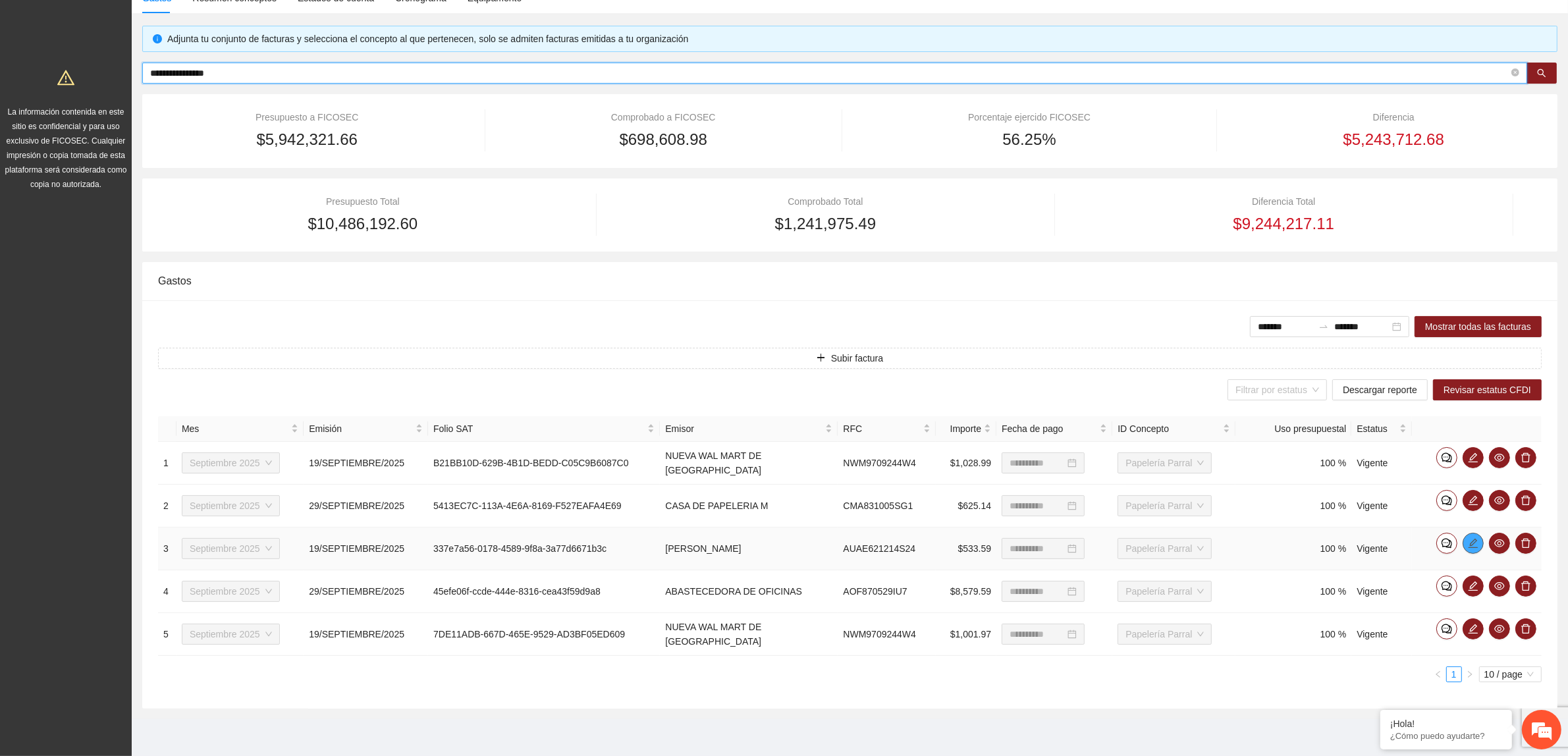
click at [1479, 541] on span "edit" at bounding box center [1473, 543] width 20 height 11
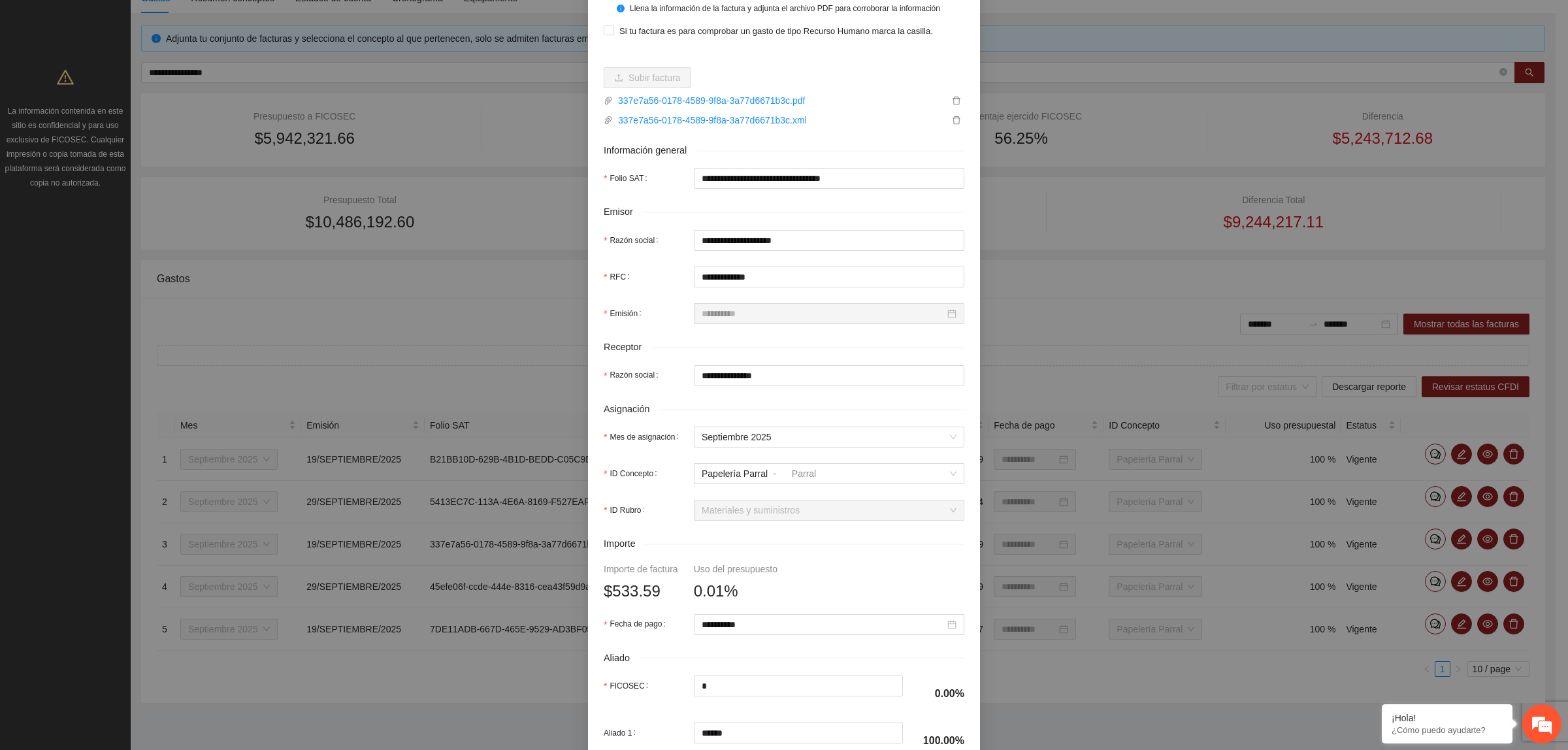
scroll to position [0, 0]
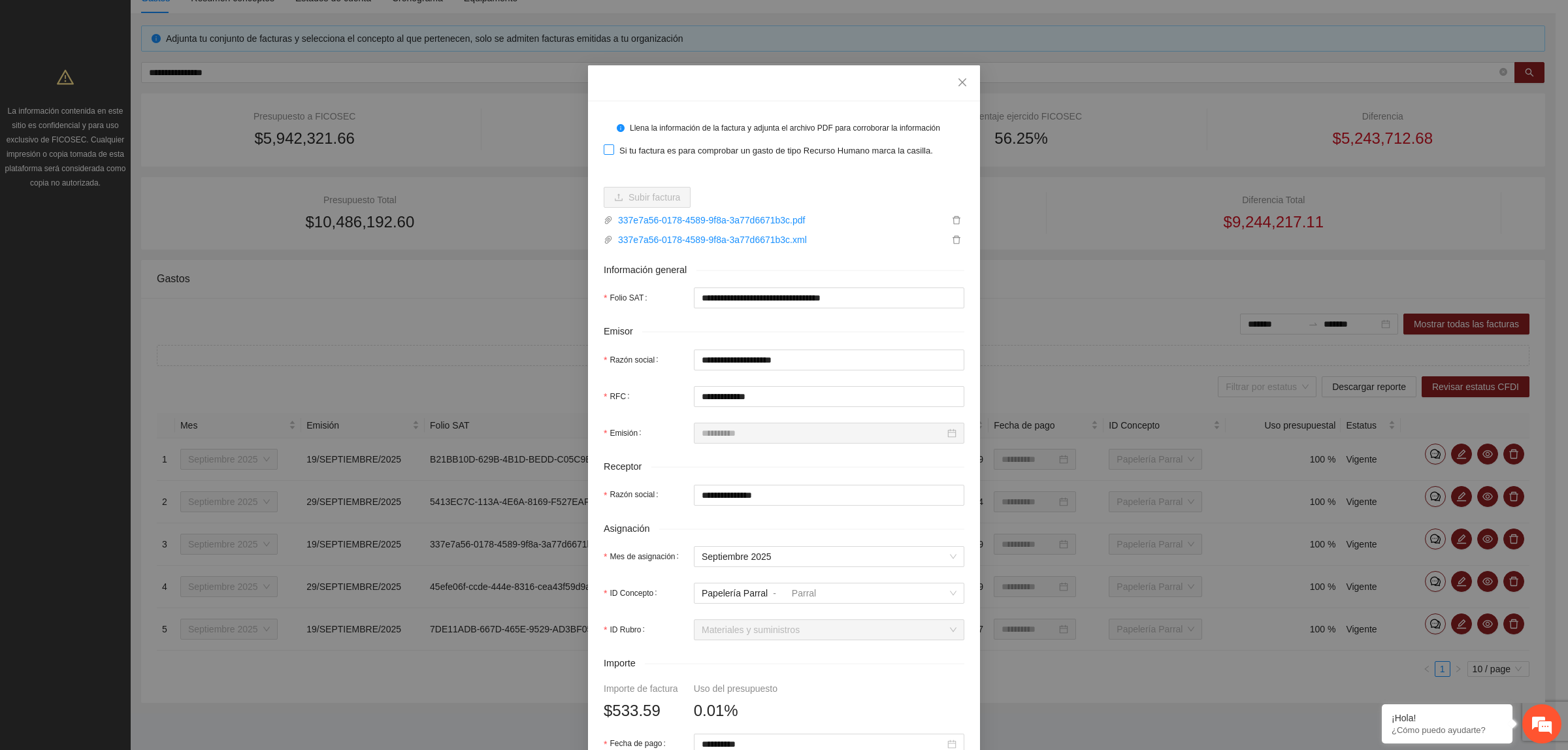
click at [614, 152] on span "Si tu factura es para comprobar un gasto de tipo Recurso Humano marca la casill…" at bounding box center [776, 150] width 324 height 13
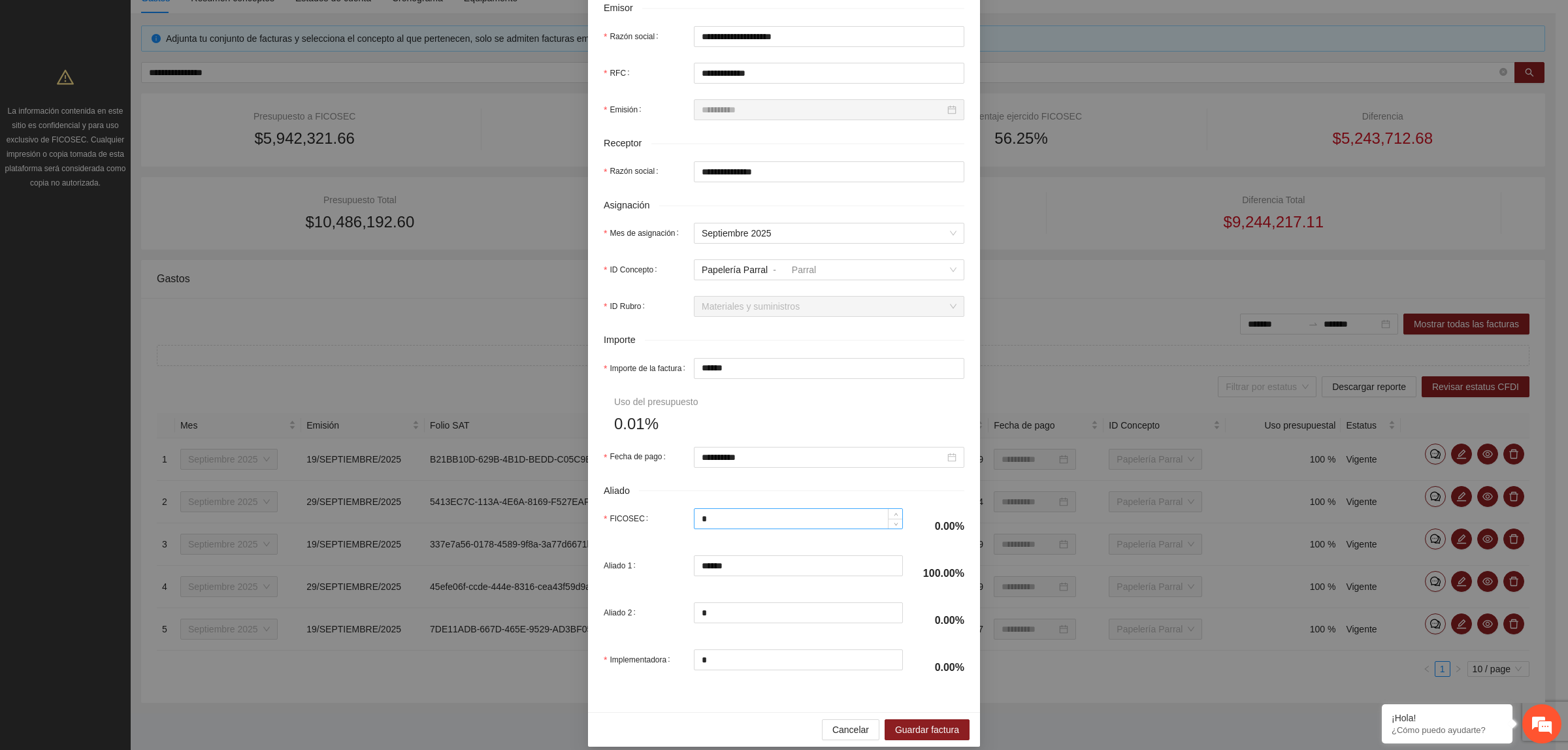
scroll to position [327, 0]
click at [736, 378] on form "**********" at bounding box center [784, 236] width 360 height 893
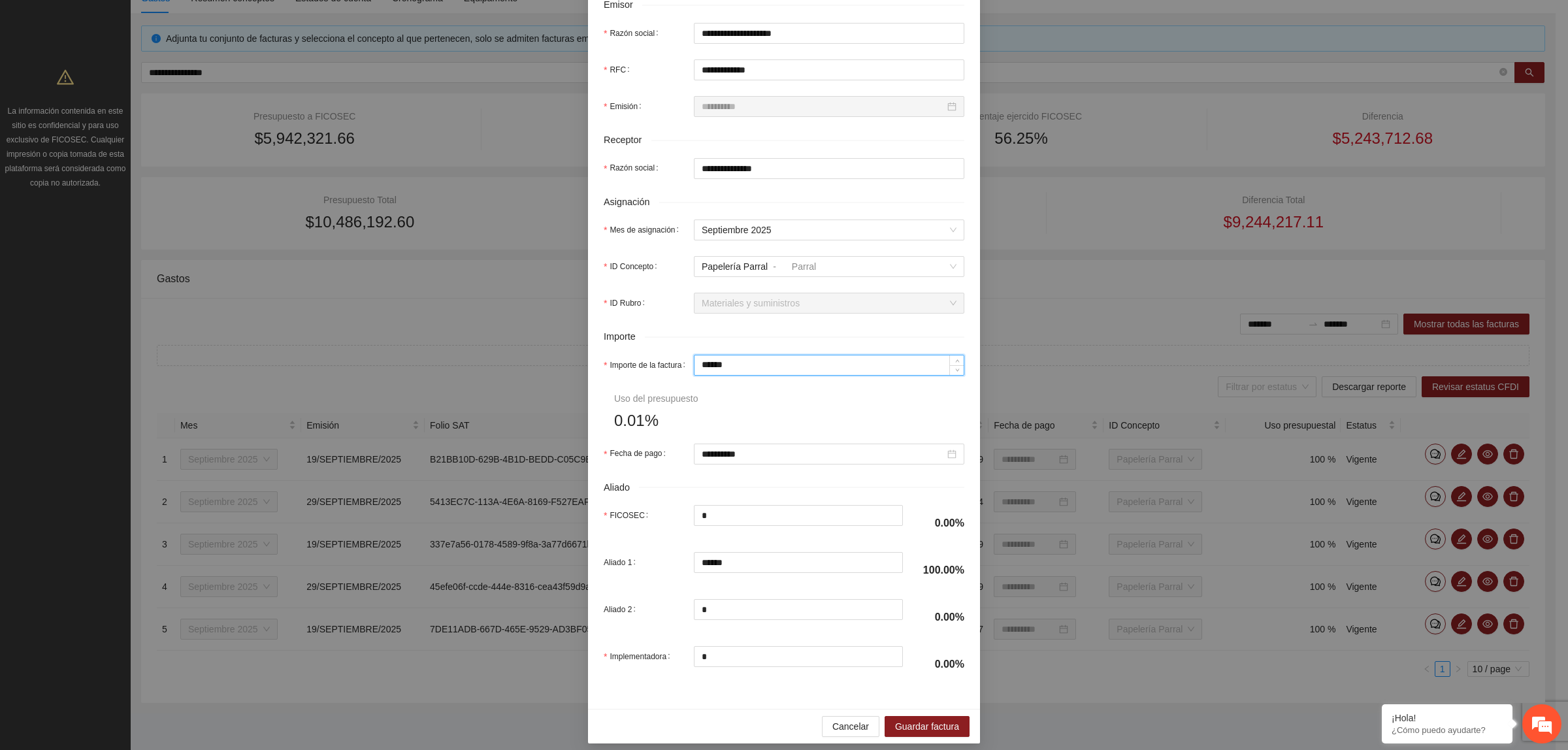
drag, startPoint x: 736, startPoint y: 372, endPoint x: 634, endPoint y: 366, distance: 102.2
click at [634, 366] on div "Importe de la factura ******" at bounding box center [784, 365] width 360 height 21
paste input
type input "*****"
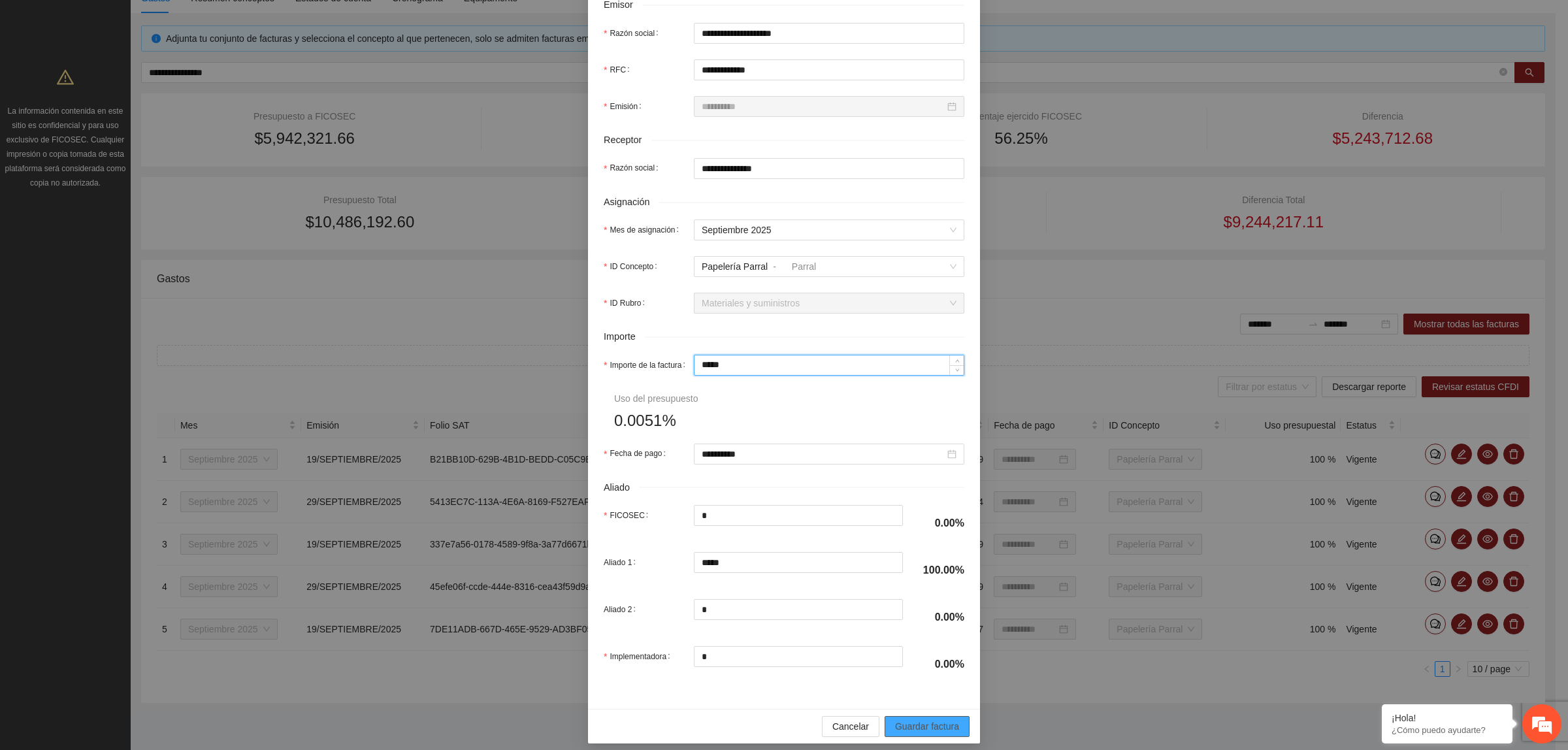
type input "*****"
click at [915, 733] on span "Guardar factura" at bounding box center [927, 726] width 64 height 15
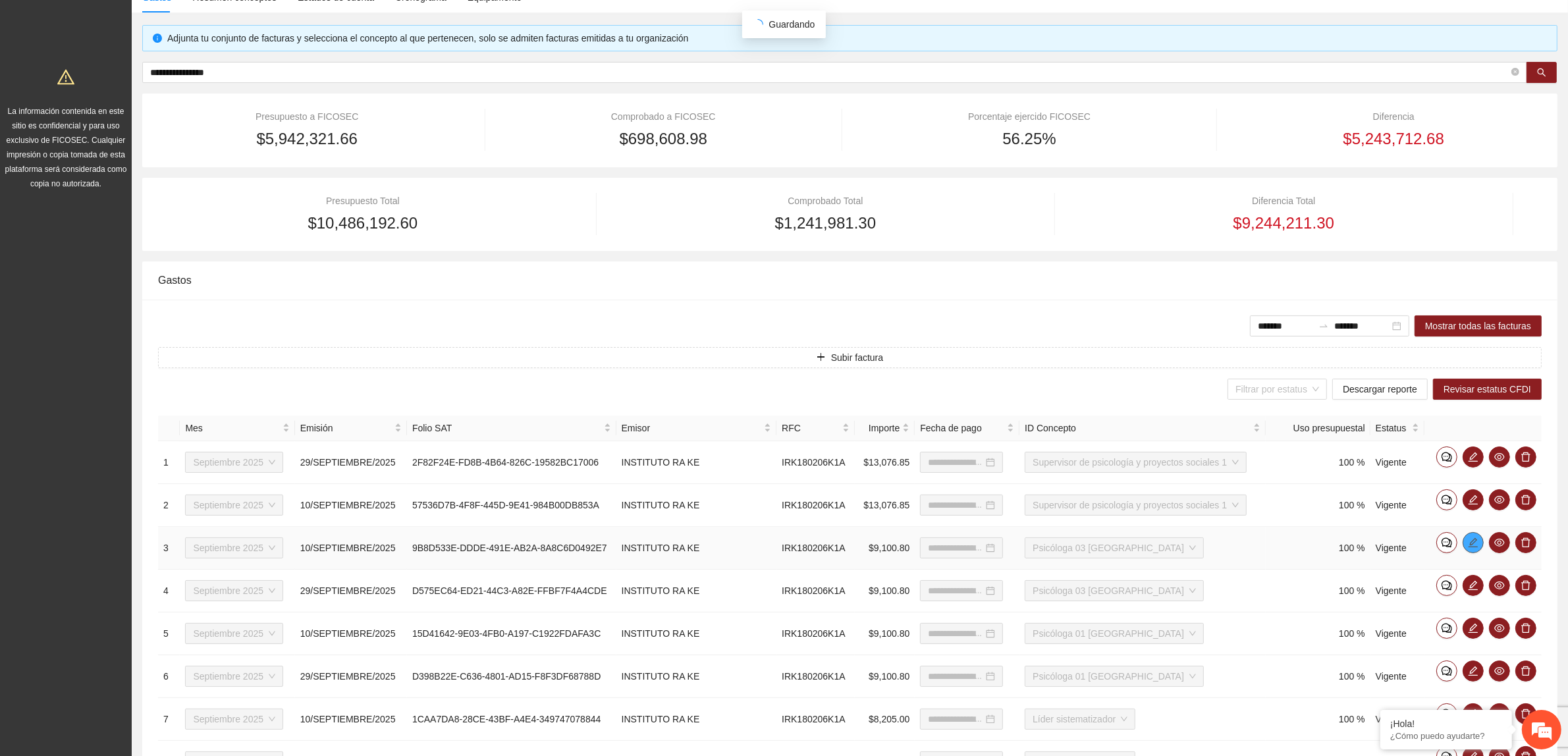
type input "**********"
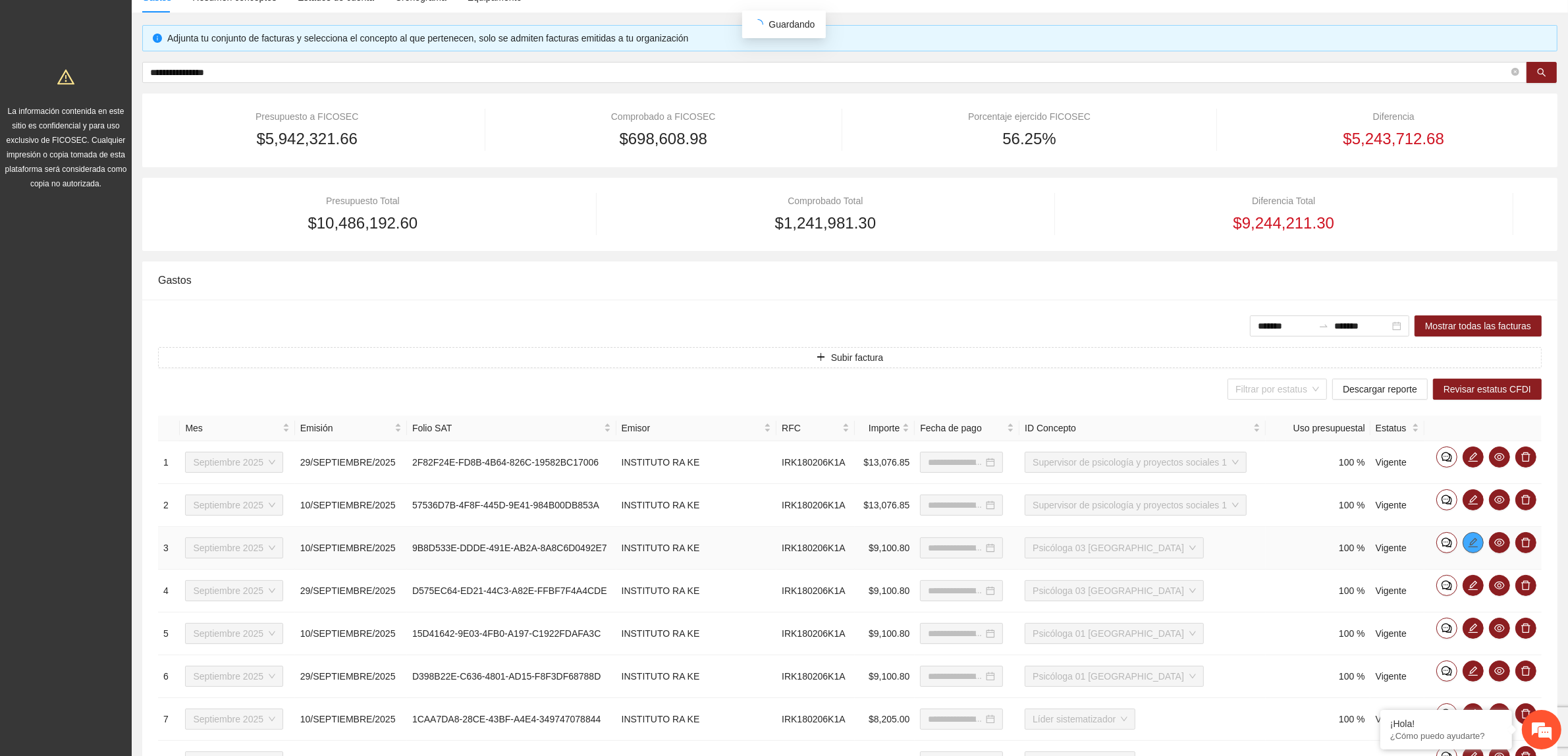
type input "**********"
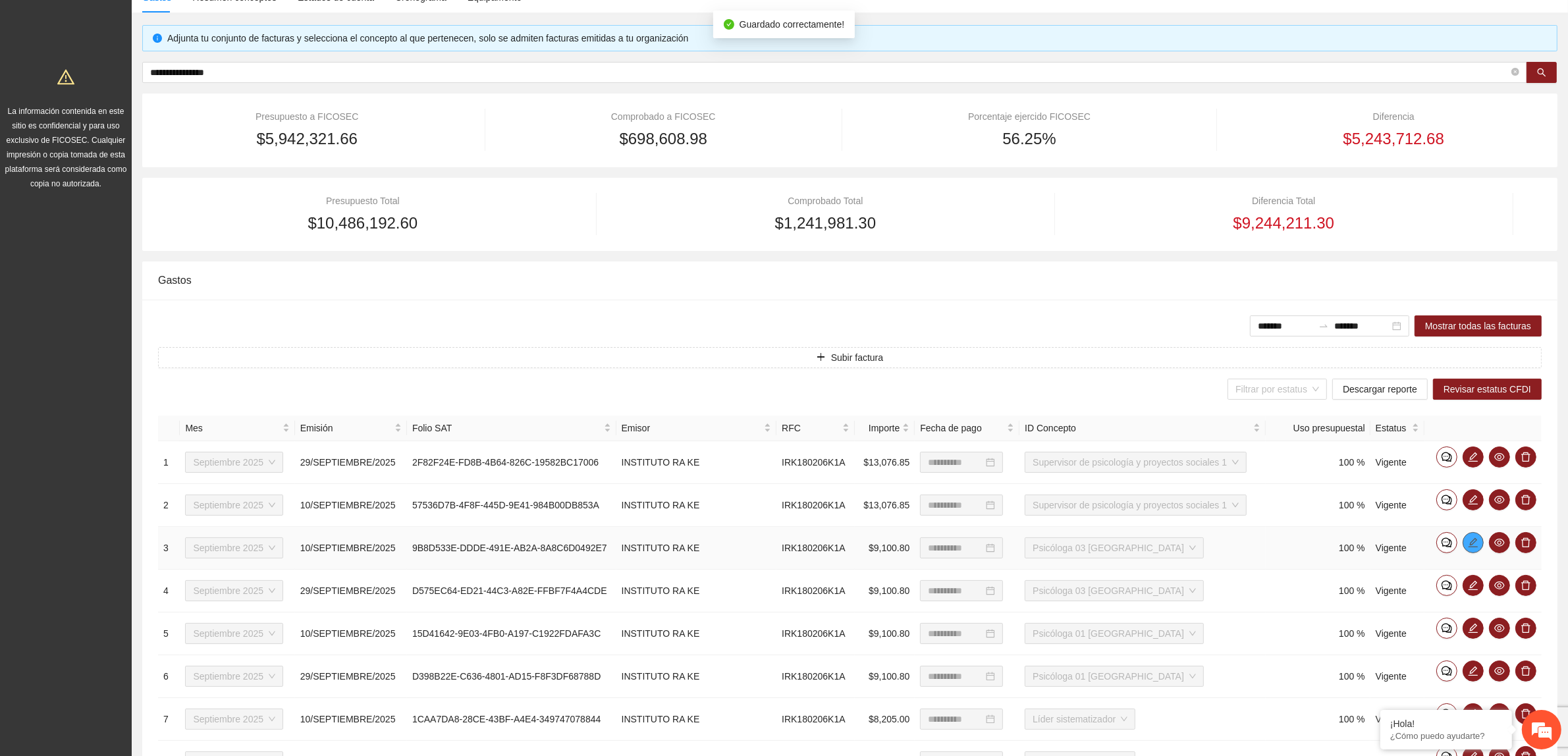
click at [1468, 545] on icon "edit" at bounding box center [1473, 542] width 11 height 11
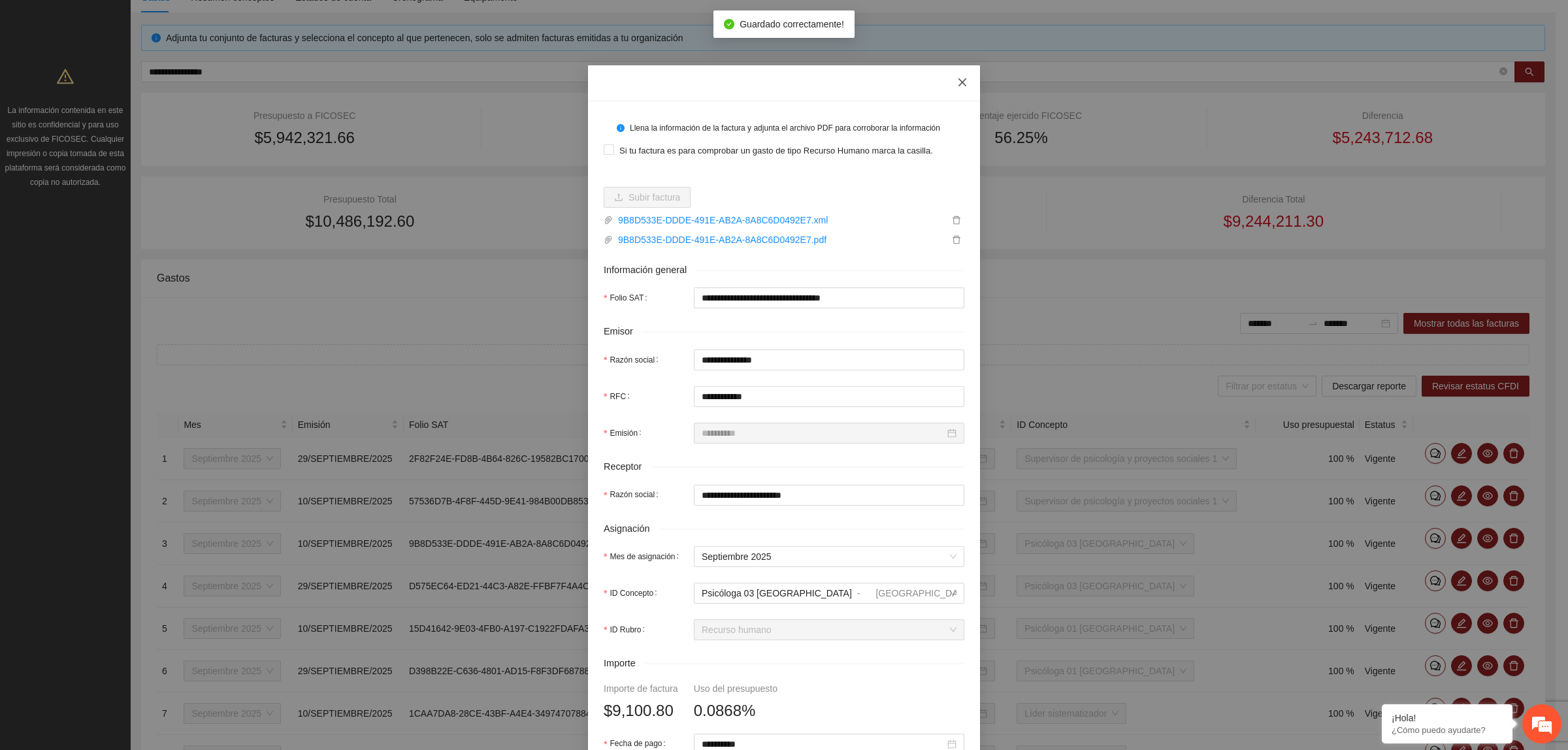
click at [957, 86] on icon "close" at bounding box center [962, 82] width 10 height 10
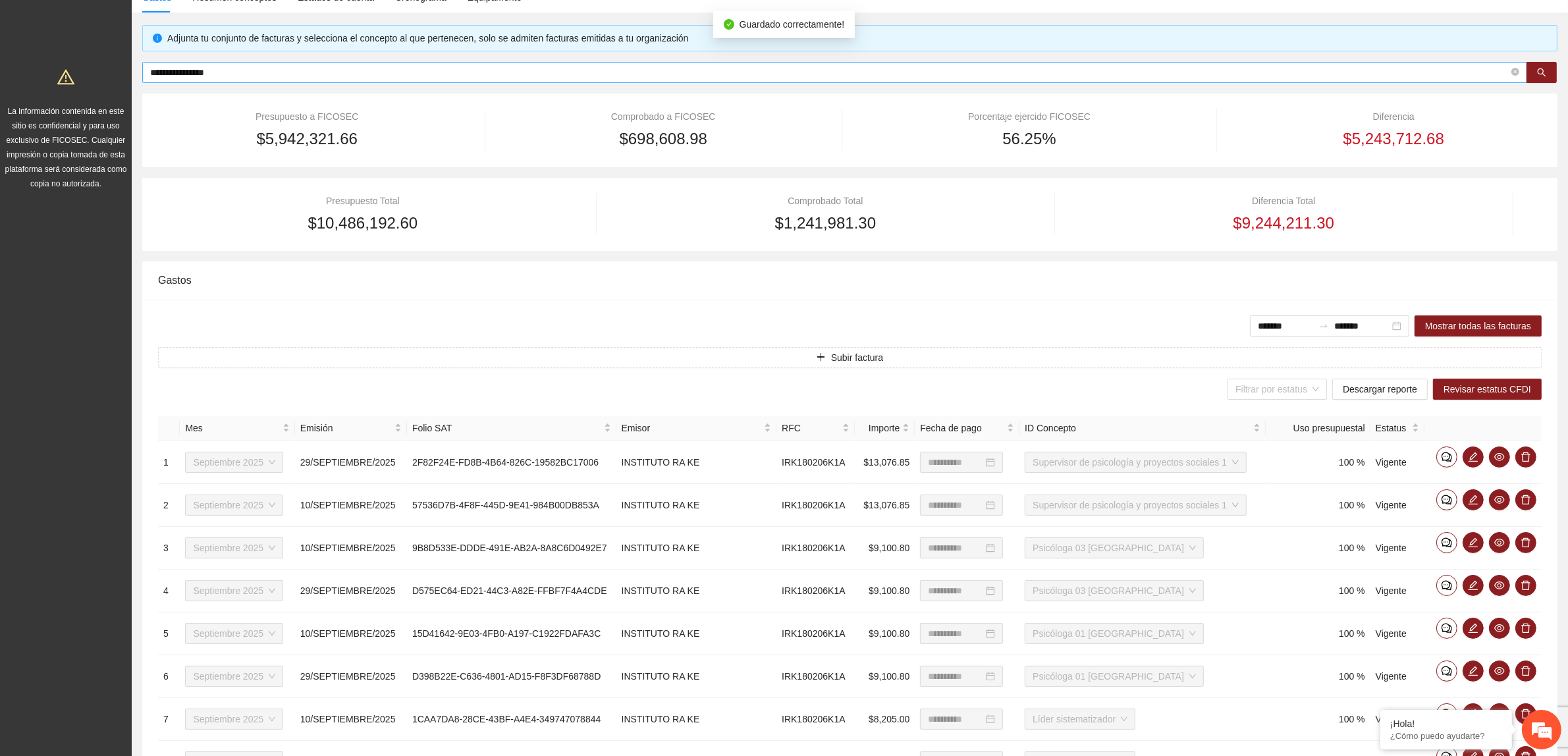
click at [323, 65] on input "**********" at bounding box center [829, 72] width 1359 height 15
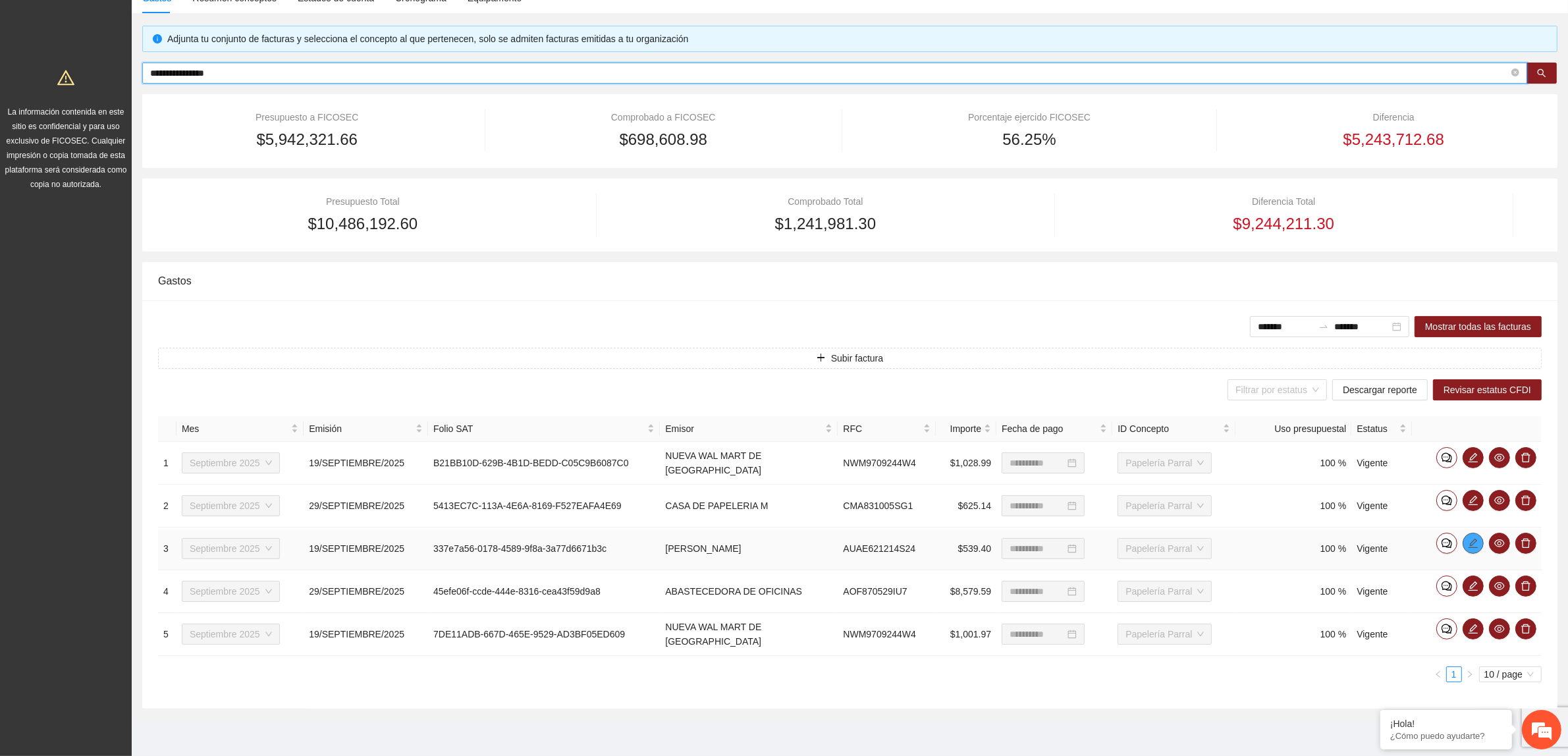
click at [1469, 542] on icon "edit" at bounding box center [1473, 543] width 11 height 11
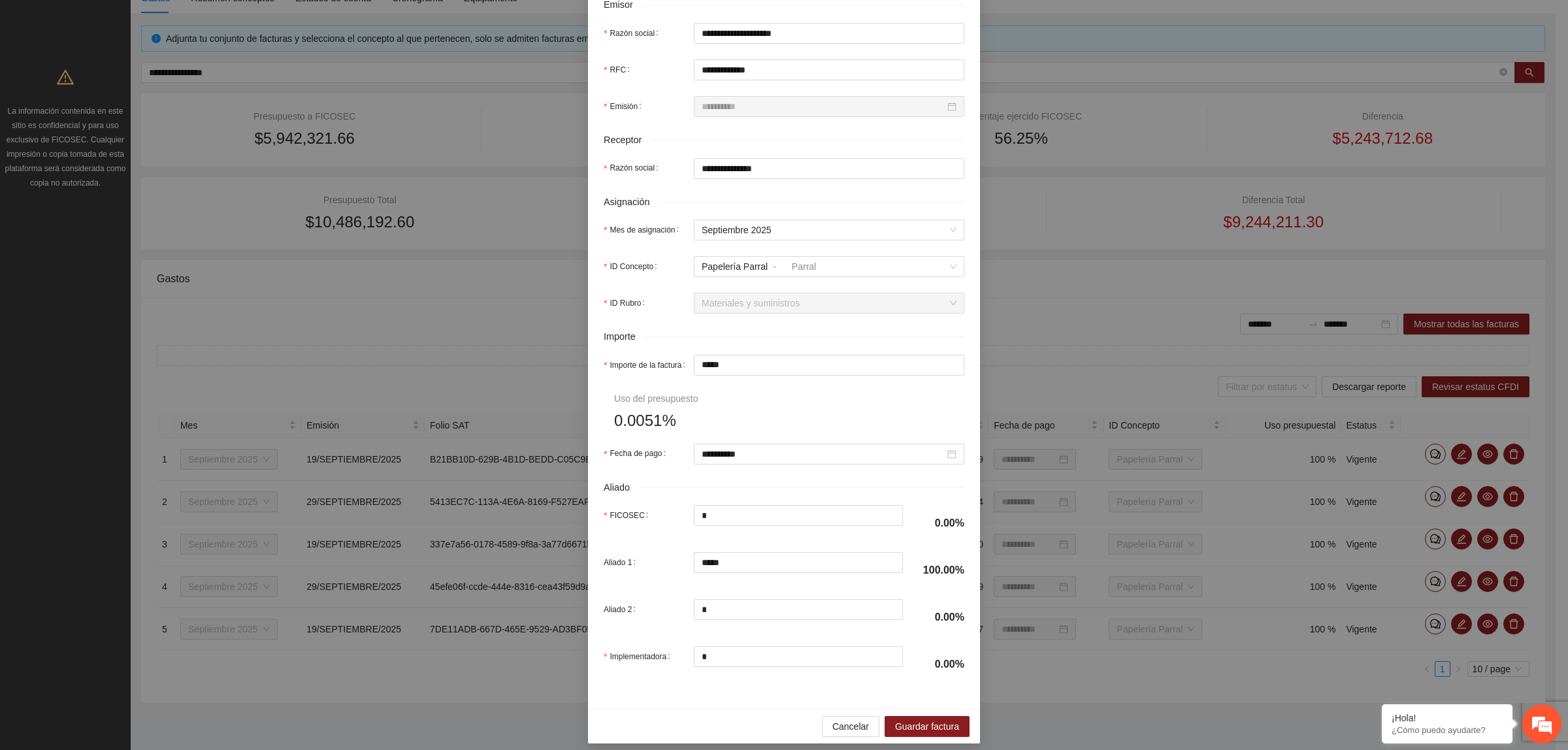
click at [850, 415] on form "**********" at bounding box center [784, 236] width 360 height 893
click at [861, 734] on span "Cancelar" at bounding box center [851, 726] width 36 height 15
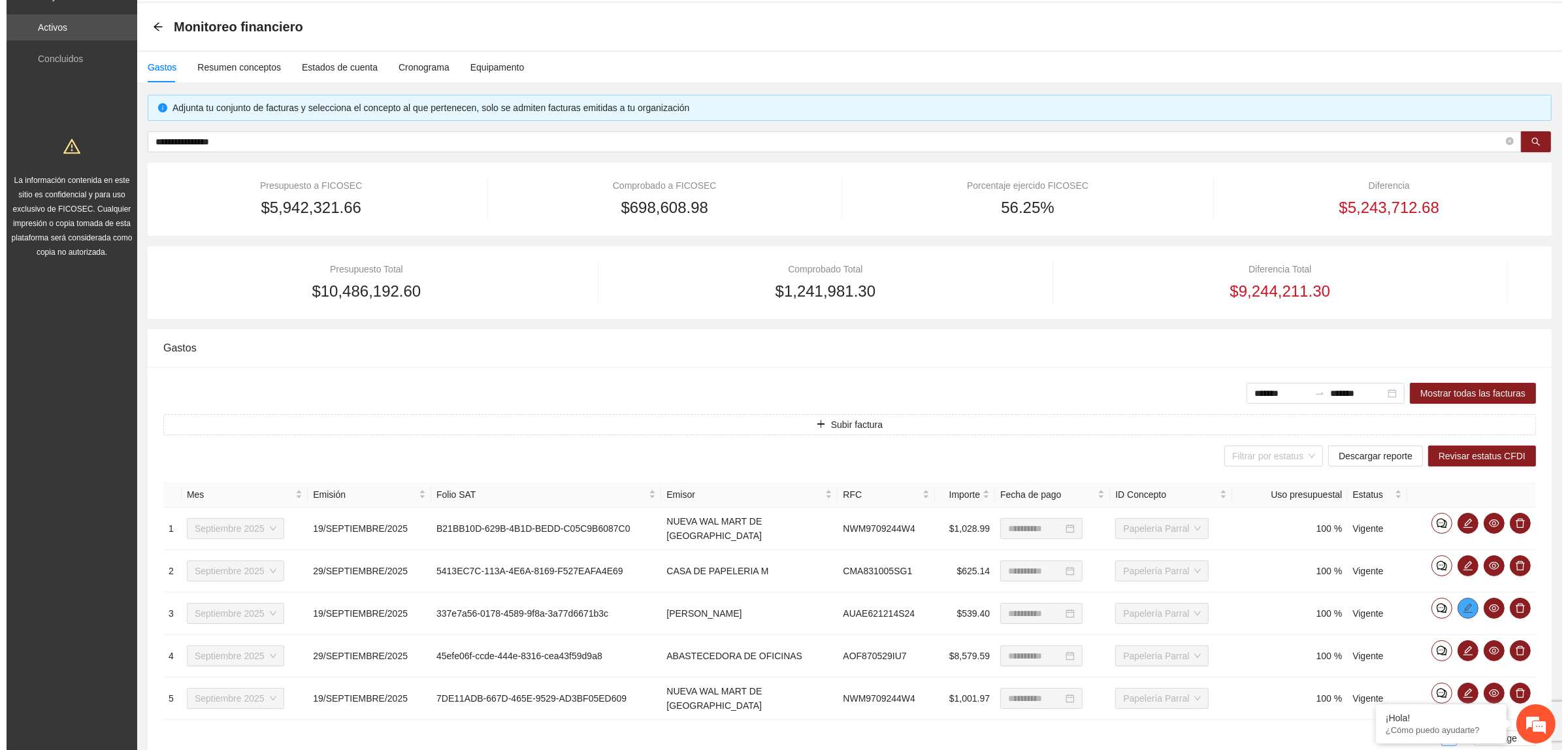
scroll to position [0, 0]
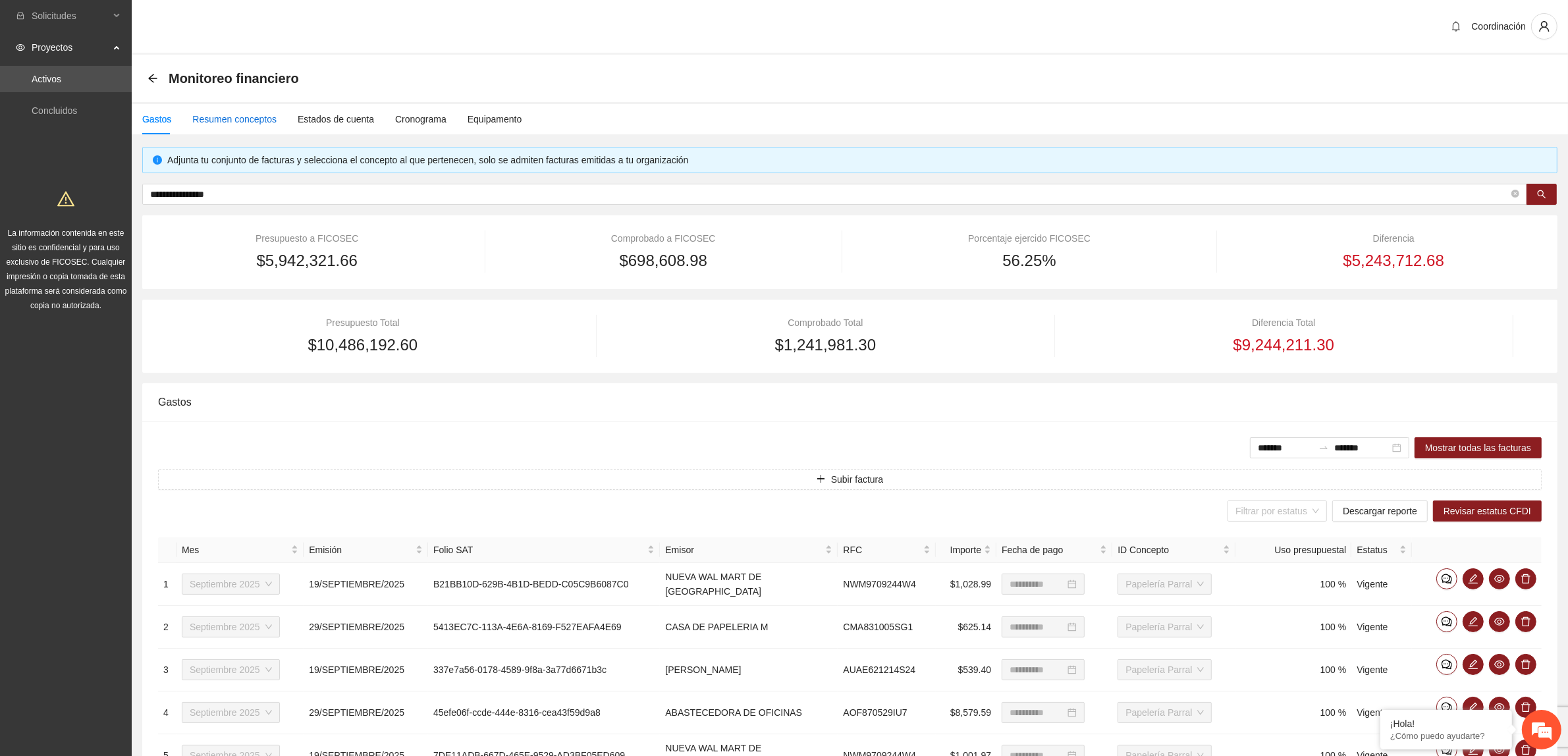
click at [262, 114] on div "Resumen conceptos" at bounding box center [235, 119] width 85 height 15
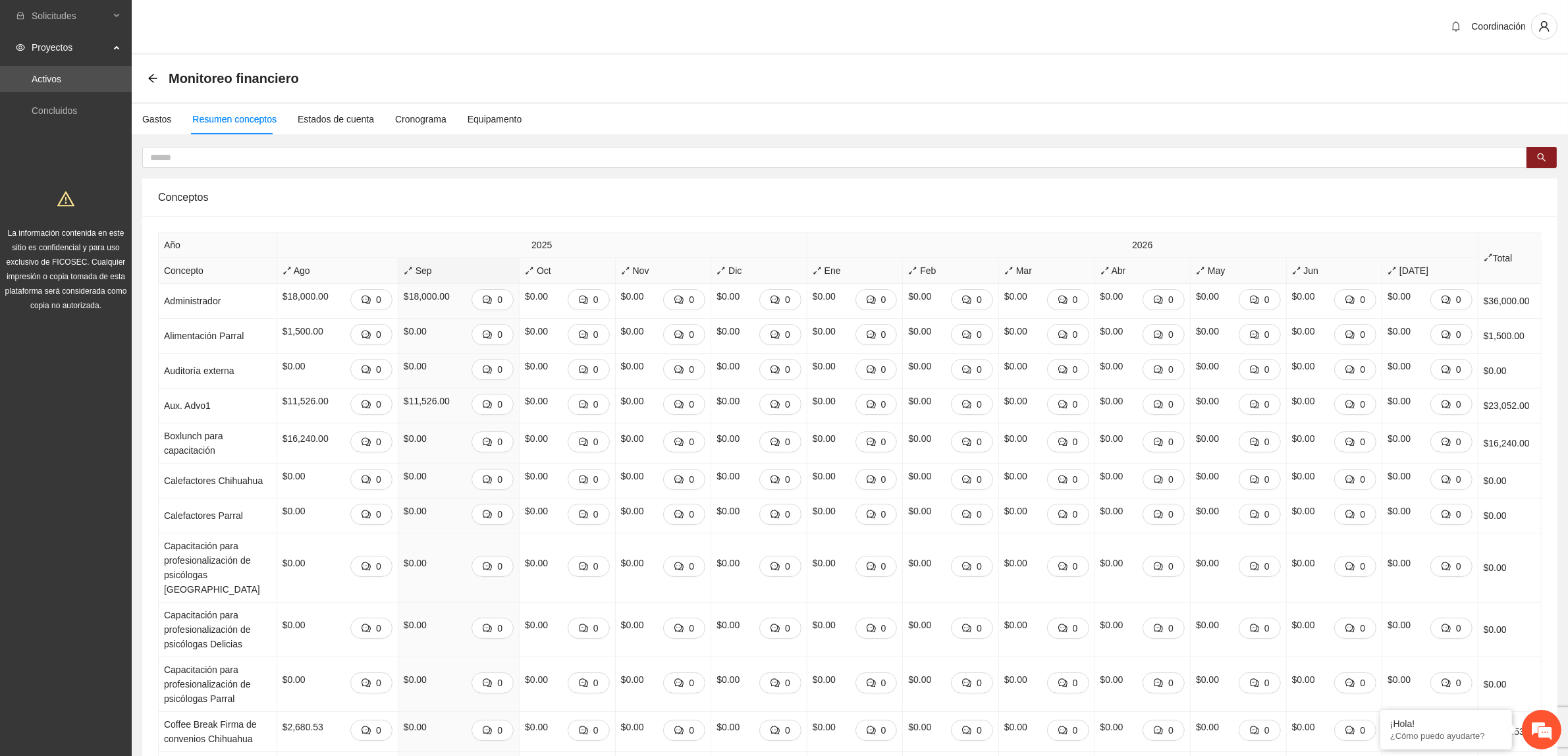
click at [458, 276] on span "Sep" at bounding box center [458, 271] width 110 height 15
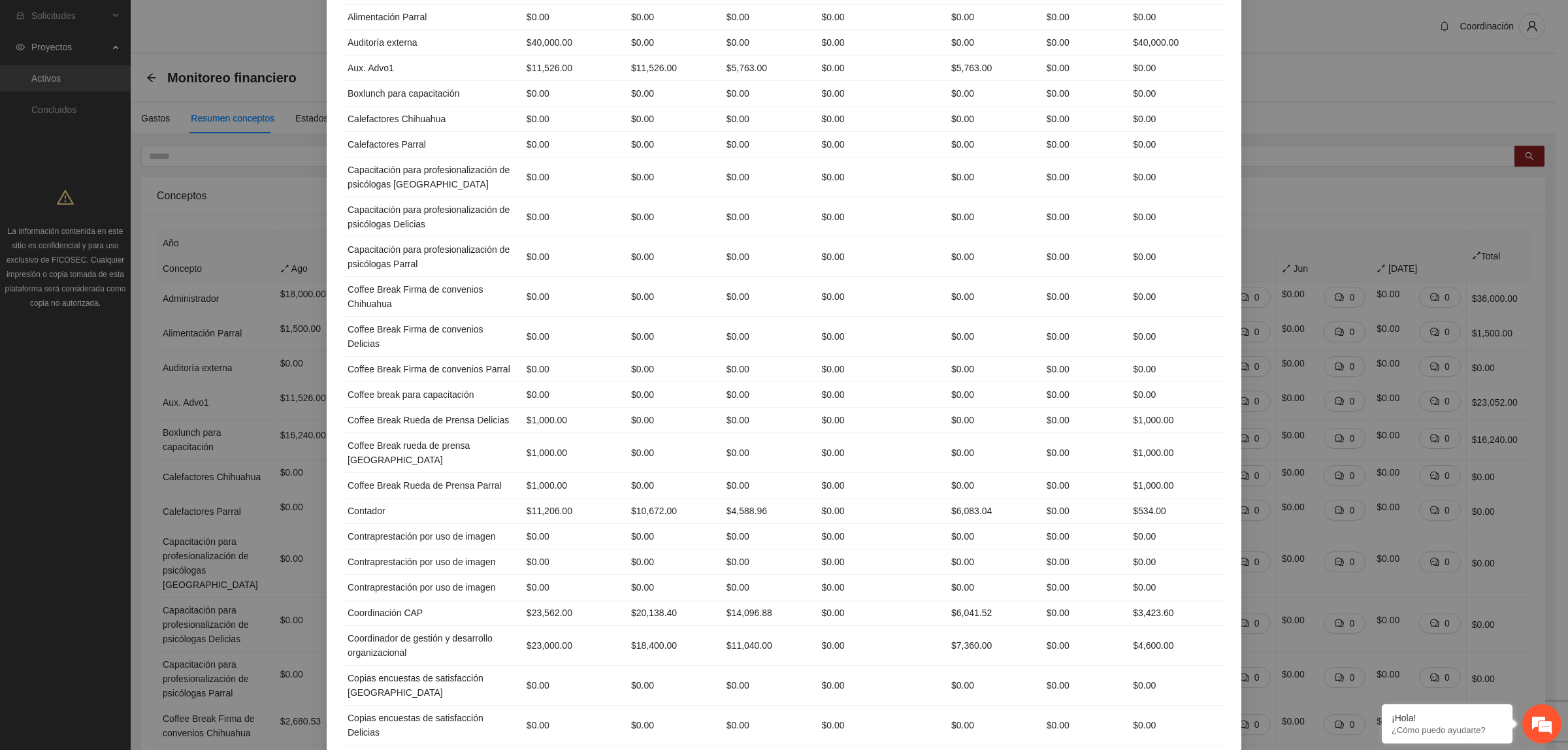
scroll to position [1252, 0]
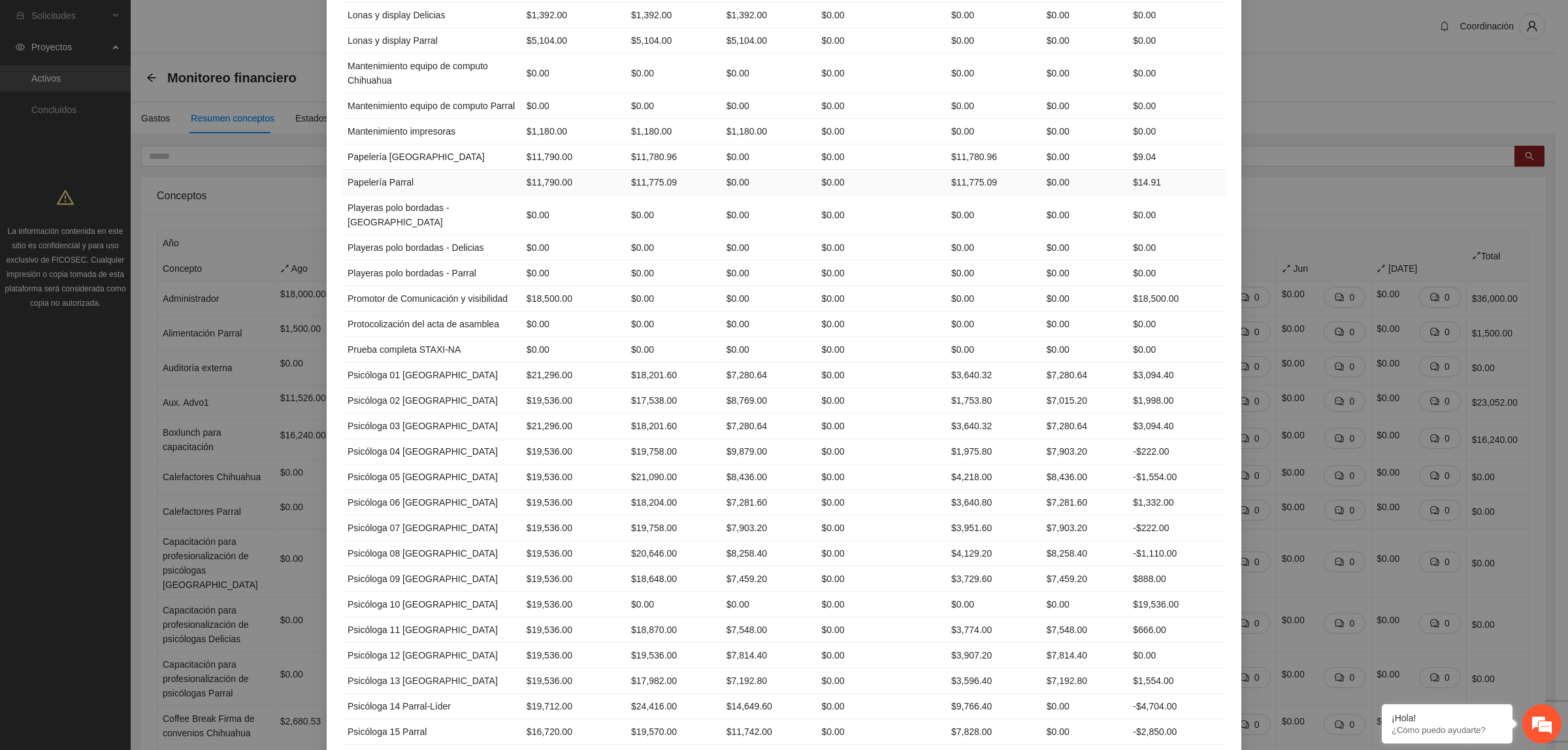
click at [954, 195] on td "$11,775.09" at bounding box center [994, 183] width 95 height 25
drag, startPoint x: 1122, startPoint y: 377, endPoint x: 961, endPoint y: 31, distance: 381.6
click at [1192, 195] on td "$14.91" at bounding box center [1177, 183] width 98 height 25
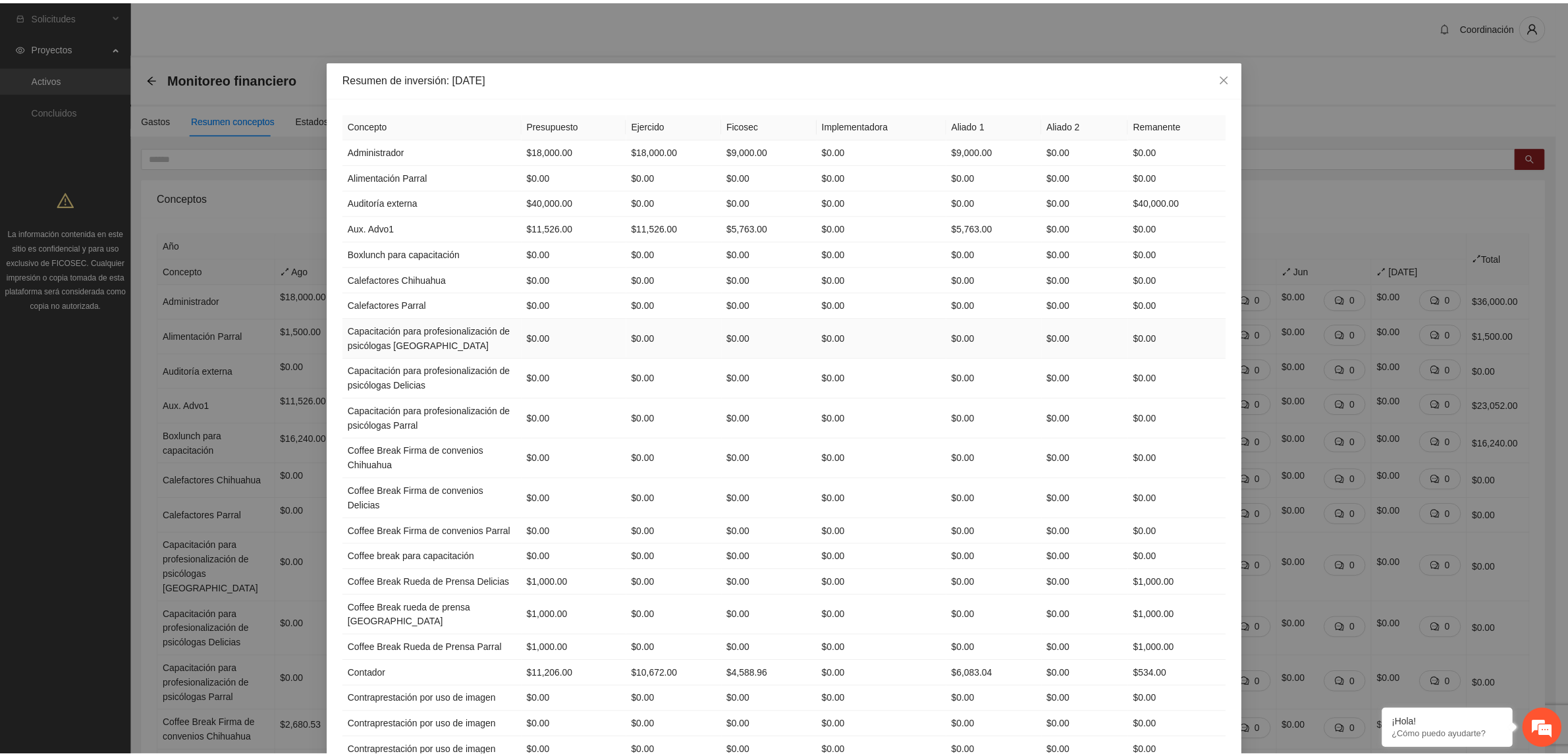
scroll to position [0, 0]
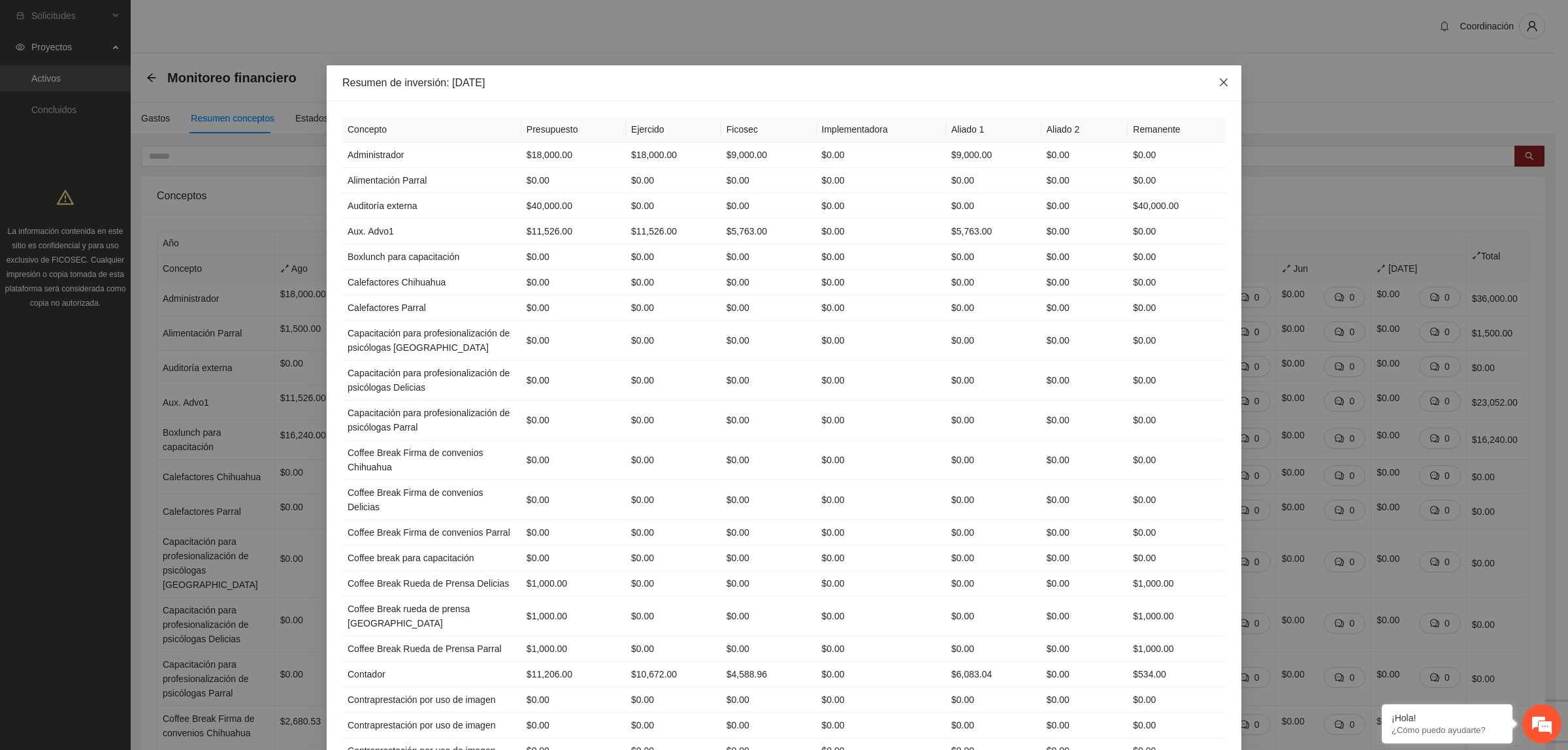
click at [1223, 88] on span "Close" at bounding box center [1224, 83] width 35 height 35
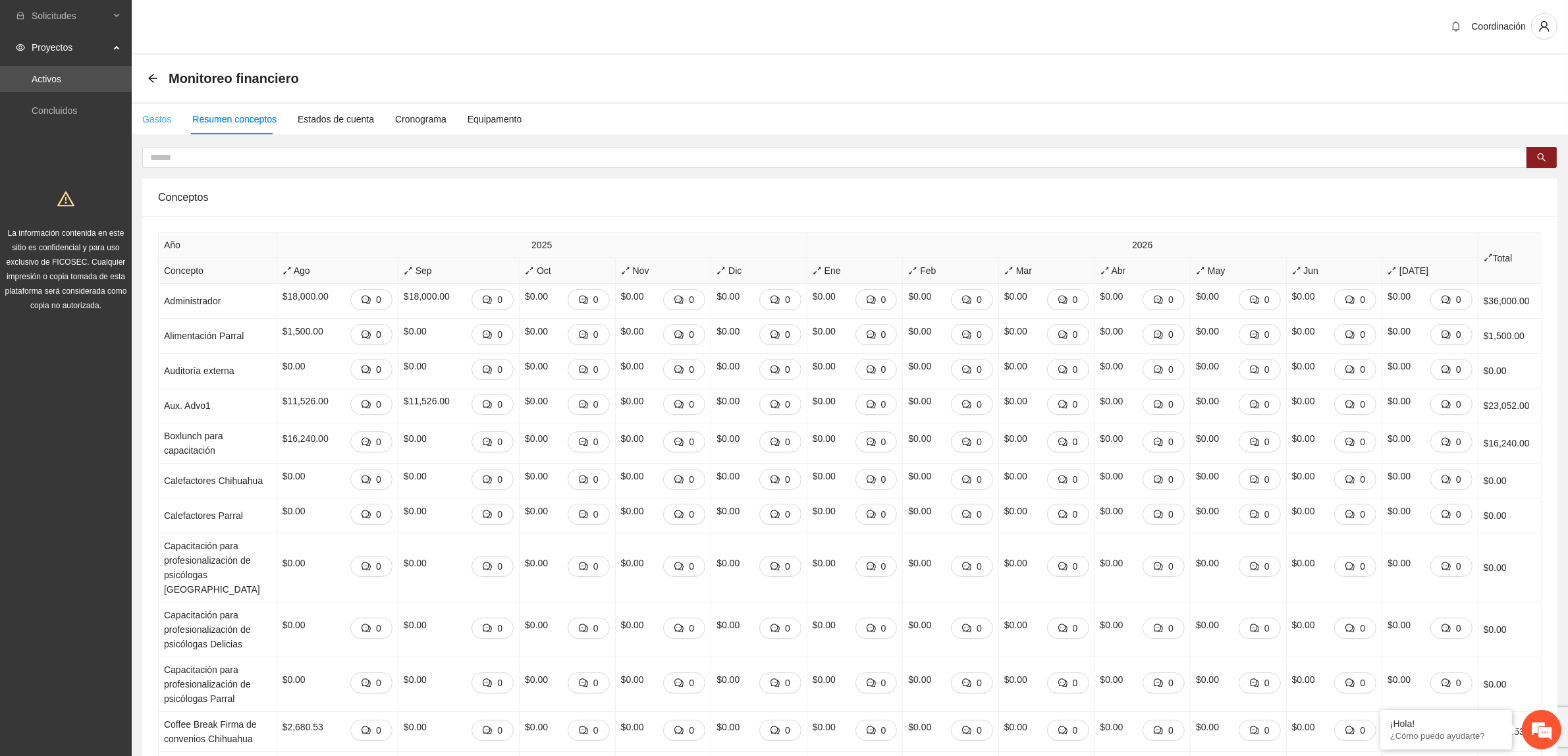
click at [164, 126] on div "Gastos" at bounding box center [157, 119] width 29 height 30
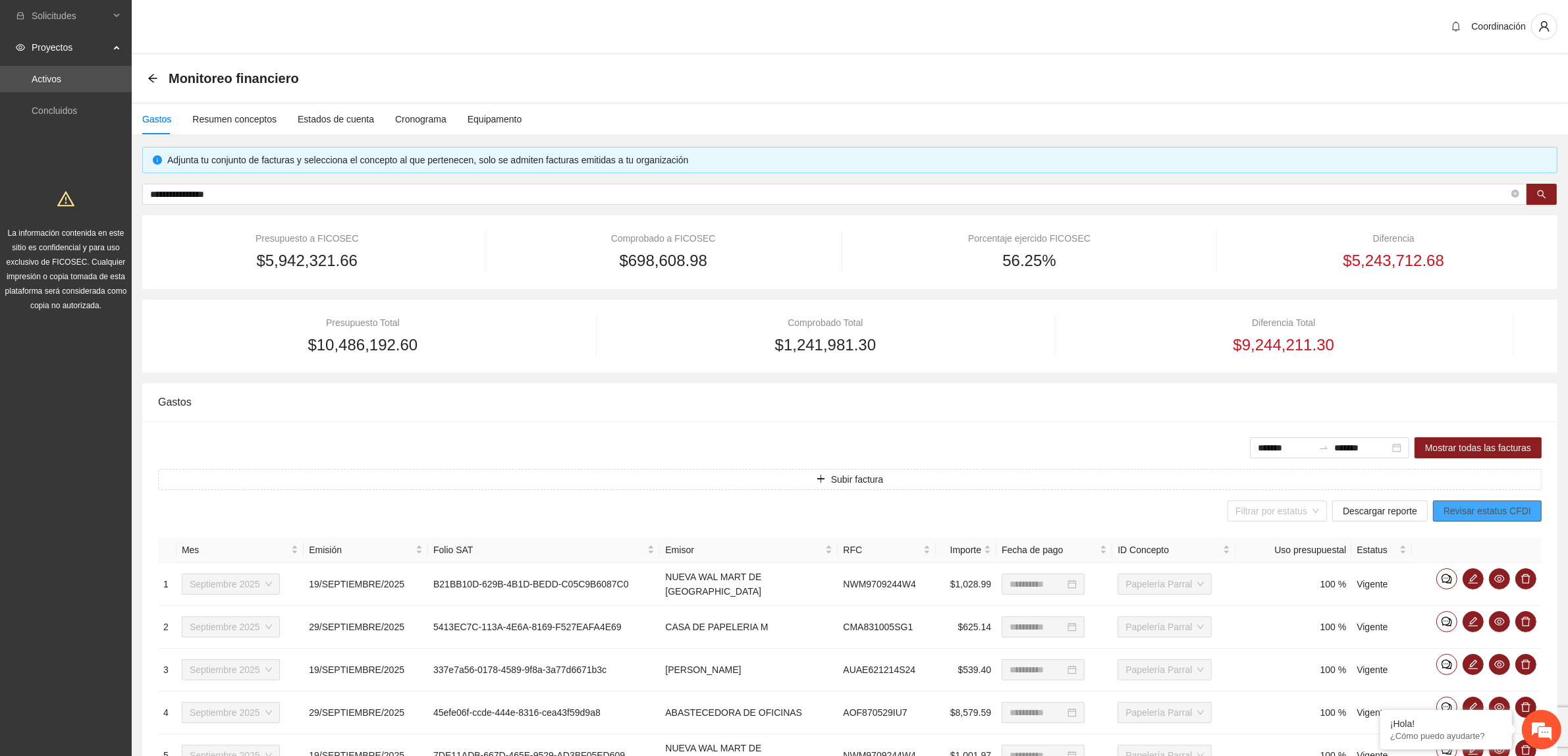
click at [1476, 504] on span "Revisar estatus CFDI" at bounding box center [1488, 511] width 87 height 15
click at [1397, 512] on span "Descargar reporte" at bounding box center [1380, 511] width 75 height 15
